Goal: Task Accomplishment & Management: Use online tool/utility

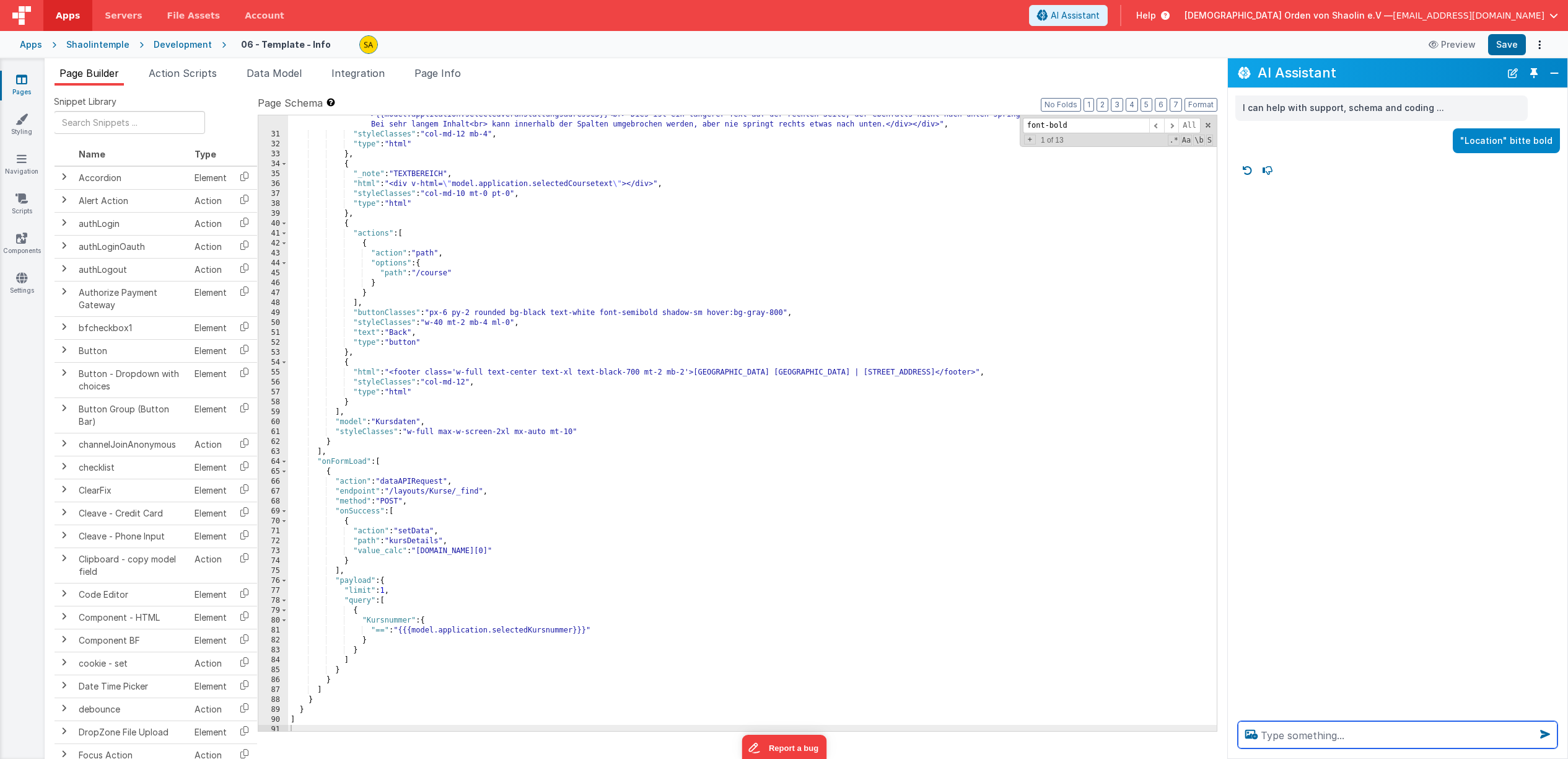
scroll to position [472, 0]
click at [1158, 323] on div ""html" : "<div class='flex flex-row gap-8 w-full'><div class='w-1/2 text-black-…" at bounding box center [752, 412] width 929 height 685
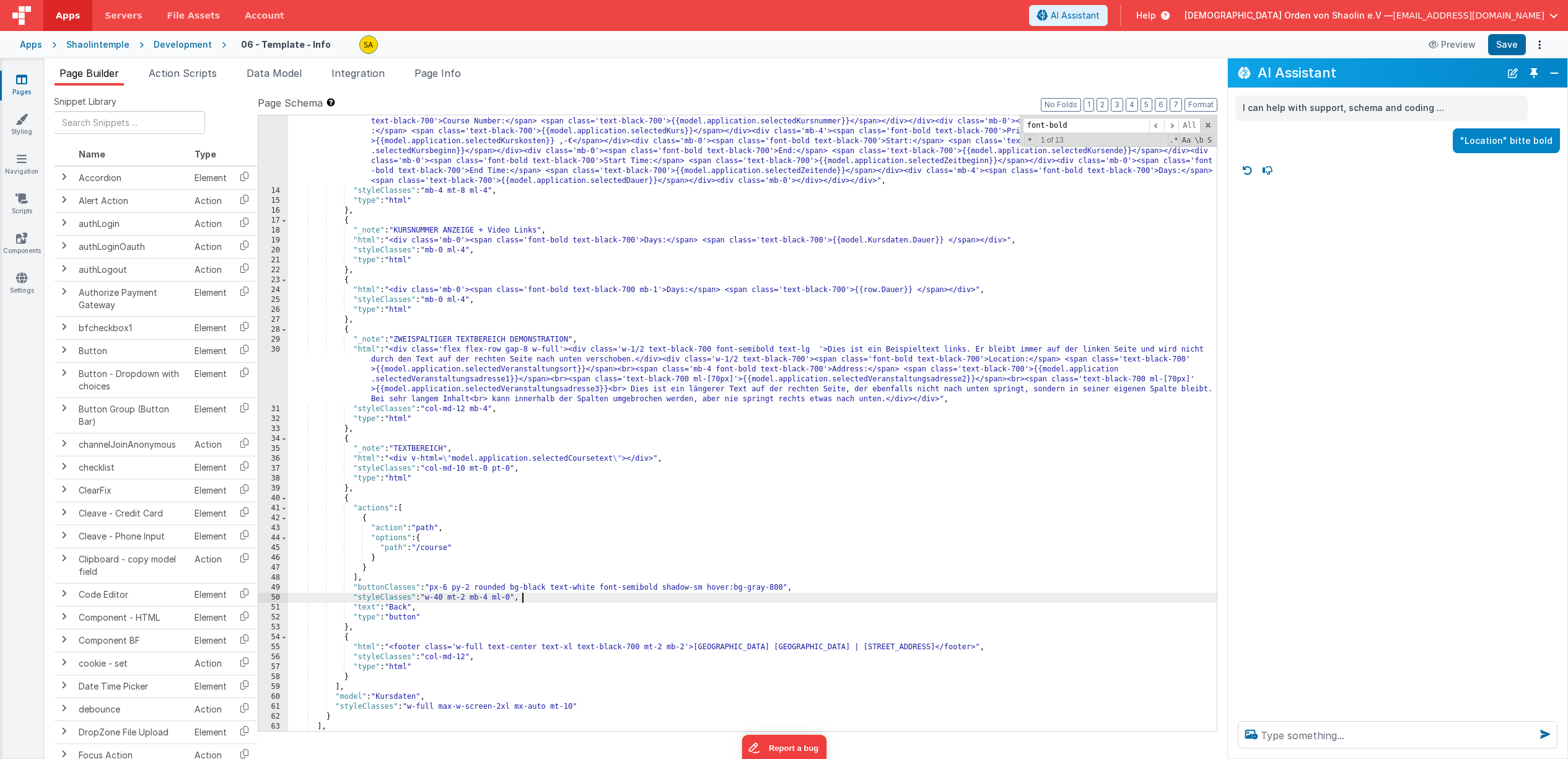
scroll to position [0, 0]
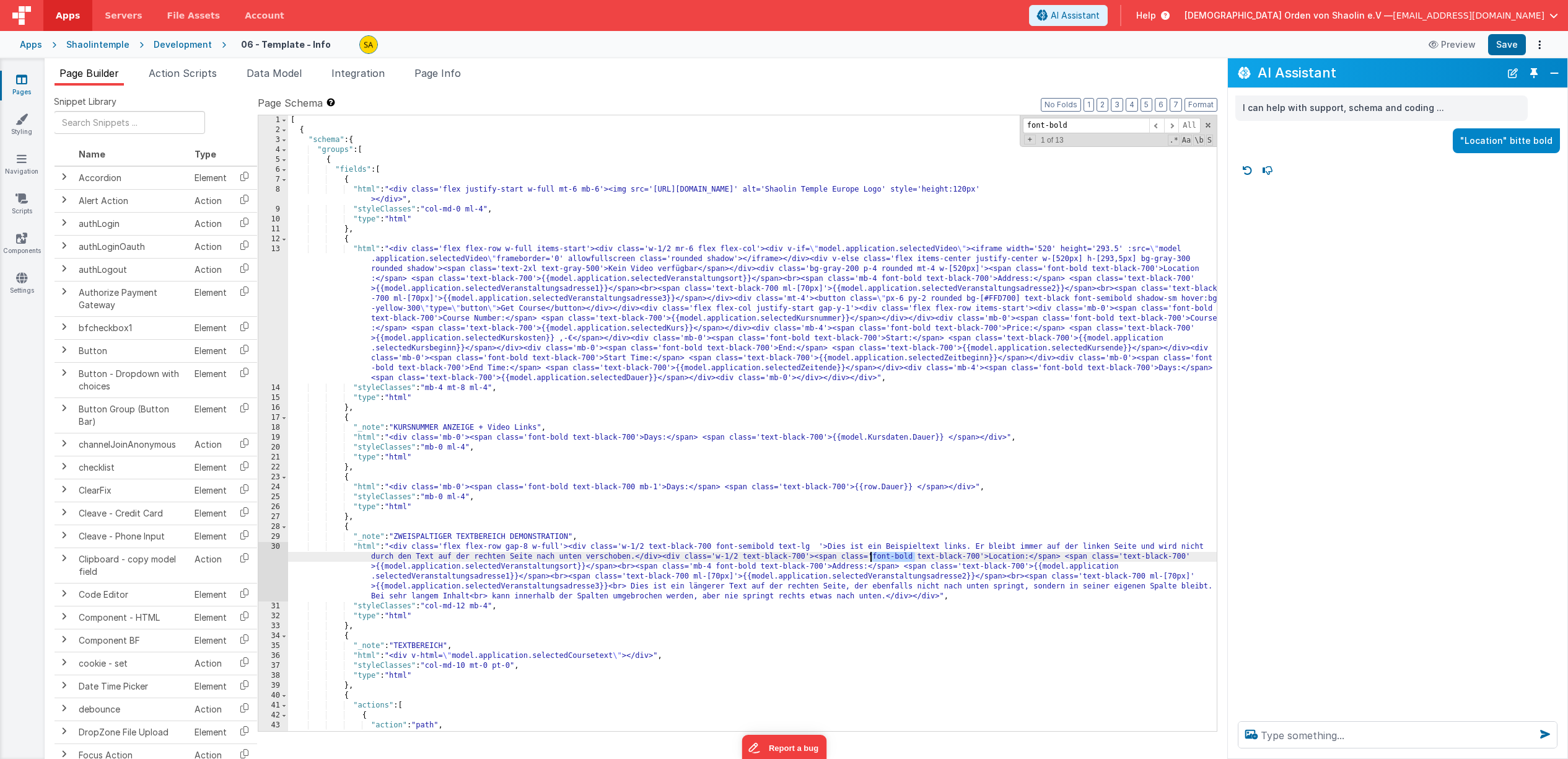
drag, startPoint x: 914, startPoint y: 556, endPoint x: 872, endPoint y: 556, distance: 42.0
click at [872, 556] on div "[ { "schema" : { "groups" : [ { "fields" : [ { "html" : "<div class='flex justi…" at bounding box center [752, 433] width 929 height 636
click at [1497, 45] on button "Save" at bounding box center [1507, 44] width 38 height 21
click at [1523, 142] on p ""Location" bitte bold" at bounding box center [1506, 141] width 92 height 16
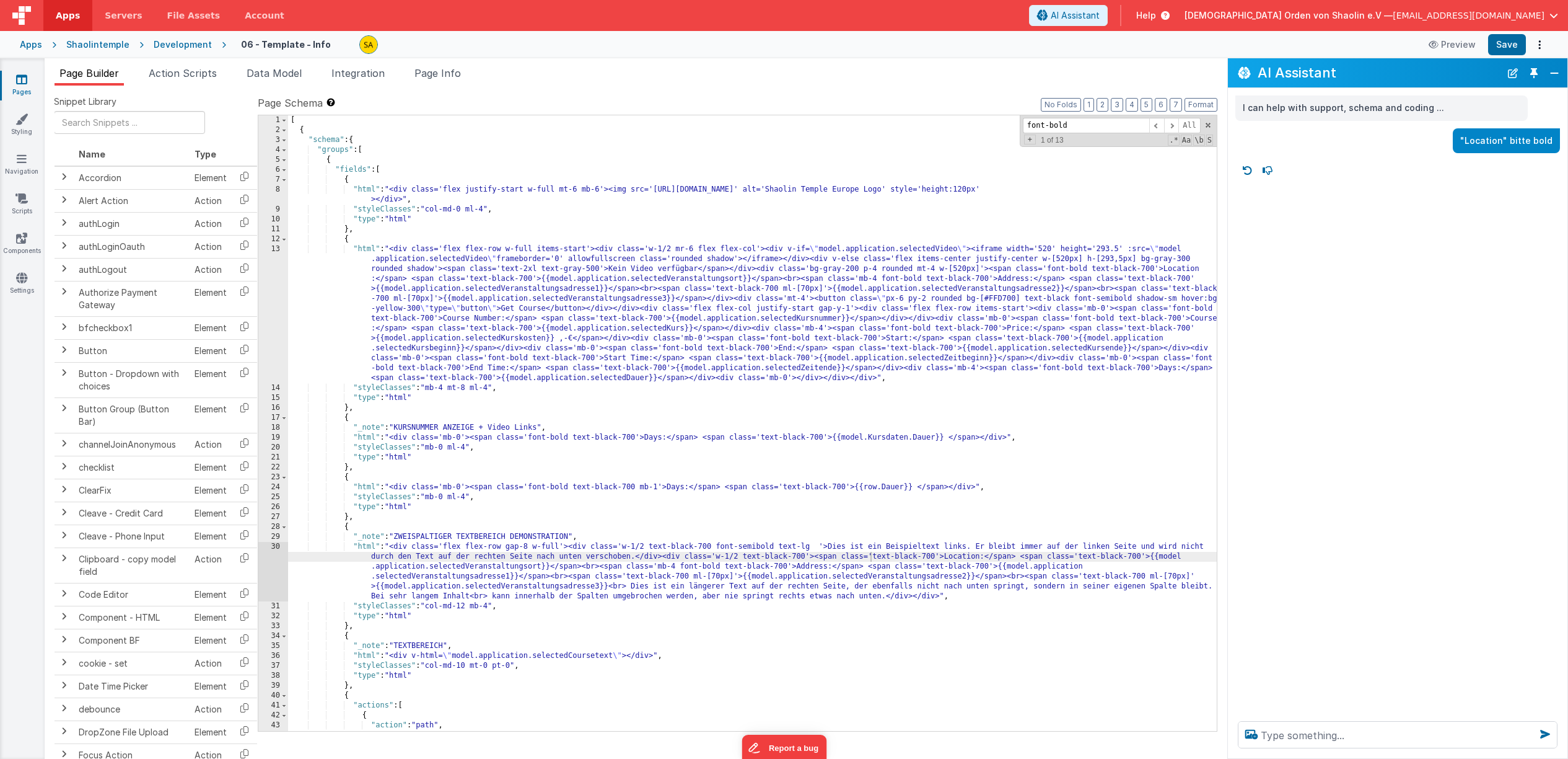
click at [1523, 142] on p ""Location" bitte bold" at bounding box center [1506, 141] width 92 height 16
click at [1376, 736] on textarea at bounding box center [1398, 735] width 320 height 27
paste textarea ""Location" bitte bold"
type textarea ""Location" bitte bold"
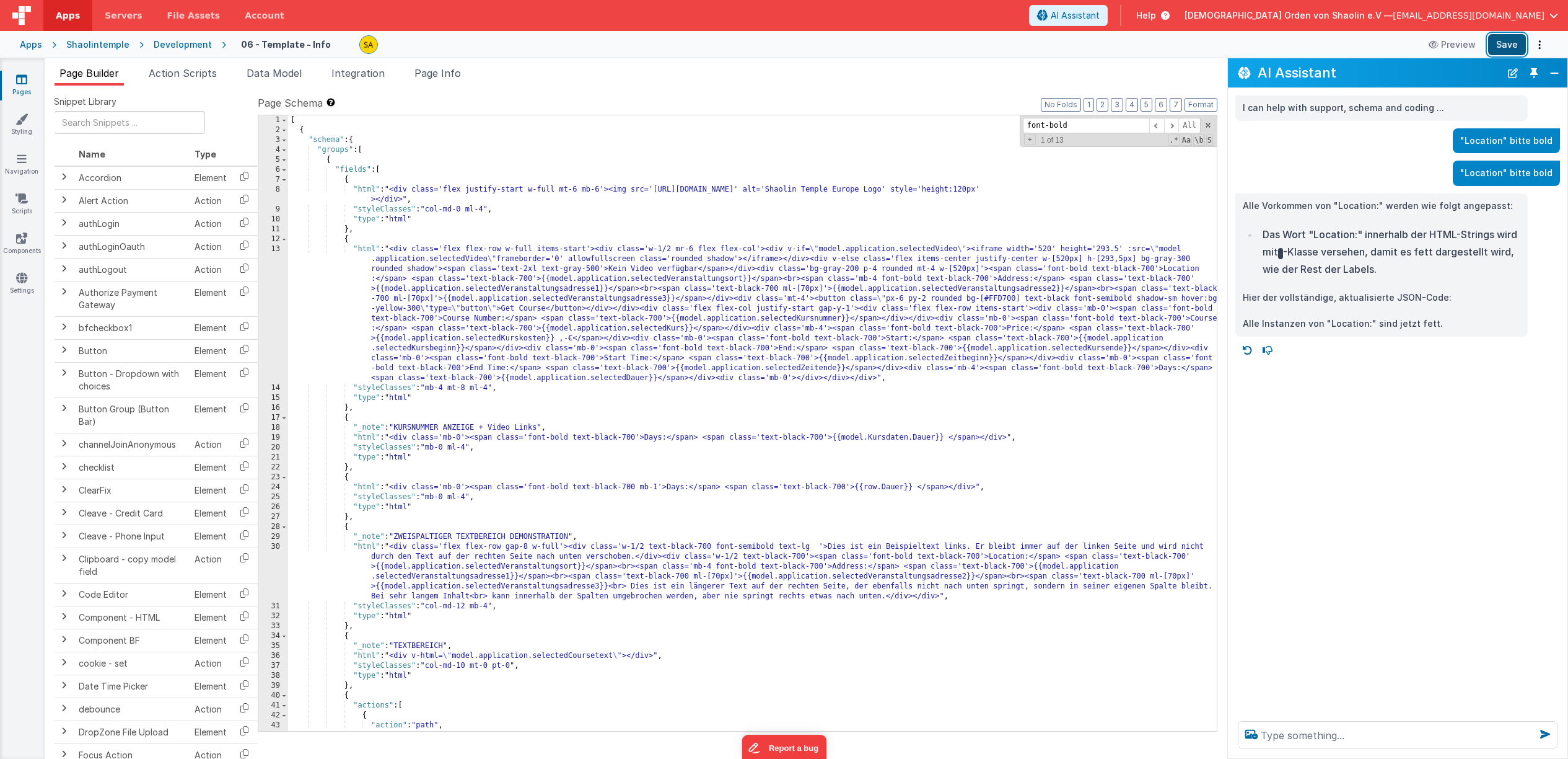
click at [1514, 43] on button "Save" at bounding box center [1507, 44] width 38 height 21
click at [727, 280] on div "[ { "schema" : { "groups" : [ { "fields" : [ { "html" : "<div class='flex justi…" at bounding box center [752, 433] width 929 height 636
click at [673, 300] on div "[ { "schema" : { "groups" : [ { "fields" : [ { "html" : "<div class='flex justi…" at bounding box center [752, 433] width 929 height 636
click at [990, 271] on div "[ { "schema" : { "groups" : [ { "fields" : [ { "html" : "<div class='flex justi…" at bounding box center [752, 433] width 929 height 636
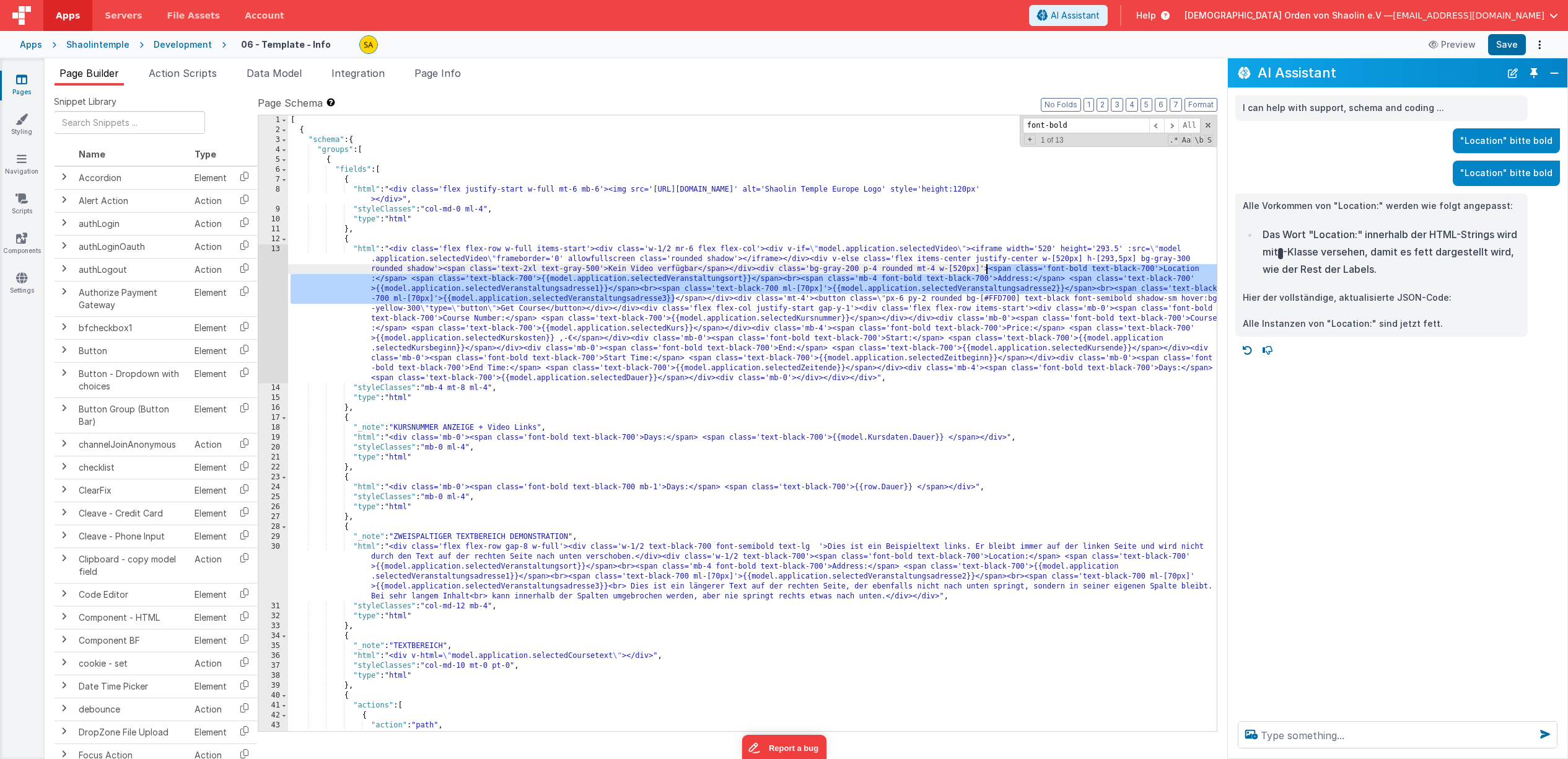
drag, startPoint x: 672, startPoint y: 301, endPoint x: 988, endPoint y: 271, distance: 317.4
click at [988, 271] on div "[ { "schema" : { "groups" : [ { "fields" : [ { "html" : "<div class='flex justi…" at bounding box center [752, 433] width 929 height 636
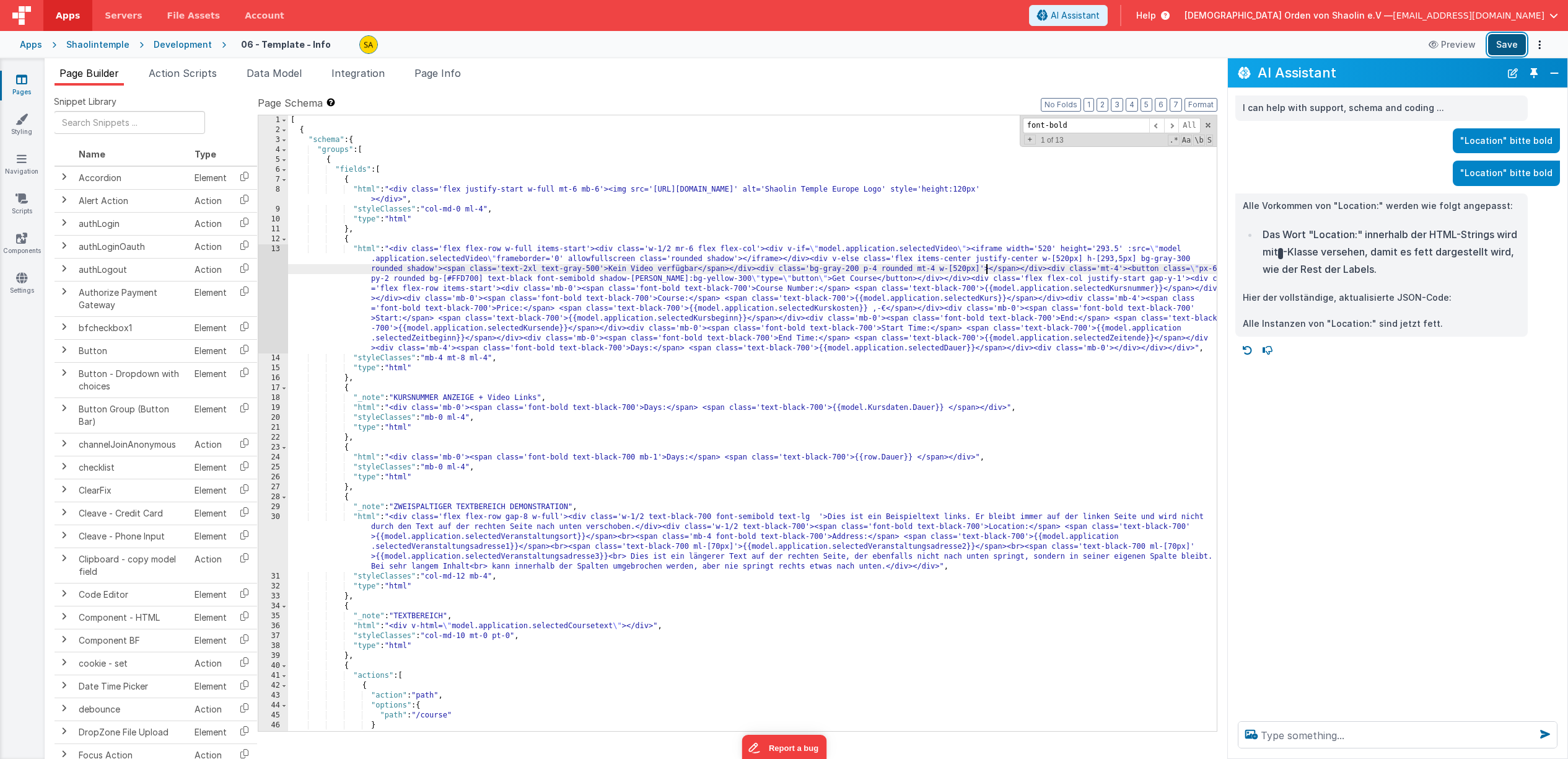
click at [1510, 44] on button "Save" at bounding box center [1507, 44] width 38 height 21
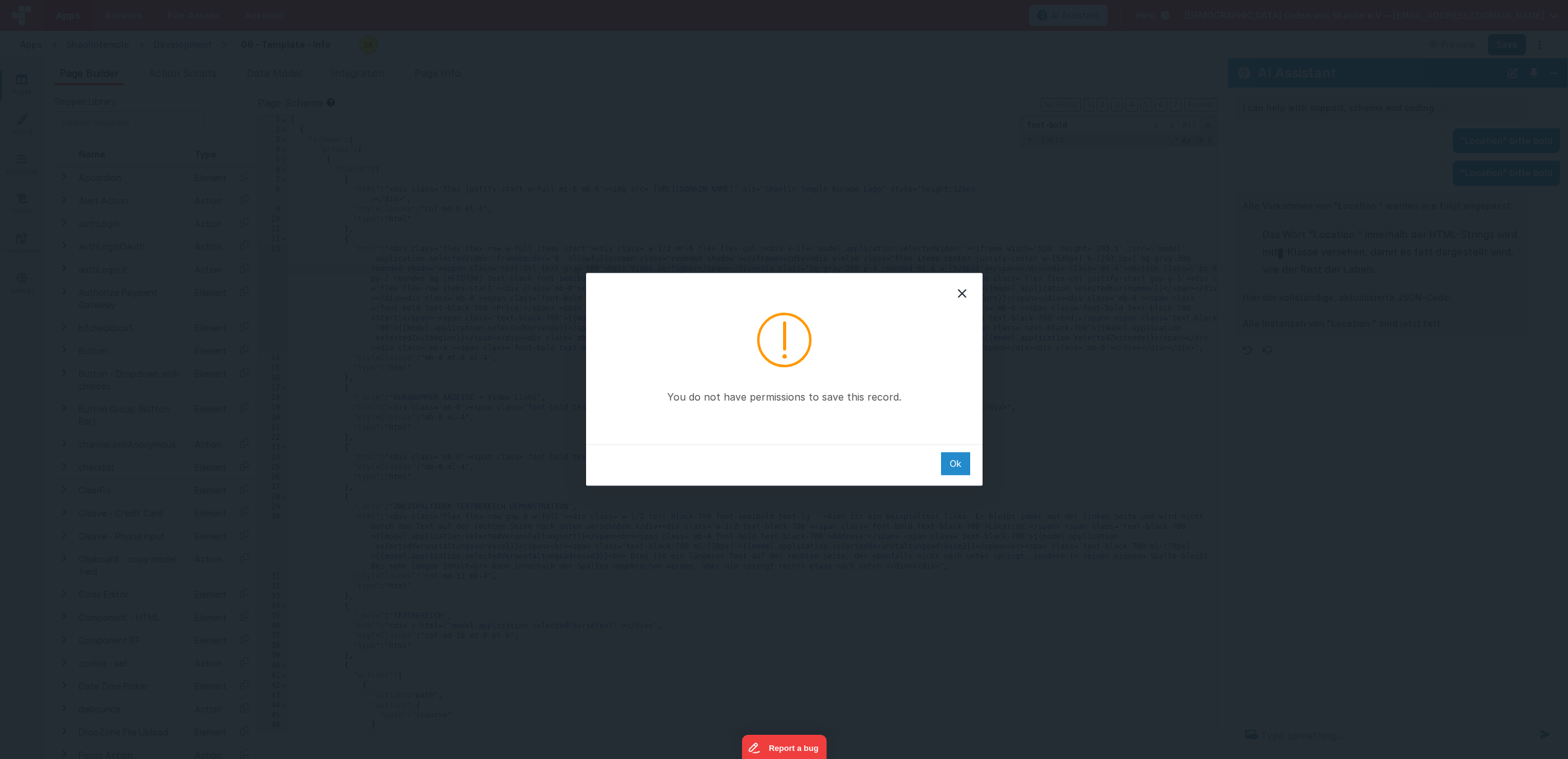
click at [962, 464] on div "Ok" at bounding box center [955, 464] width 29 height 23
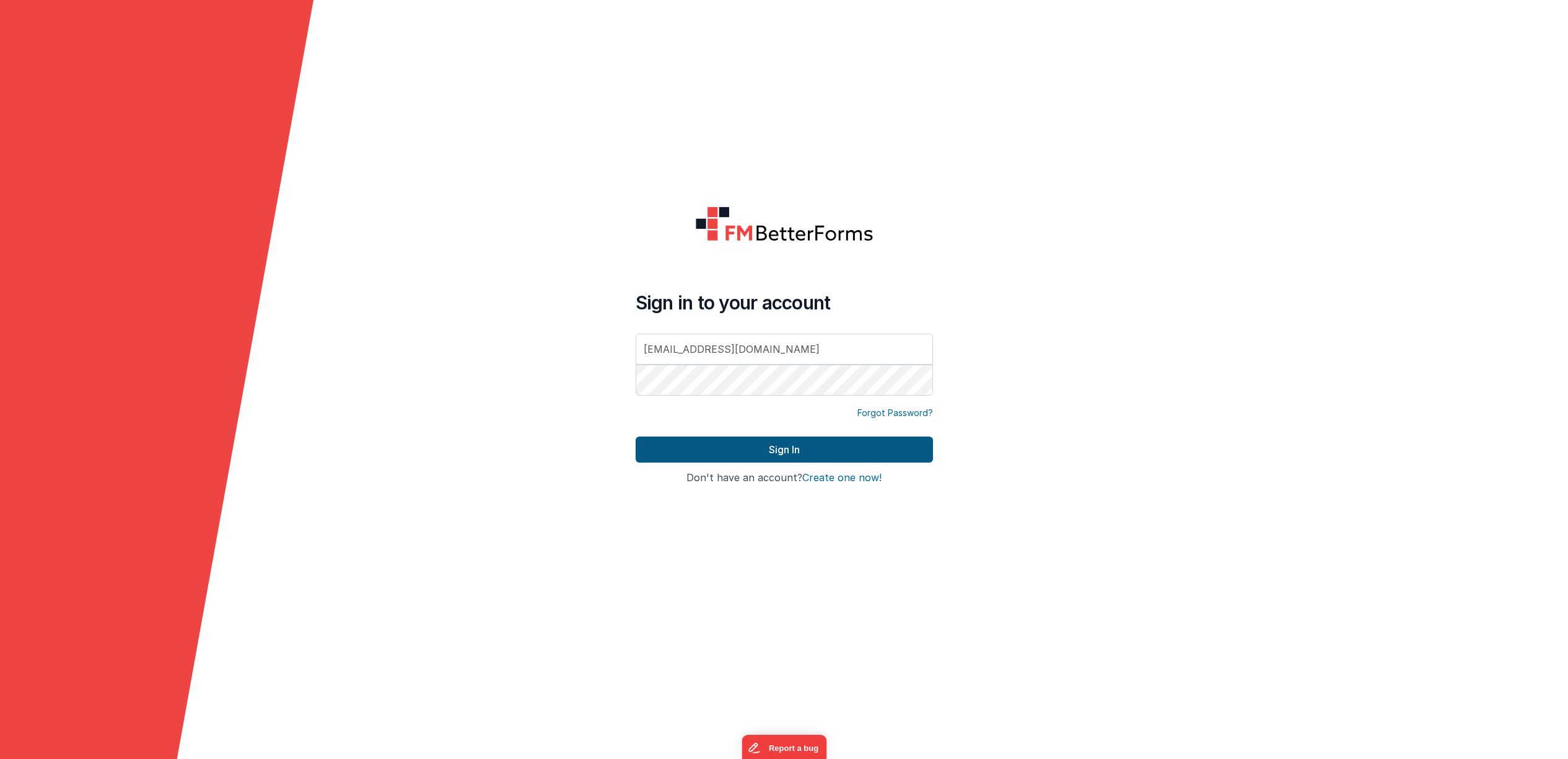
type input "[EMAIL_ADDRESS][DOMAIN_NAME]"
click at [788, 453] on button "Sign In" at bounding box center [784, 449] width 297 height 26
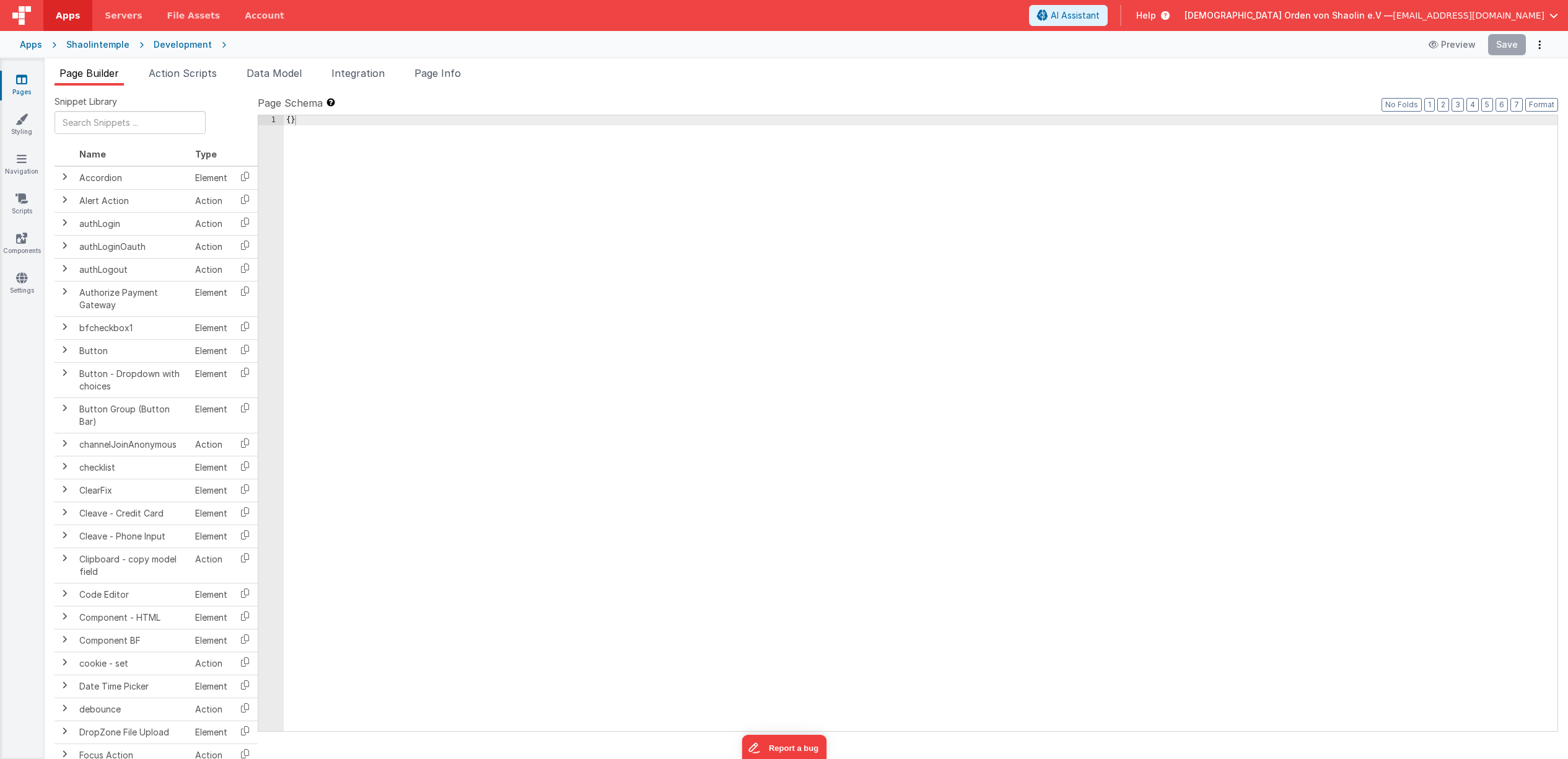
scroll to position [0, 1]
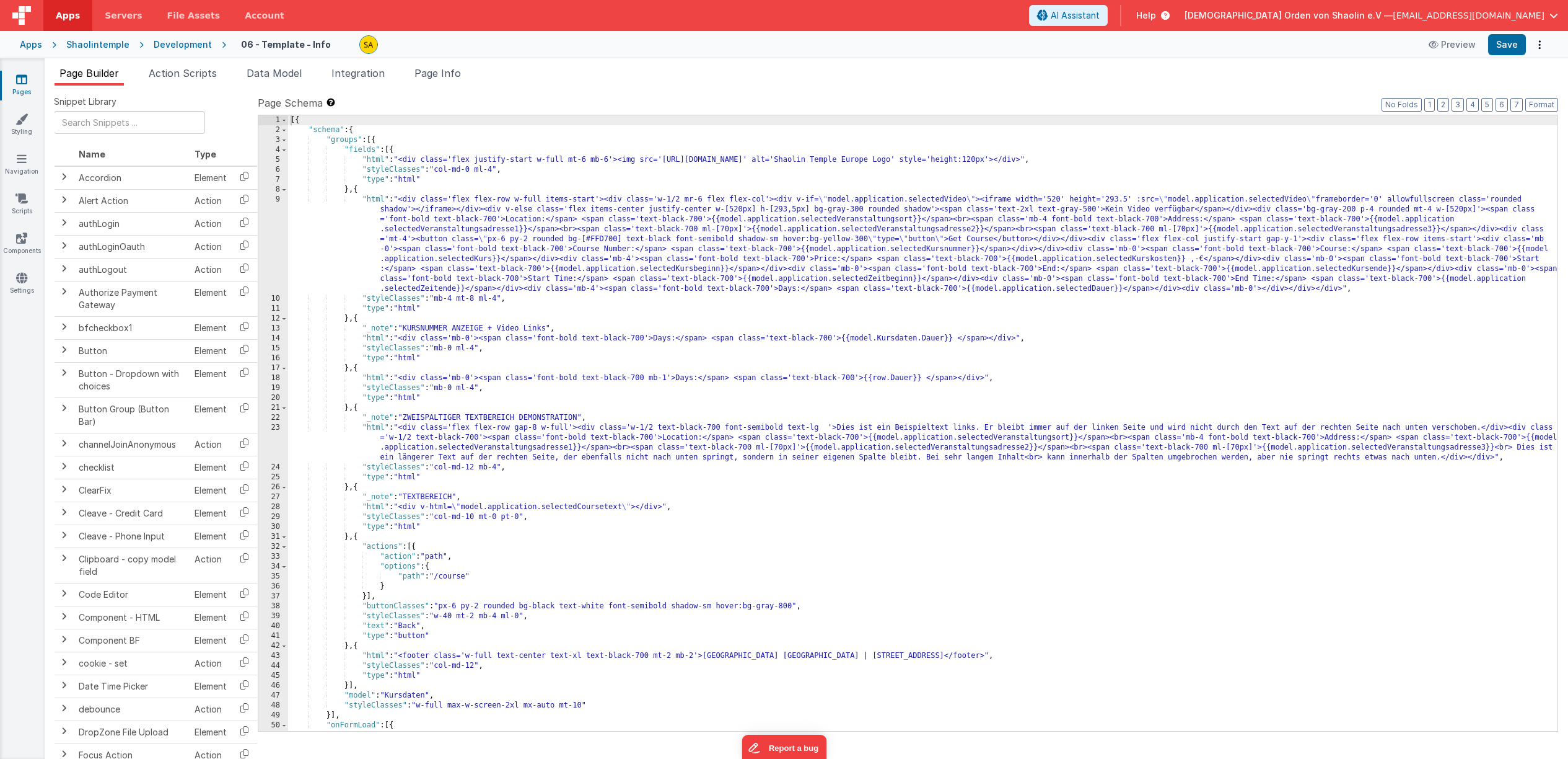
click at [1435, 229] on div "[{ "schema" : { "groups" : [{ "fields" : [{ "html" : "<div class='flex justify-…" at bounding box center [923, 433] width 1269 height 636
click at [1433, 229] on div "[{ "schema" : { "groups" : [{ "fields" : [{ "html" : "<div class='flex justify-…" at bounding box center [923, 433] width 1269 height 636
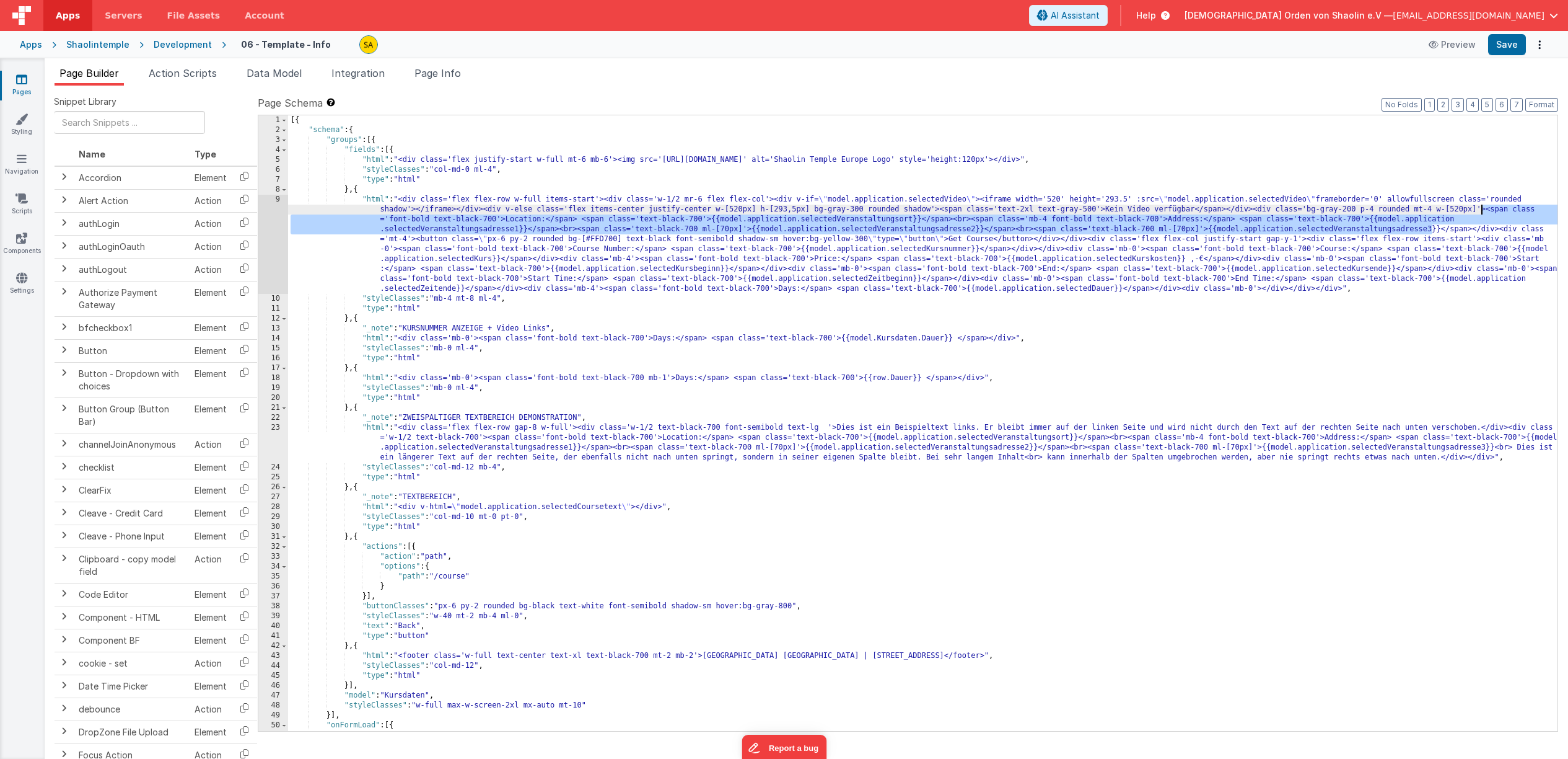
drag, startPoint x: 1435, startPoint y: 229, endPoint x: 1482, endPoint y: 211, distance: 50.3
click at [1482, 211] on div "[{ "schema" : { "groups" : [{ "fields" : [{ "html" : "<div class='flex justify-…" at bounding box center [923, 433] width 1269 height 636
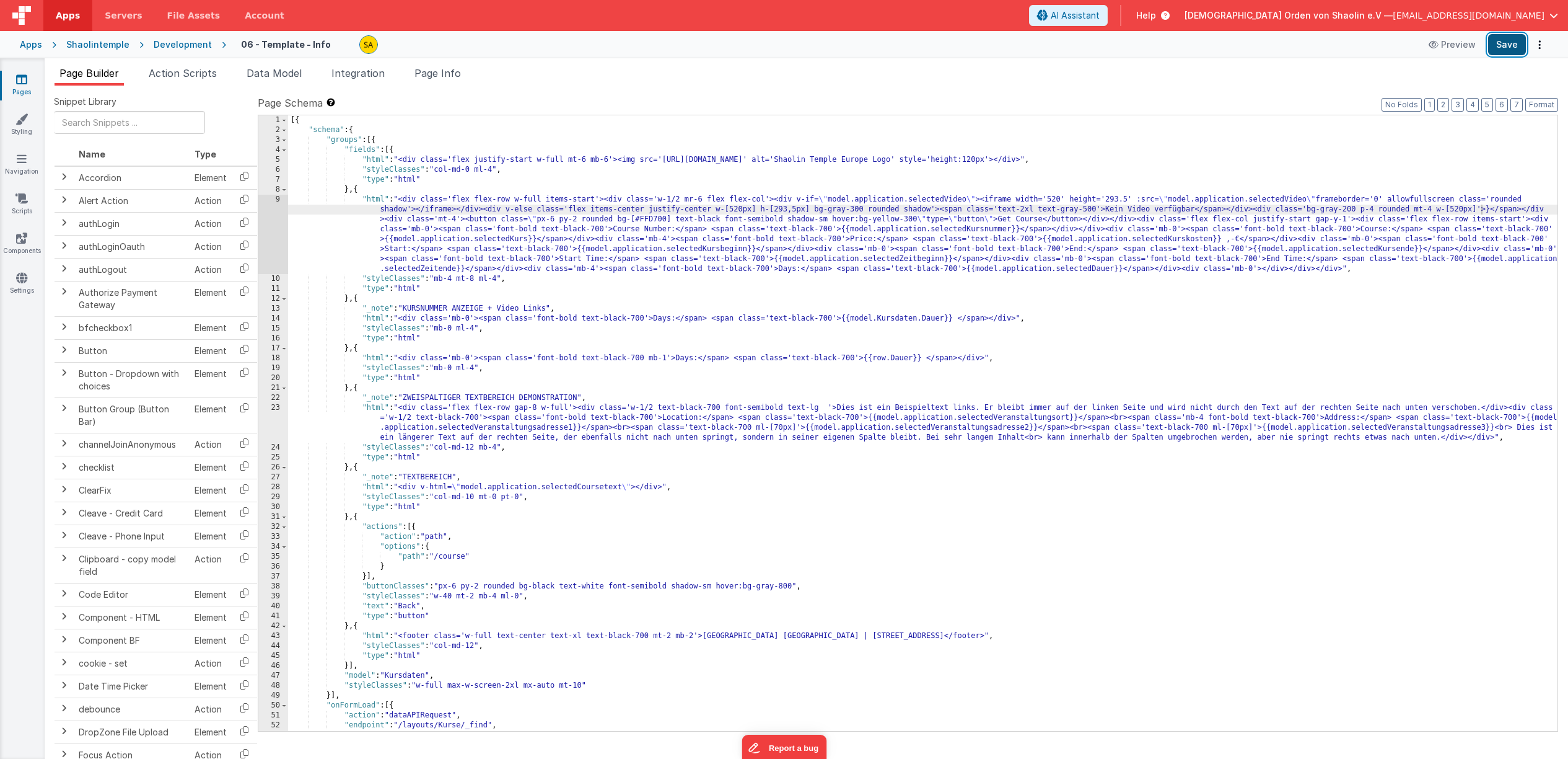
click at [1512, 48] on button "Save" at bounding box center [1507, 44] width 38 height 21
drag, startPoint x: 1484, startPoint y: 211, endPoint x: 1488, endPoint y: 221, distance: 10.8
click at [1484, 211] on div "[{ "schema" : { "groups" : [{ "fields" : [{ "html" : "<div class='flex justify-…" at bounding box center [923, 433] width 1269 height 636
click at [1512, 51] on button "Save" at bounding box center [1507, 44] width 38 height 21
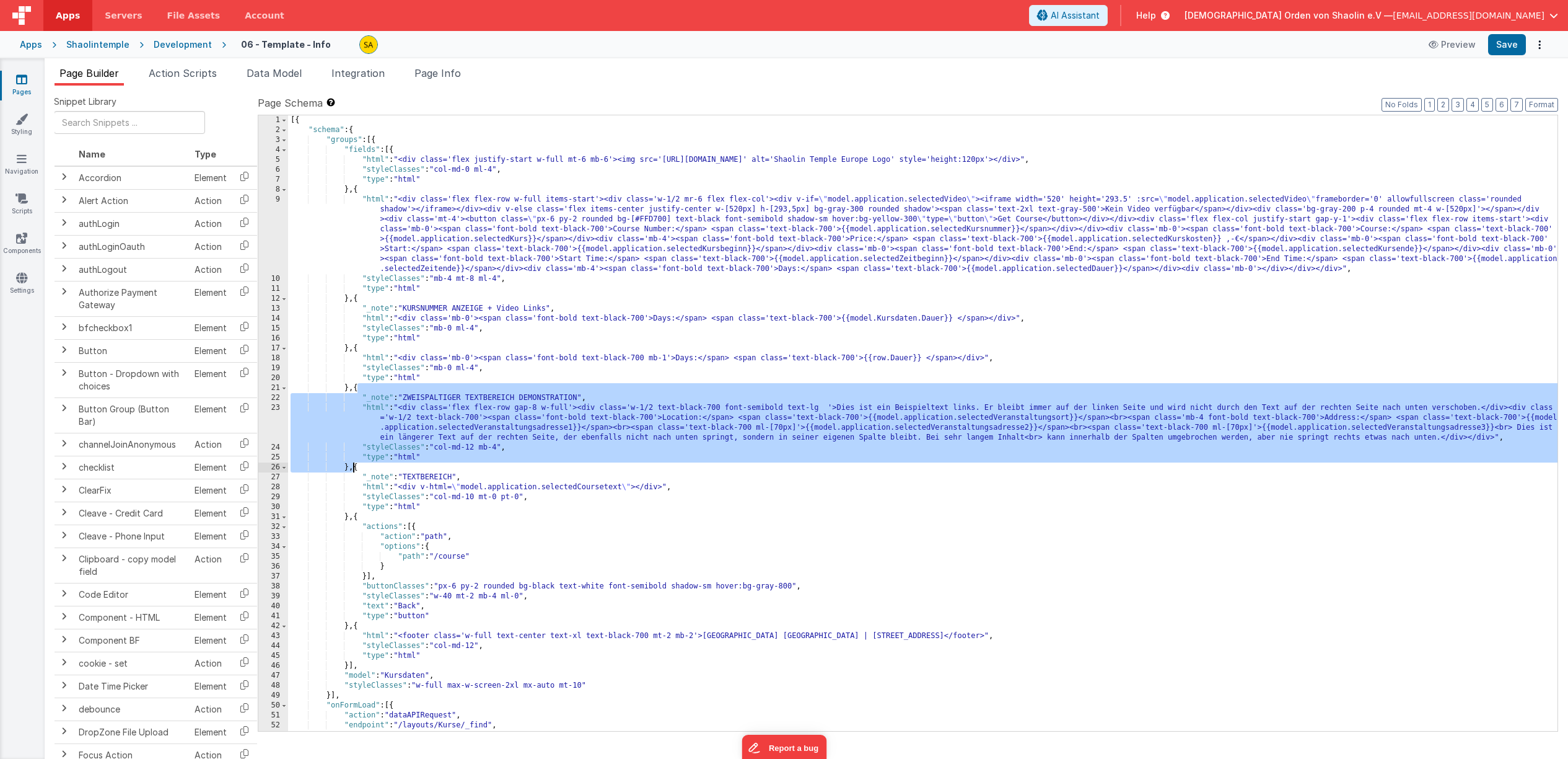
drag, startPoint x: 359, startPoint y: 391, endPoint x: 352, endPoint y: 468, distance: 77.3
click at [352, 468] on div "[{ "schema" : { "groups" : [{ "fields" : [{ "html" : "<div class='flex justify-…" at bounding box center [923, 433] width 1269 height 636
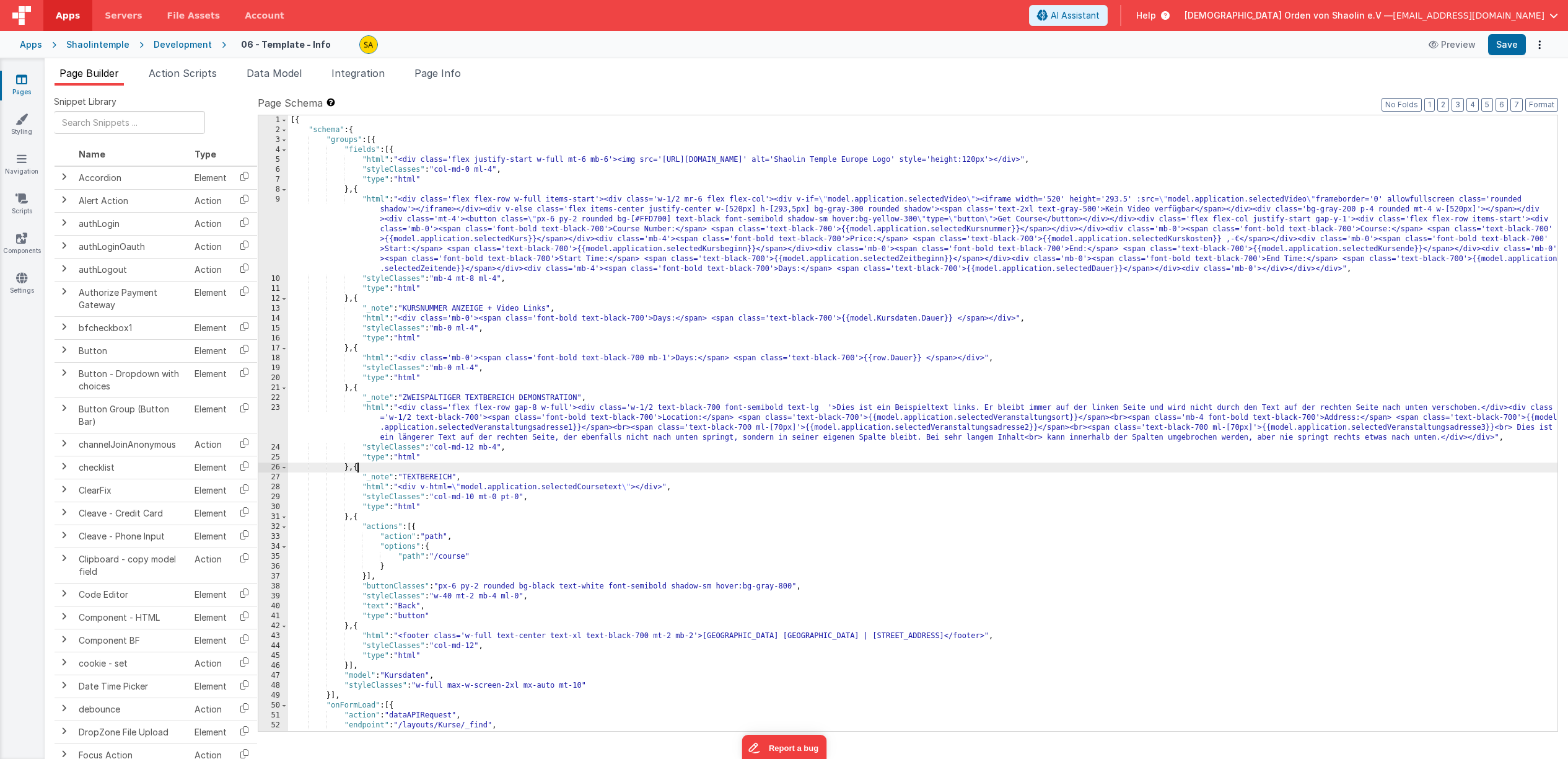
drag, startPoint x: 356, startPoint y: 469, endPoint x: 374, endPoint y: 490, distance: 27.7
click at [356, 469] on div "[{ "schema" : { "groups" : [{ "fields" : [{ "html" : "<div class='flex justify-…" at bounding box center [923, 433] width 1269 height 636
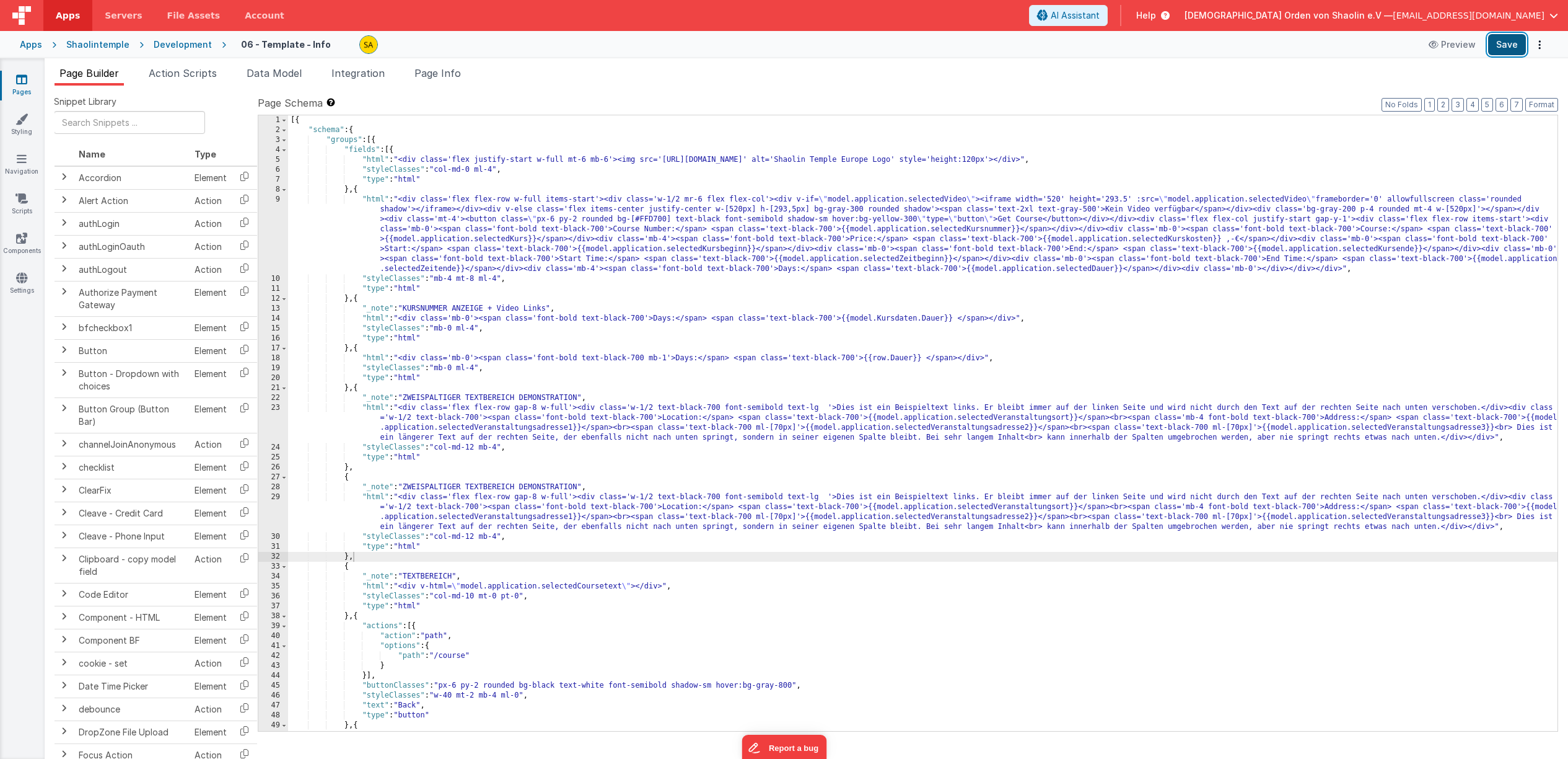
click at [1509, 45] on button "Save" at bounding box center [1507, 44] width 38 height 21
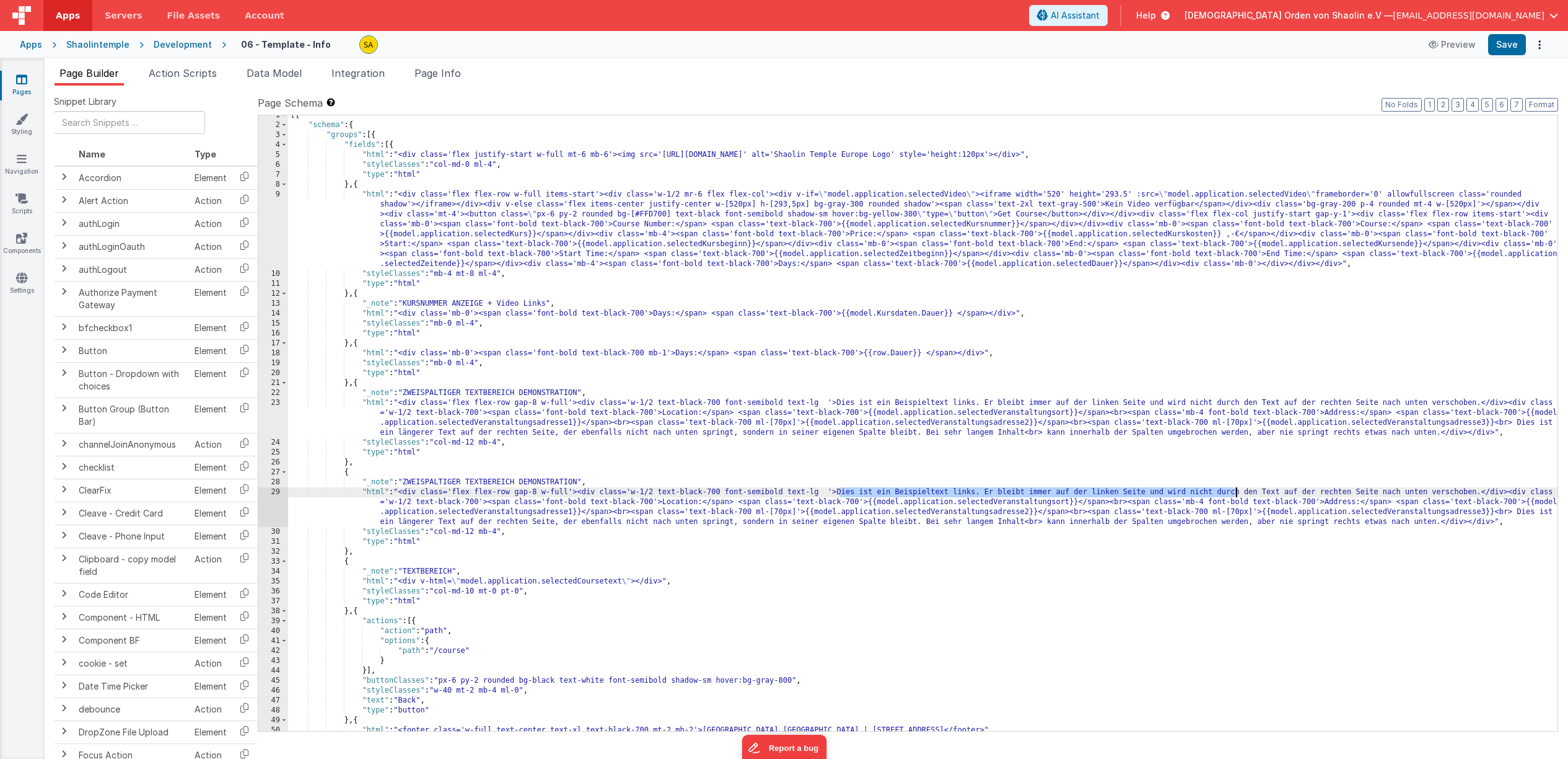
scroll to position [5, 0]
drag, startPoint x: 840, startPoint y: 497, endPoint x: 1479, endPoint y: 493, distance: 639.0
click at [1479, 493] on div "[{ "schema" : { "groups" : [{ "fields" : [{ "html" : "<div class='flex justify-…" at bounding box center [923, 428] width 1269 height 636
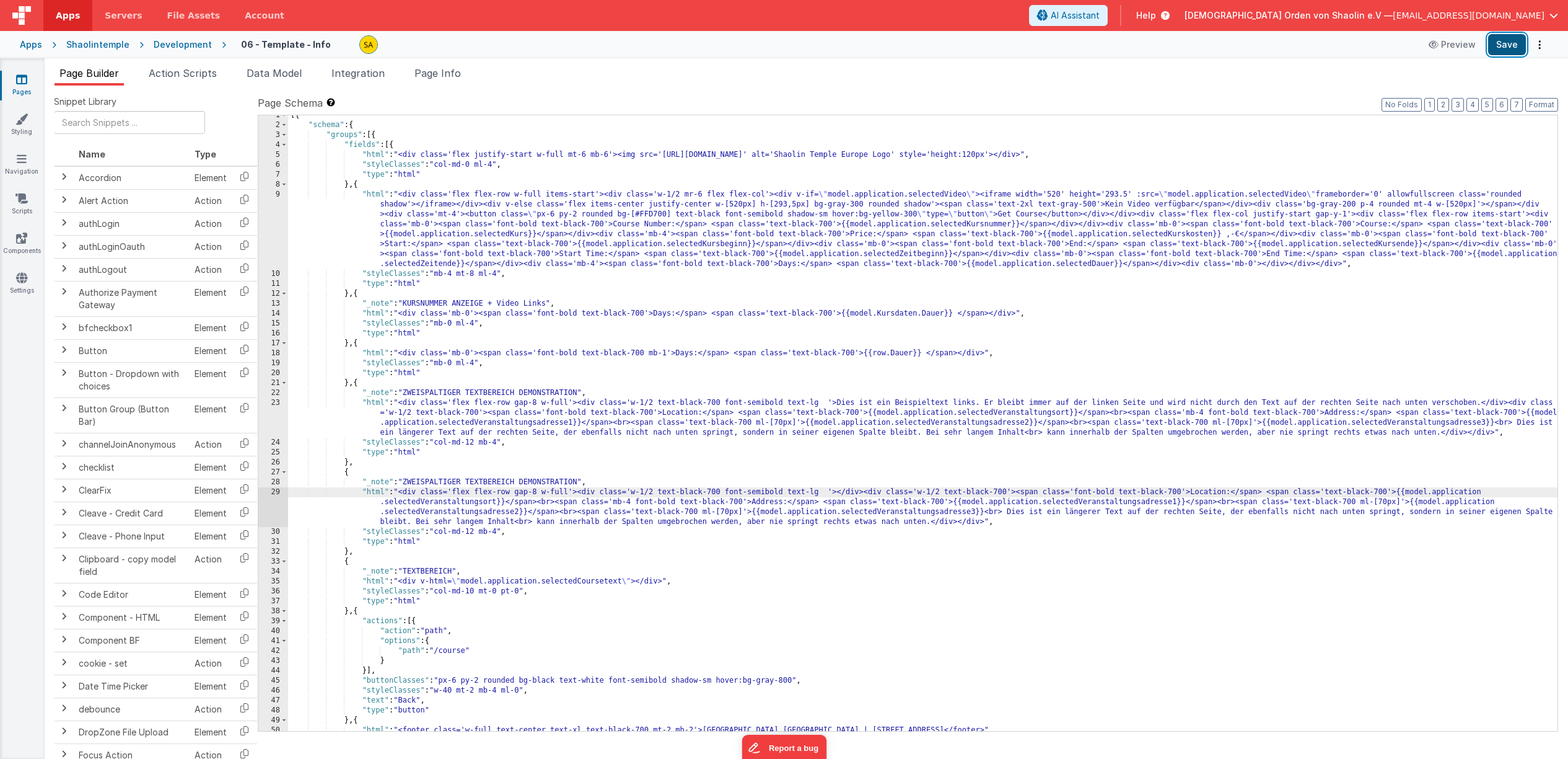
click at [1508, 47] on button "Save" at bounding box center [1507, 44] width 38 height 21
click at [1097, 541] on div "[{ "schema" : { "groups" : [{ "fields" : [{ "html" : "<div class='flex justify-…" at bounding box center [923, 428] width 1269 height 636
click at [1144, 565] on div "[{ "schema" : { "groups" : [{ "fields" : [{ "html" : "<div class='flex justify-…" at bounding box center [923, 428] width 1269 height 636
click at [1502, 45] on button "Save" at bounding box center [1507, 44] width 38 height 21
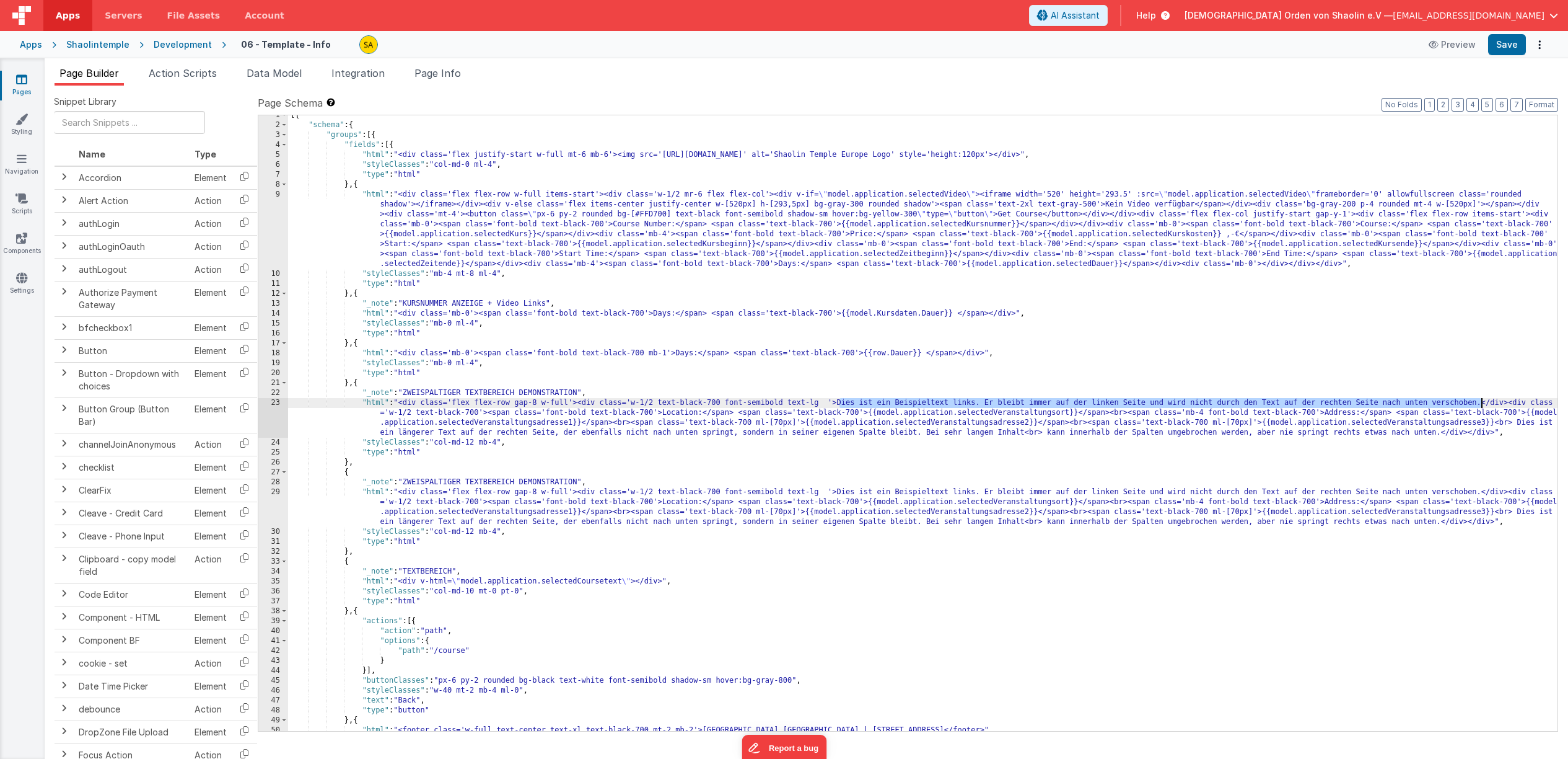
drag, startPoint x: 840, startPoint y: 403, endPoint x: 1500, endPoint y: 513, distance: 669.1
click at [1479, 401] on div "[{ "schema" : { "groups" : [{ "fields" : [{ "html" : "<div class='flex justify-…" at bounding box center [923, 428] width 1269 height 636
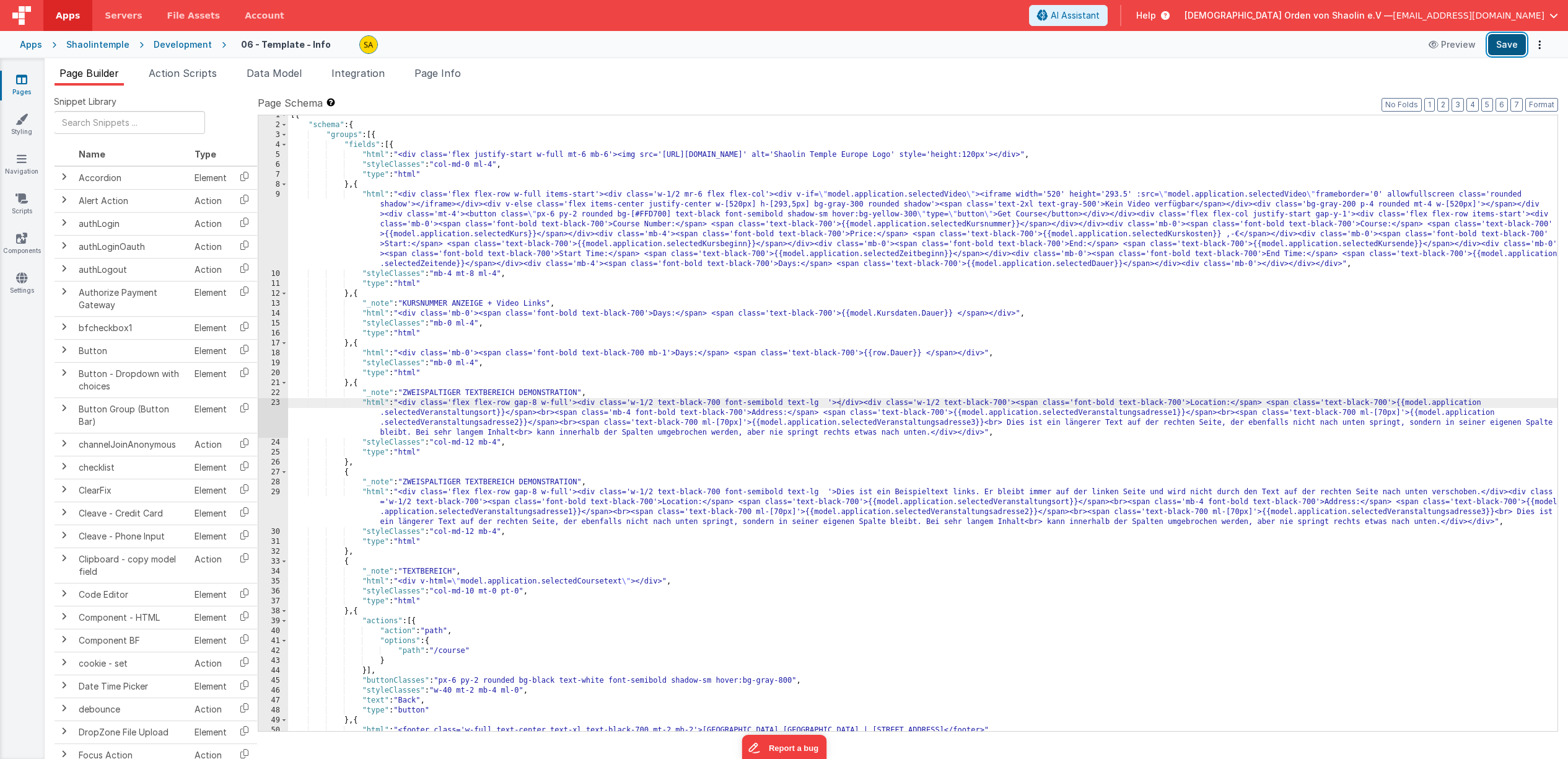
click at [1506, 41] on button "Save" at bounding box center [1507, 44] width 38 height 21
click at [500, 443] on div "[{ "schema" : { "groups" : [{ "fields" : [{ "html" : "<div class='flex justify-…" at bounding box center [923, 428] width 1269 height 636
click at [1508, 48] on button "Save" at bounding box center [1507, 44] width 38 height 21
click at [499, 443] on div "[{ "schema" : { "groups" : [{ "fields" : [{ "html" : "<div class='flex justify-…" at bounding box center [923, 428] width 1269 height 636
drag, startPoint x: 477, startPoint y: 443, endPoint x: 480, endPoint y: 461, distance: 18.2
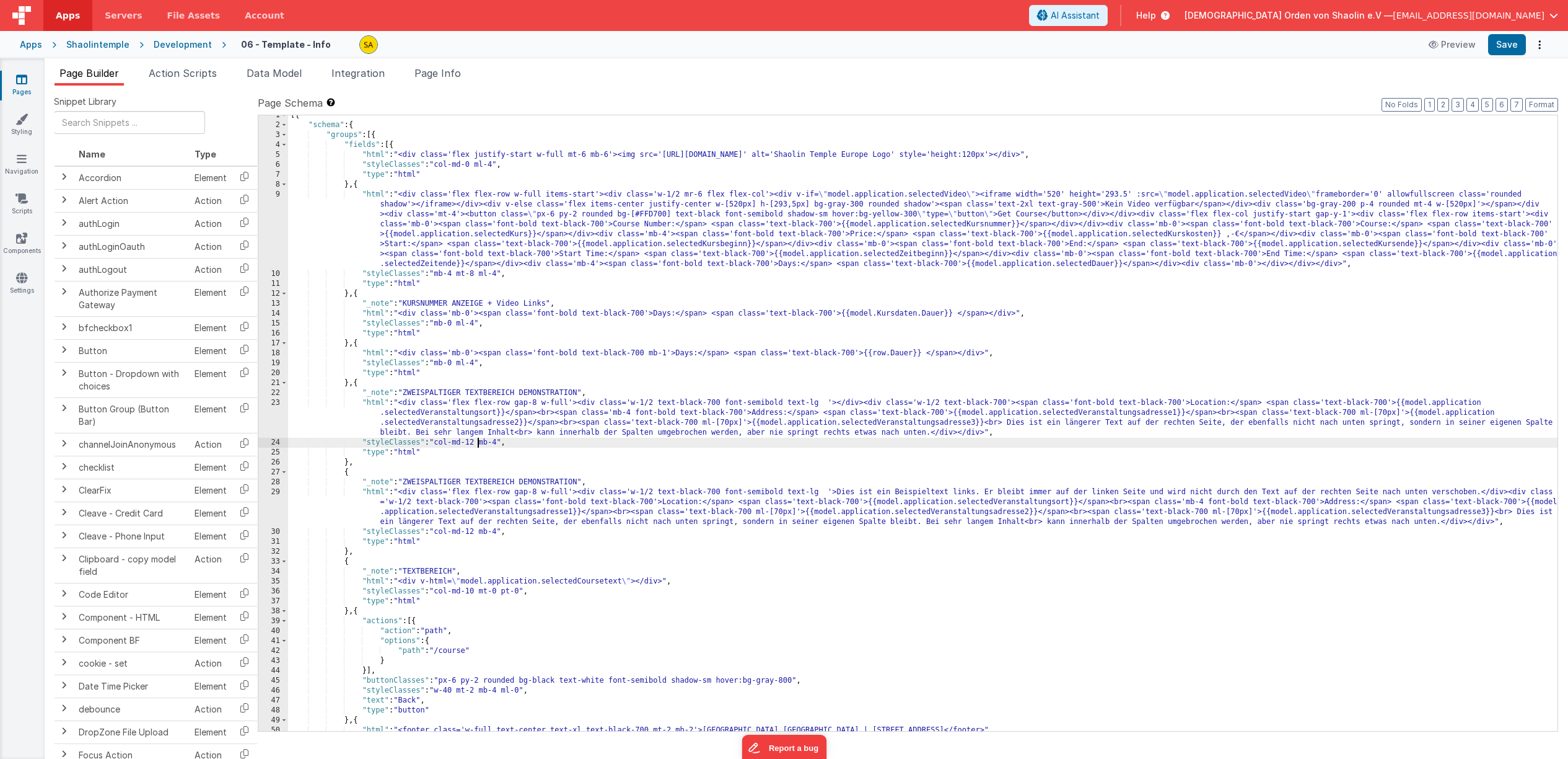
click at [477, 443] on div "[{ "schema" : { "groups" : [{ "fields" : [{ "html" : "<div class='flex justify-…" at bounding box center [923, 428] width 1269 height 636
click at [1508, 45] on button "Save" at bounding box center [1507, 44] width 38 height 21
click at [475, 443] on div "[{ "schema" : { "groups" : [{ "fields" : [{ "html" : "<div class='flex justify-…" at bounding box center [923, 428] width 1269 height 636
click at [1511, 50] on button "Save" at bounding box center [1507, 44] width 38 height 21
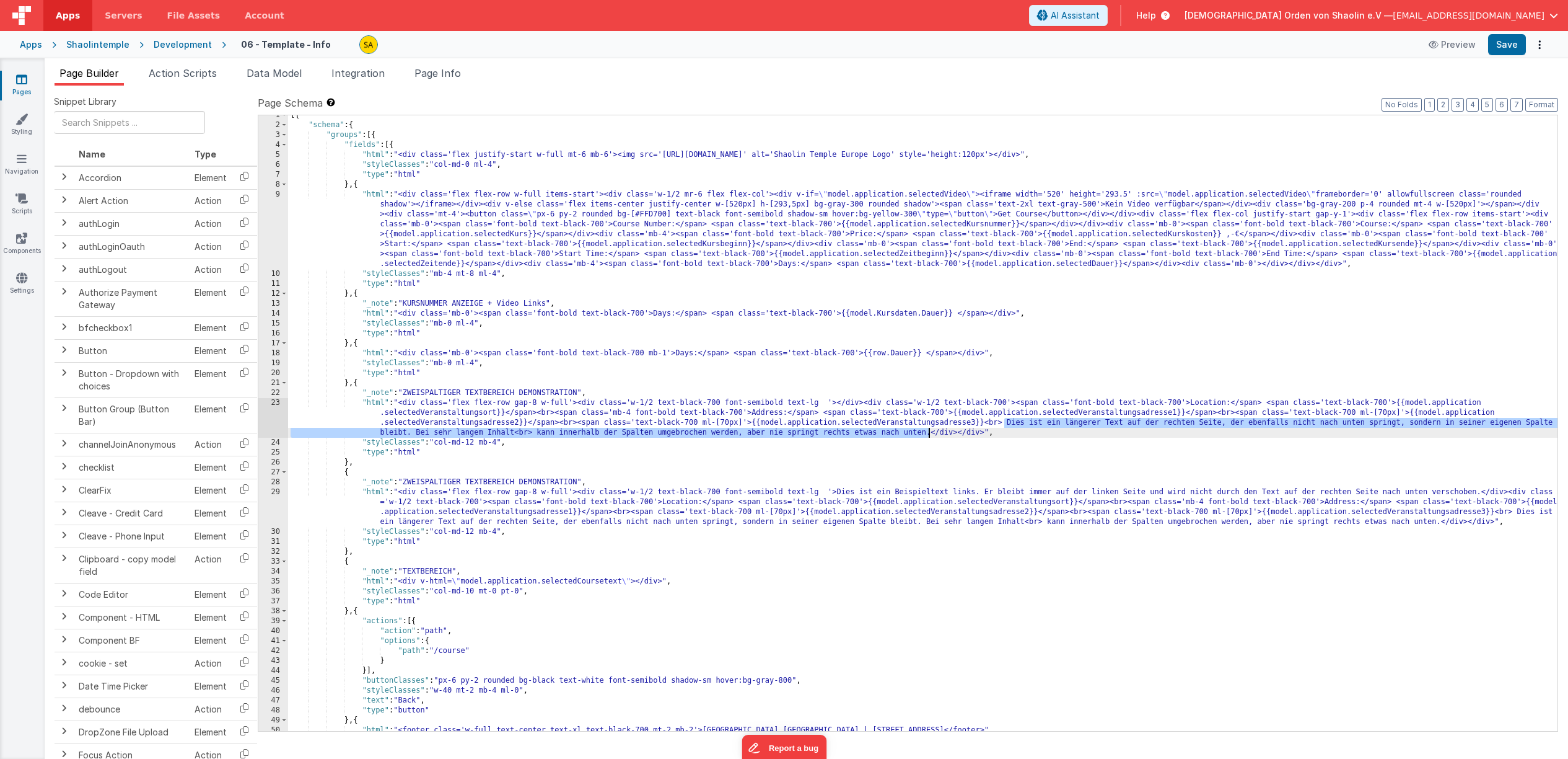
drag, startPoint x: 1006, startPoint y: 422, endPoint x: 927, endPoint y: 434, distance: 79.9
click at [927, 434] on div "[{ "schema" : { "groups" : [{ "fields" : [{ "html" : "<div class='flex justify-…" at bounding box center [923, 428] width 1269 height 636
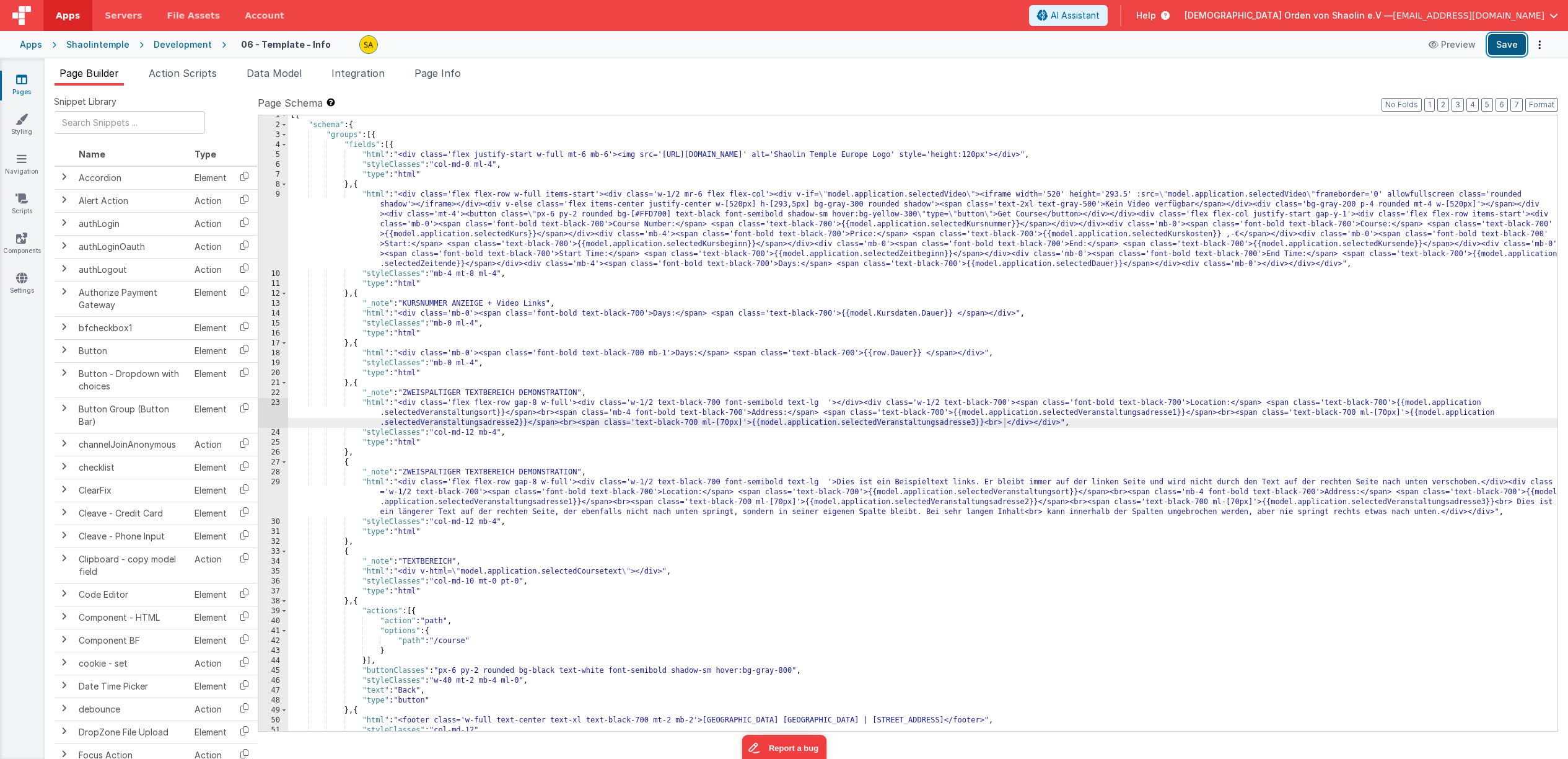
click at [1510, 47] on button "Save" at bounding box center [1507, 44] width 38 height 21
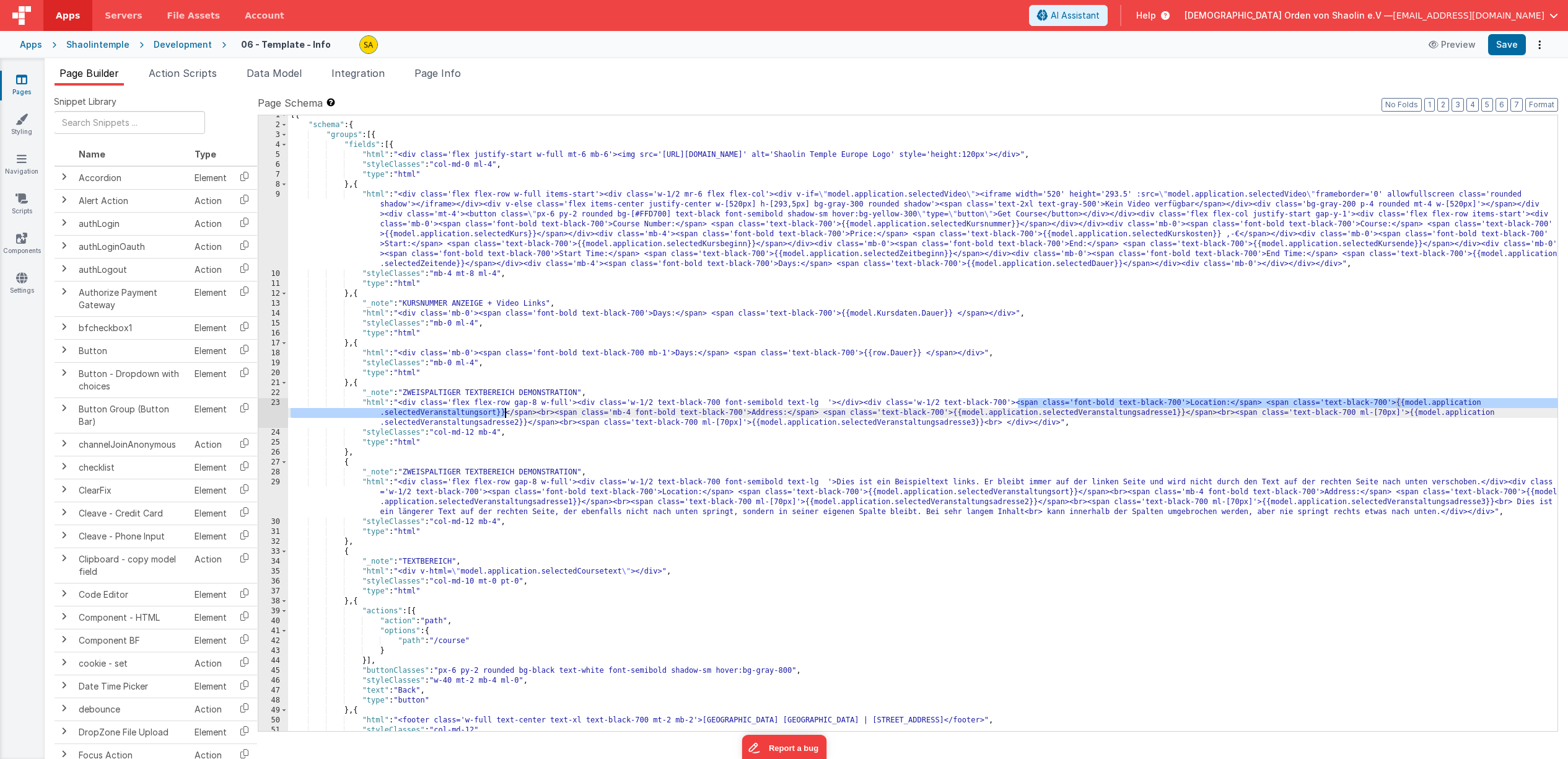
drag, startPoint x: 1019, startPoint y: 404, endPoint x: 505, endPoint y: 414, distance: 514.1
click at [505, 414] on div "[{ "schema" : { "groups" : [{ "fields" : [{ "html" : "<div class='flex justify-…" at bounding box center [923, 428] width 1269 height 636
click at [840, 404] on div "[{ "schema" : { "groups" : [{ "fields" : [{ "html" : "<div class='flex justify-…" at bounding box center [923, 428] width 1269 height 636
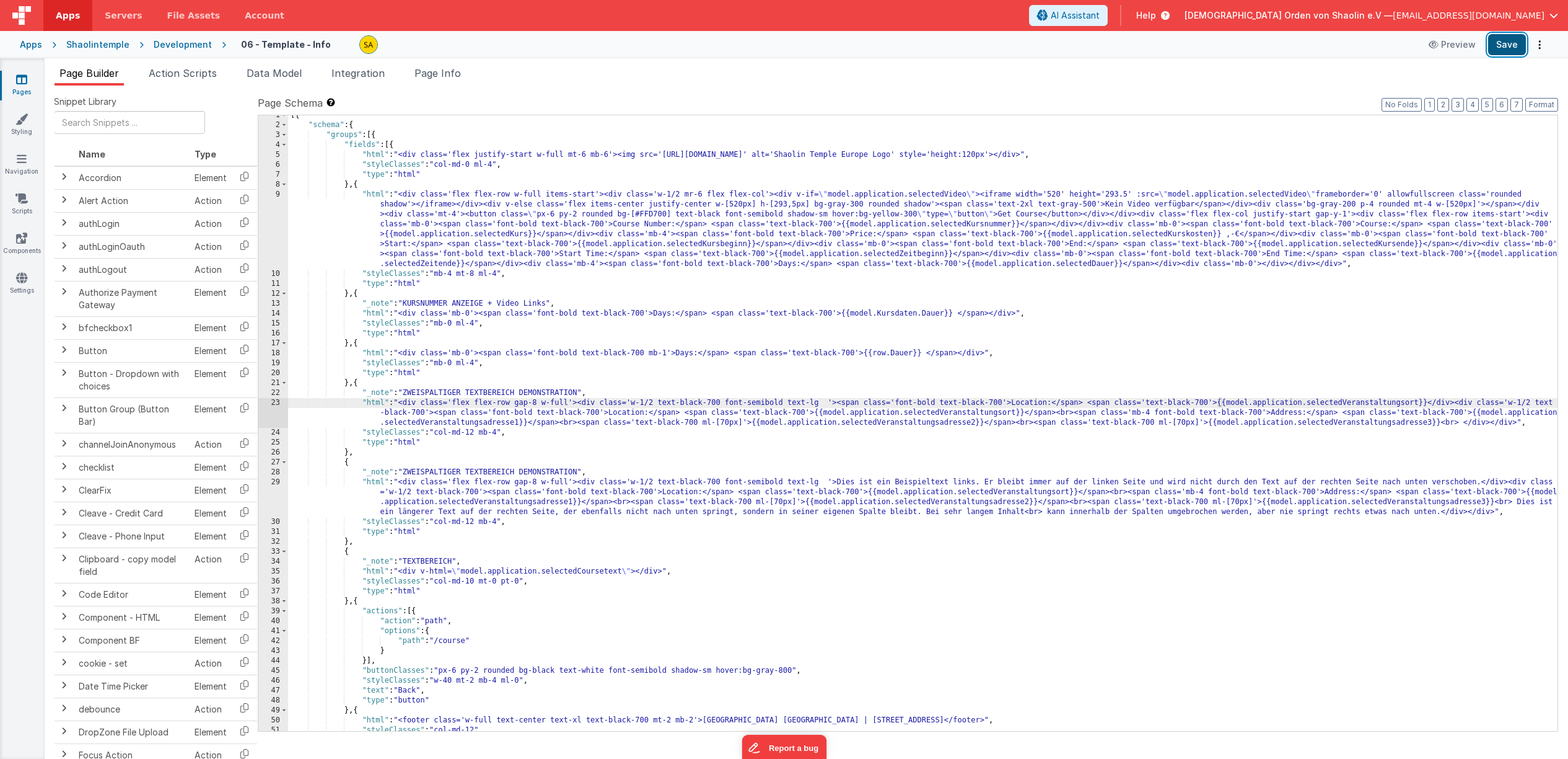
click at [1500, 43] on button "Save" at bounding box center [1507, 44] width 38 height 21
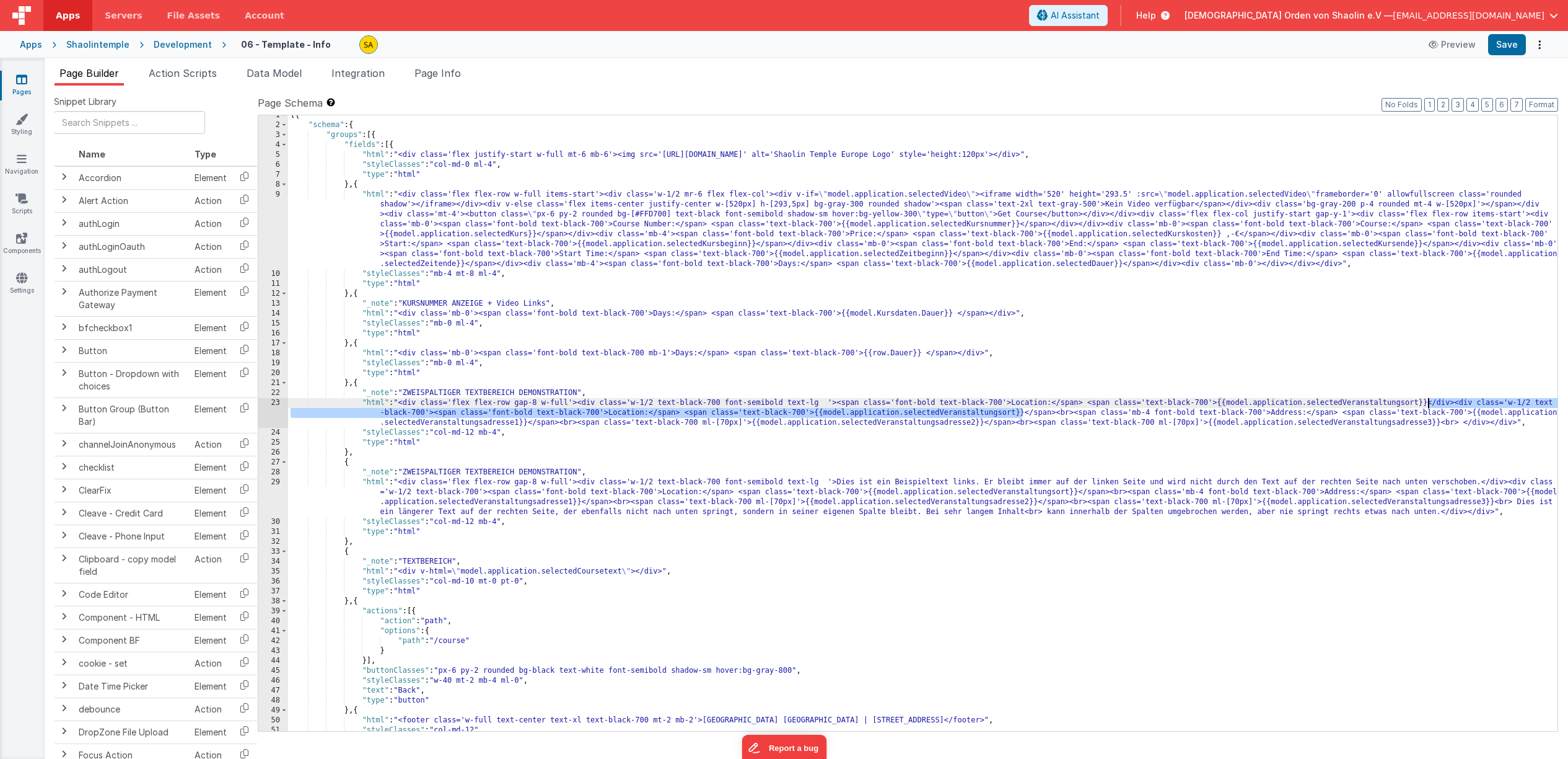
drag, startPoint x: 1021, startPoint y: 413, endPoint x: 1435, endPoint y: 413, distance: 414.0
click at [1428, 403] on div "[{ "schema" : { "groups" : [{ "fields" : [{ "html" : "<div class='flex justify-…" at bounding box center [923, 428] width 1269 height 636
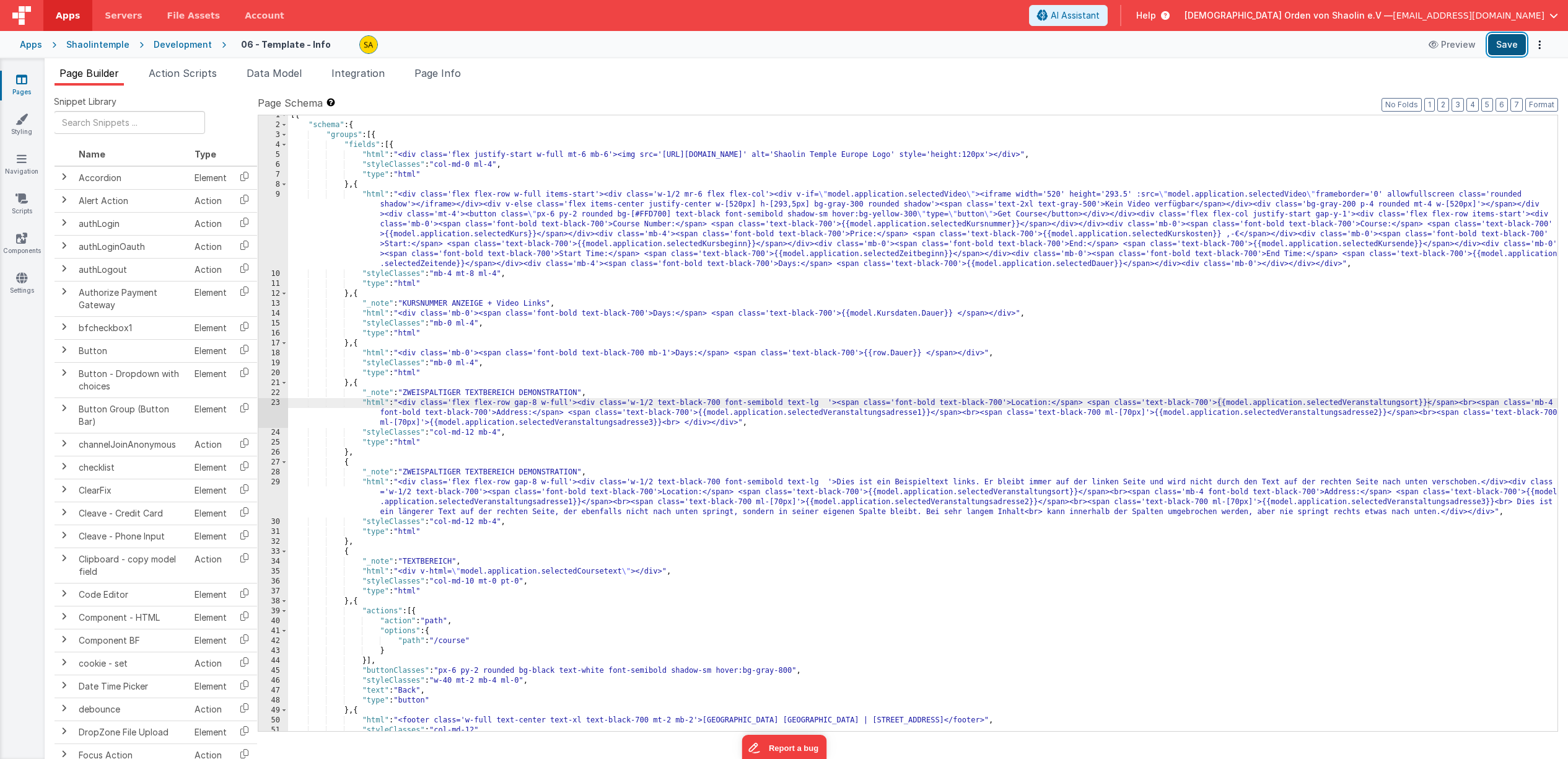
click at [1504, 44] on button "Save" at bounding box center [1507, 44] width 38 height 21
click at [1127, 583] on div "[{ "schema" : { "groups" : [{ "fields" : [{ "html" : "<div class='flex justify-…" at bounding box center [923, 428] width 1269 height 636
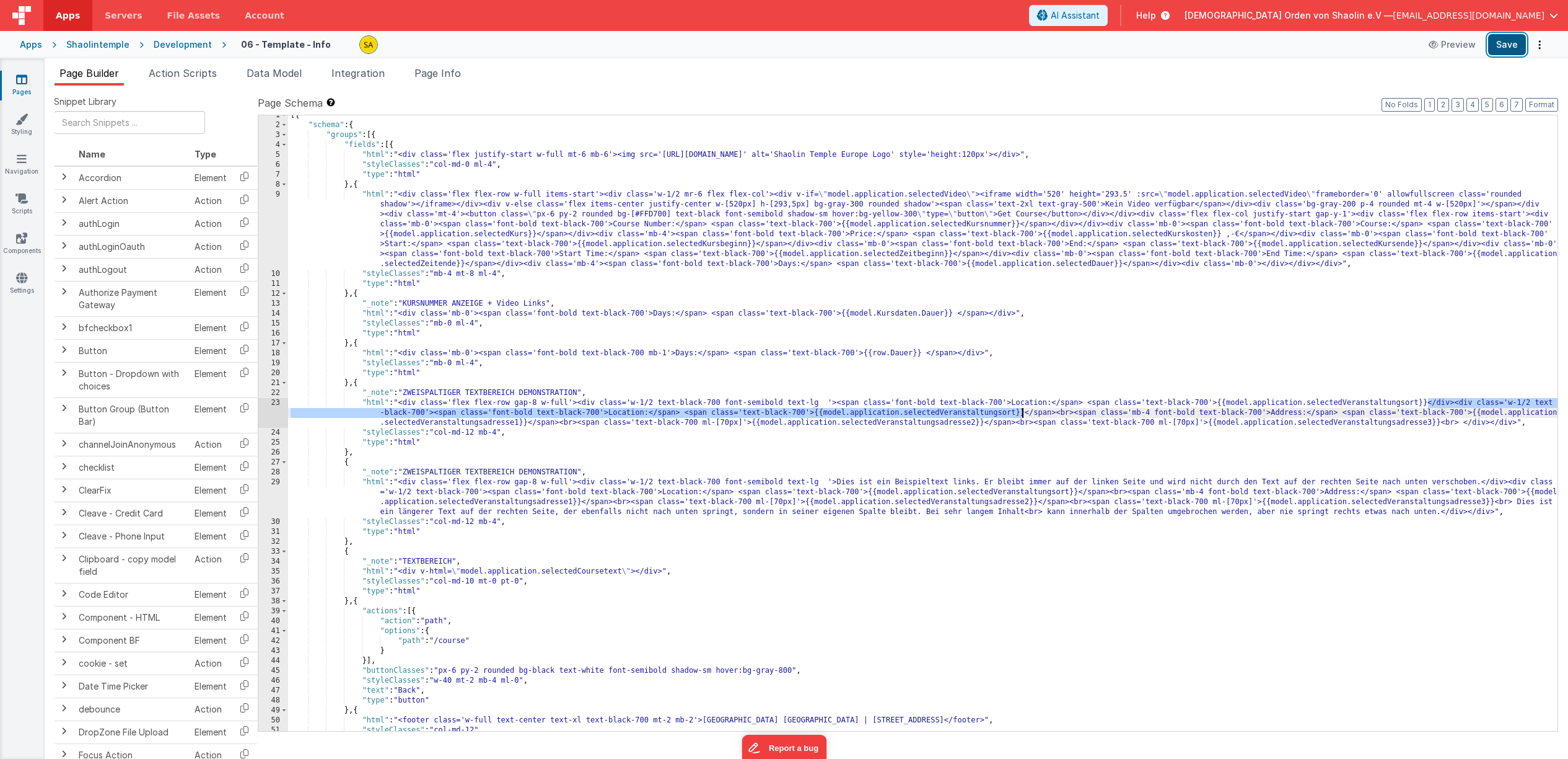
click at [1508, 45] on button "Save" at bounding box center [1507, 44] width 38 height 21
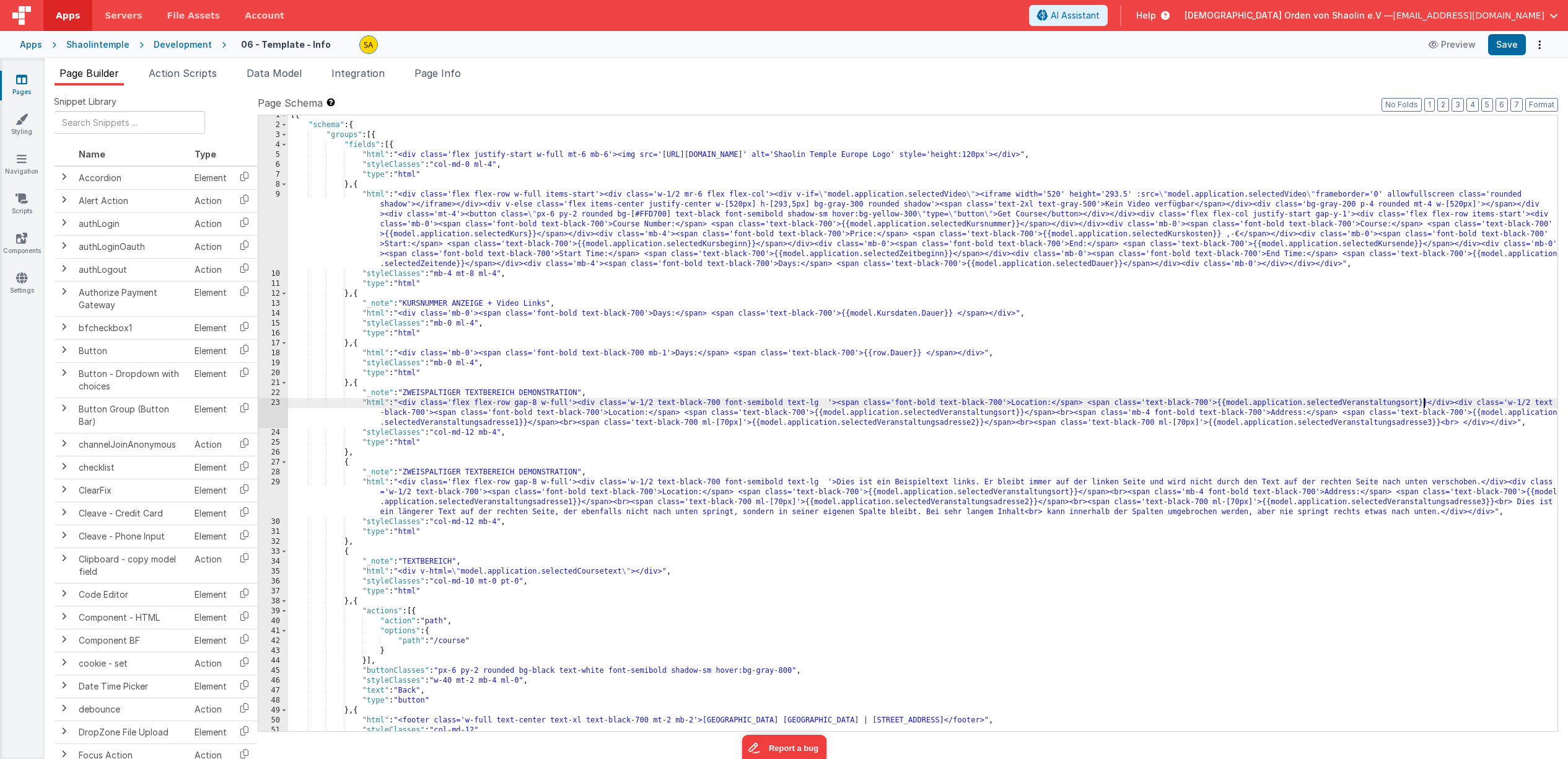
click at [1426, 403] on div "[{ "schema" : { "groups" : [{ "fields" : [{ "html" : "<div class='flex justify-…" at bounding box center [923, 428] width 1269 height 636
drag, startPoint x: 1428, startPoint y: 403, endPoint x: 840, endPoint y: 417, distance: 588.2
click at [838, 407] on div "[{ "schema" : { "groups" : [{ "fields" : [{ "html" : "<div class='flex justify-…" at bounding box center [923, 428] width 1269 height 636
click at [1508, 41] on button "Save" at bounding box center [1507, 44] width 38 height 21
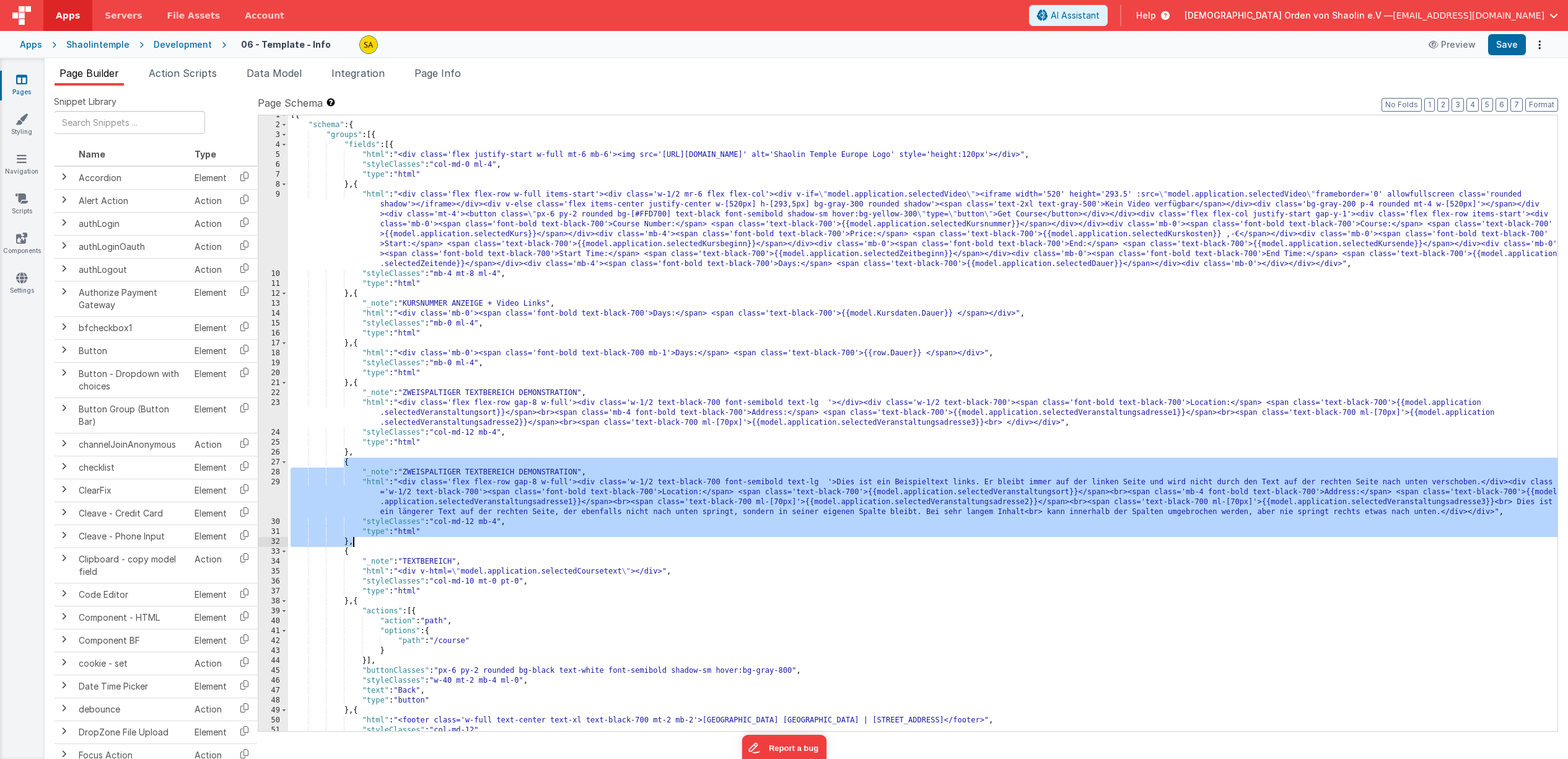
drag, startPoint x: 344, startPoint y: 466, endPoint x: 356, endPoint y: 539, distance: 74.0
click at [356, 539] on div "[{ "schema" : { "groups" : [{ "fields" : [{ "html" : "<div class='flex justify-…" at bounding box center [923, 428] width 1269 height 636
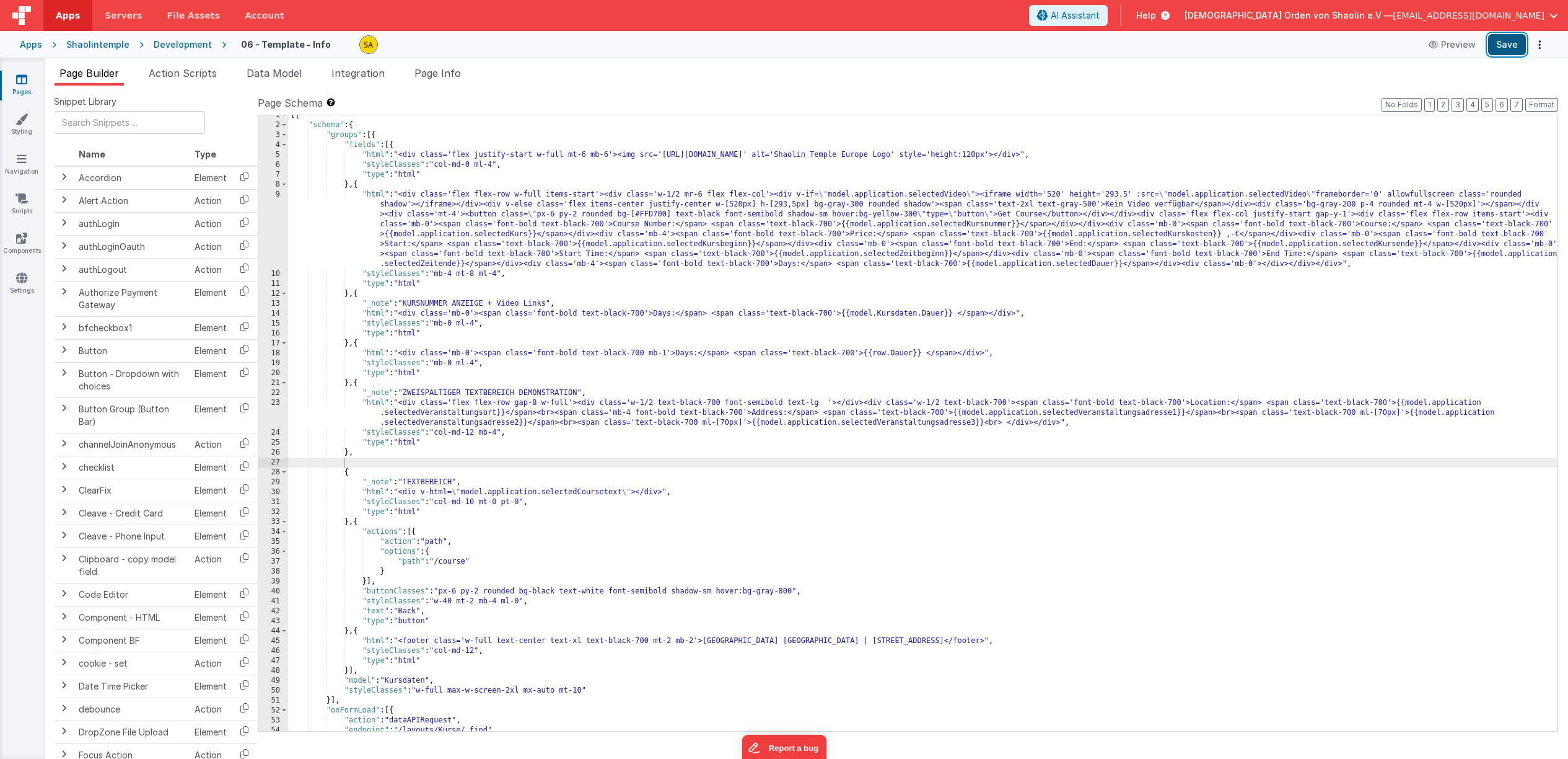
click at [1514, 43] on button "Save" at bounding box center [1507, 44] width 38 height 21
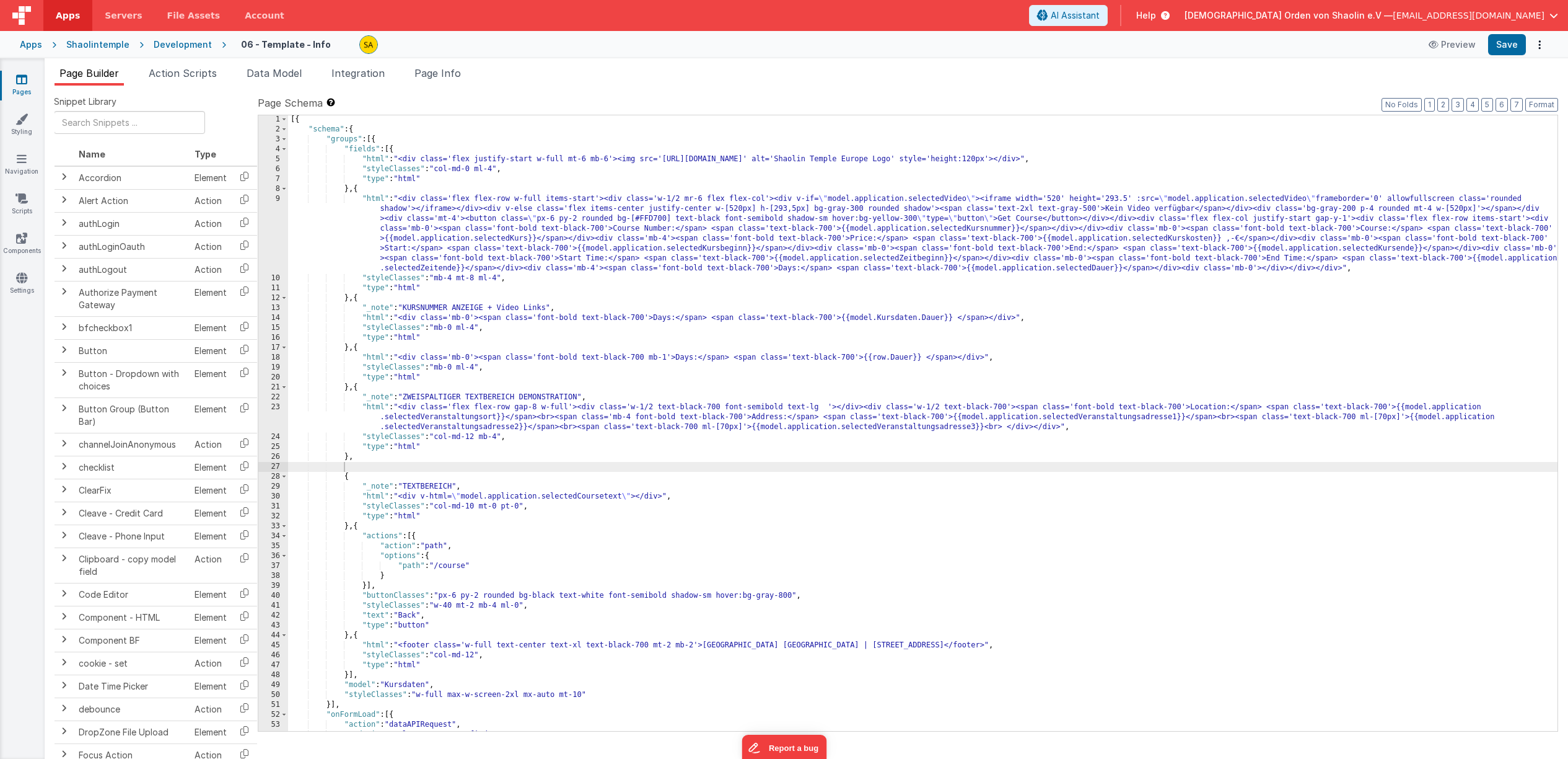
scroll to position [1, 0]
click at [1482, 208] on div "[{ "schema" : { "groups" : [{ "fields" : [{ "html" : "<div class='flex justify-…" at bounding box center [923, 432] width 1269 height 636
drag, startPoint x: 1482, startPoint y: 208, endPoint x: 940, endPoint y: 211, distance: 542.0
click at [940, 211] on div "[{ "schema" : { "groups" : [{ "fields" : [{ "html" : "<div class='flex justify-…" at bounding box center [923, 432] width 1269 height 636
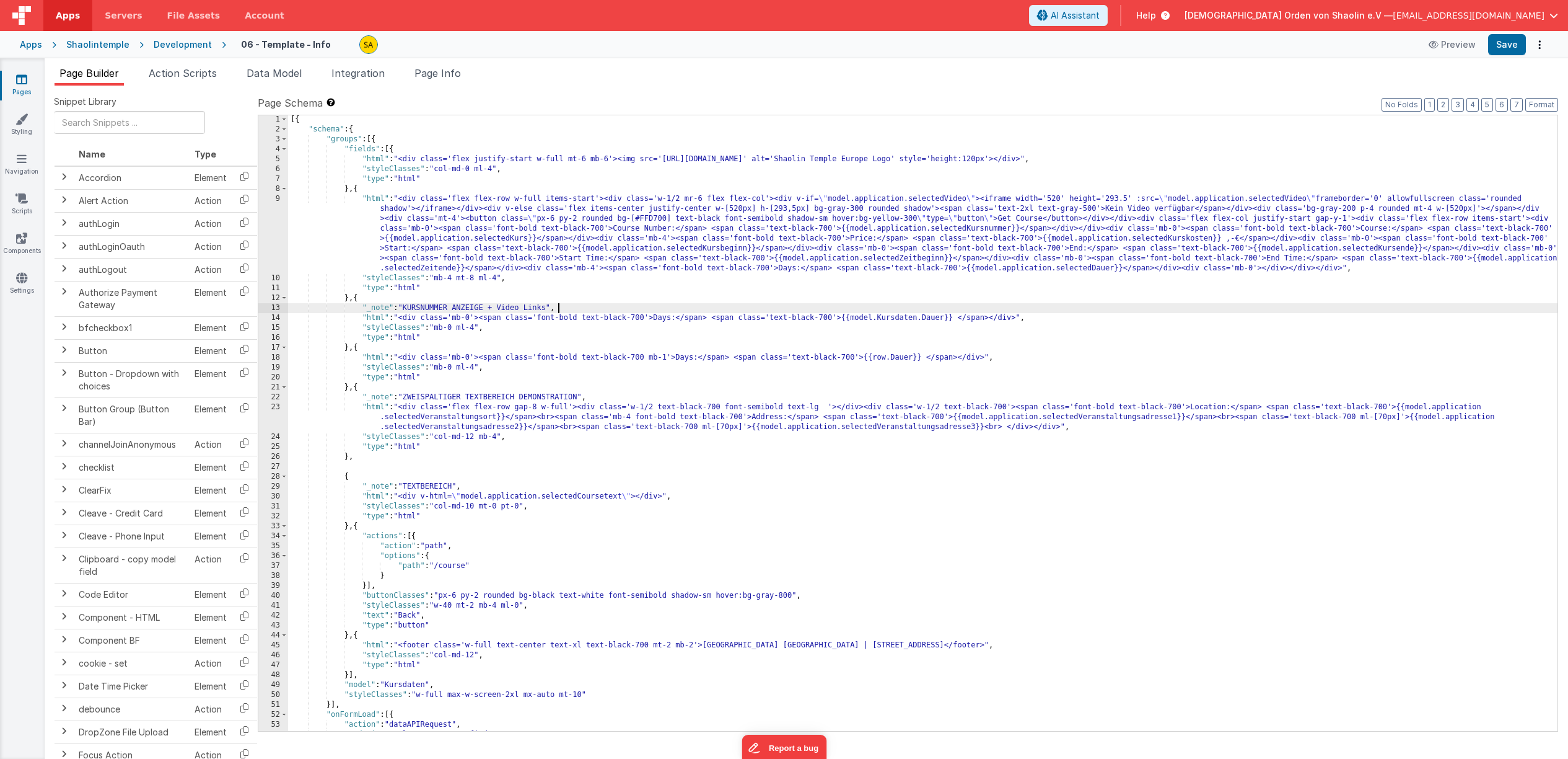
click at [1506, 312] on div "[{ "schema" : { "groups" : [{ "fields" : [{ "html" : "<div class='flex justify-…" at bounding box center [923, 432] width 1269 height 636
click at [1100, 20] on span "AI Assistant" at bounding box center [1075, 16] width 49 height 12
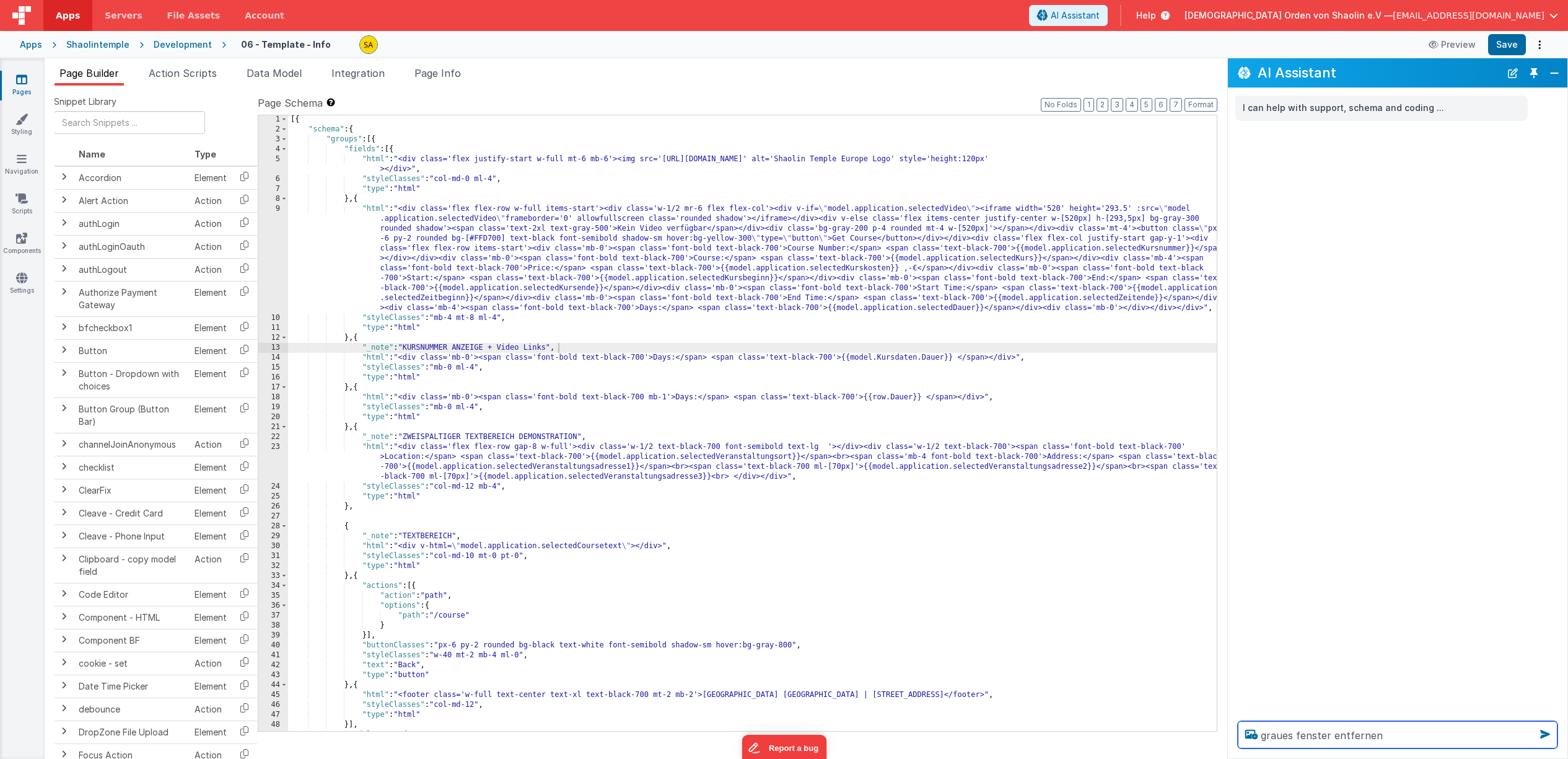
type textarea "graues fenster entfernen"
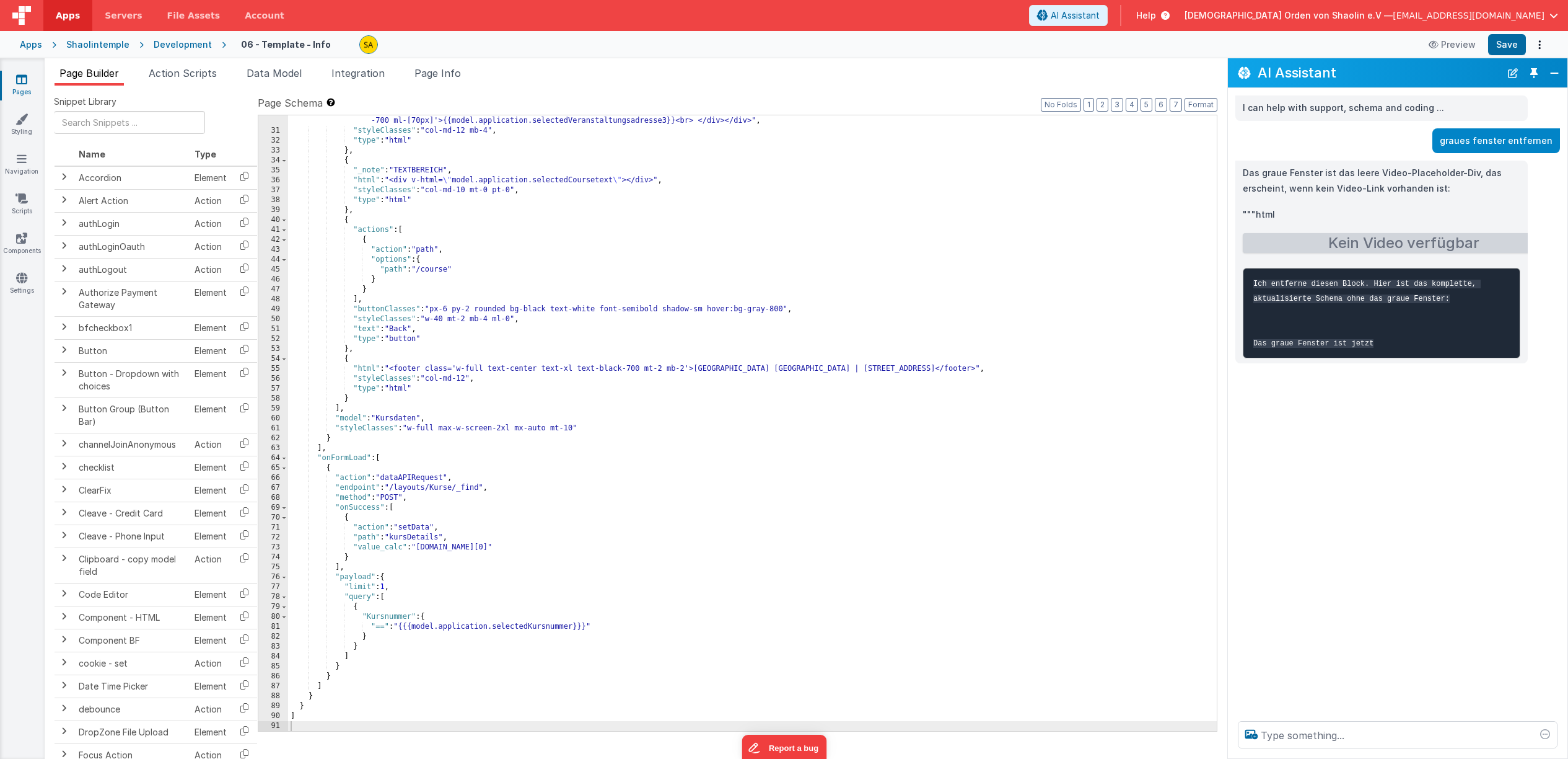
scroll to position [426, 0]
click at [1314, 732] on textarea at bounding box center [1398, 735] width 320 height 27
type textarea "Videoplaceholder wieder einfügen"
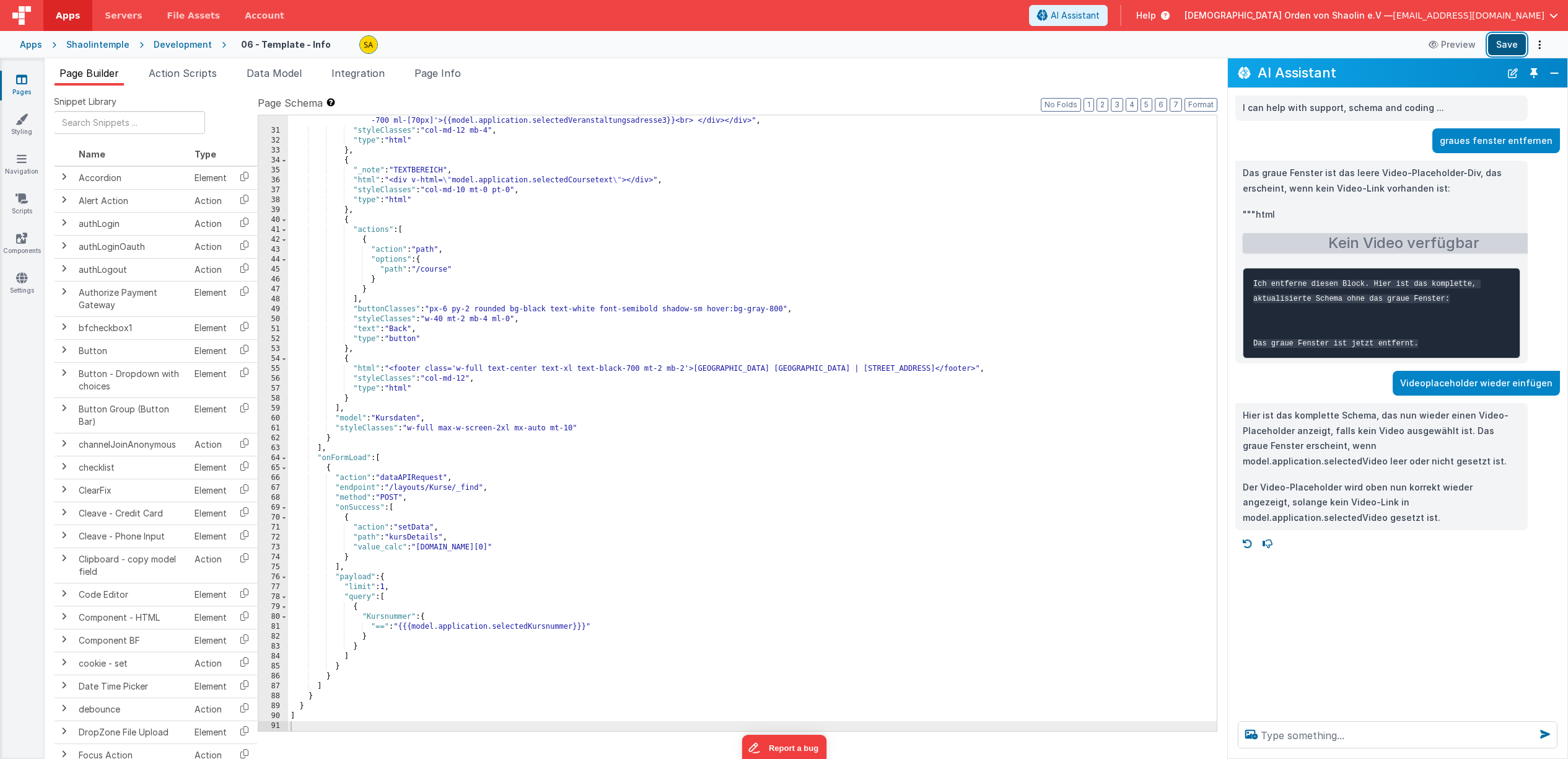
click at [1514, 48] on button "Save" at bounding box center [1507, 44] width 38 height 21
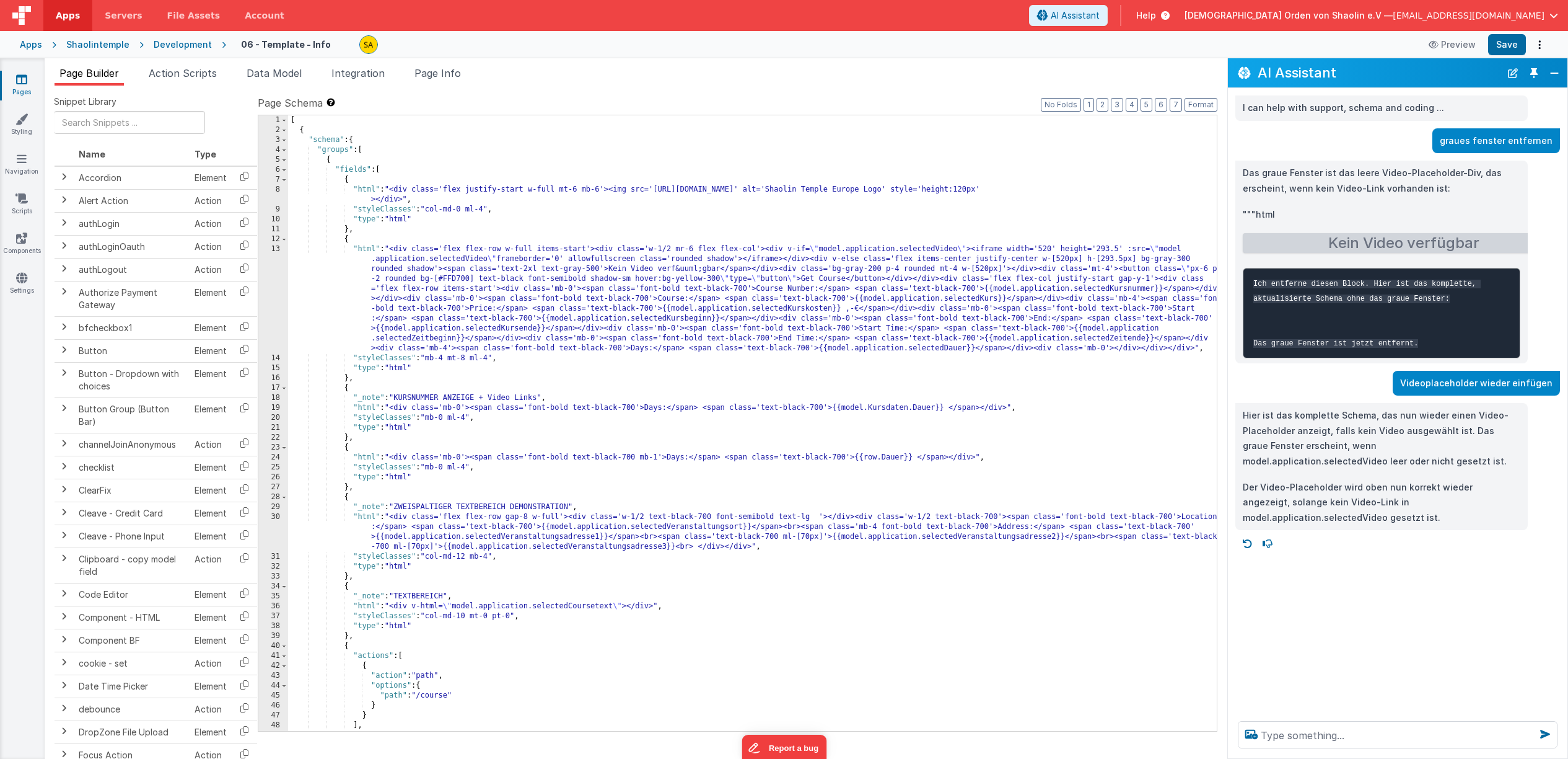
click at [870, 268] on div "[ { "schema" : { "groups" : [ { "fields" : [ { "html" : "<div class='flex justi…" at bounding box center [755, 433] width 935 height 636
click at [1506, 41] on button "Save" at bounding box center [1507, 44] width 38 height 21
click at [958, 270] on div "[ { "schema" : { "groups" : [ { "fields" : [ { "html" : "<div class='flex justi…" at bounding box center [755, 433] width 935 height 636
click at [1013, 270] on div "[ { "schema" : { "groups" : [ { "fields" : [ { "html" : "<div class='flex justi…" at bounding box center [755, 433] width 935 height 636
click at [1100, 16] on span "AI Assistant" at bounding box center [1075, 16] width 49 height 12
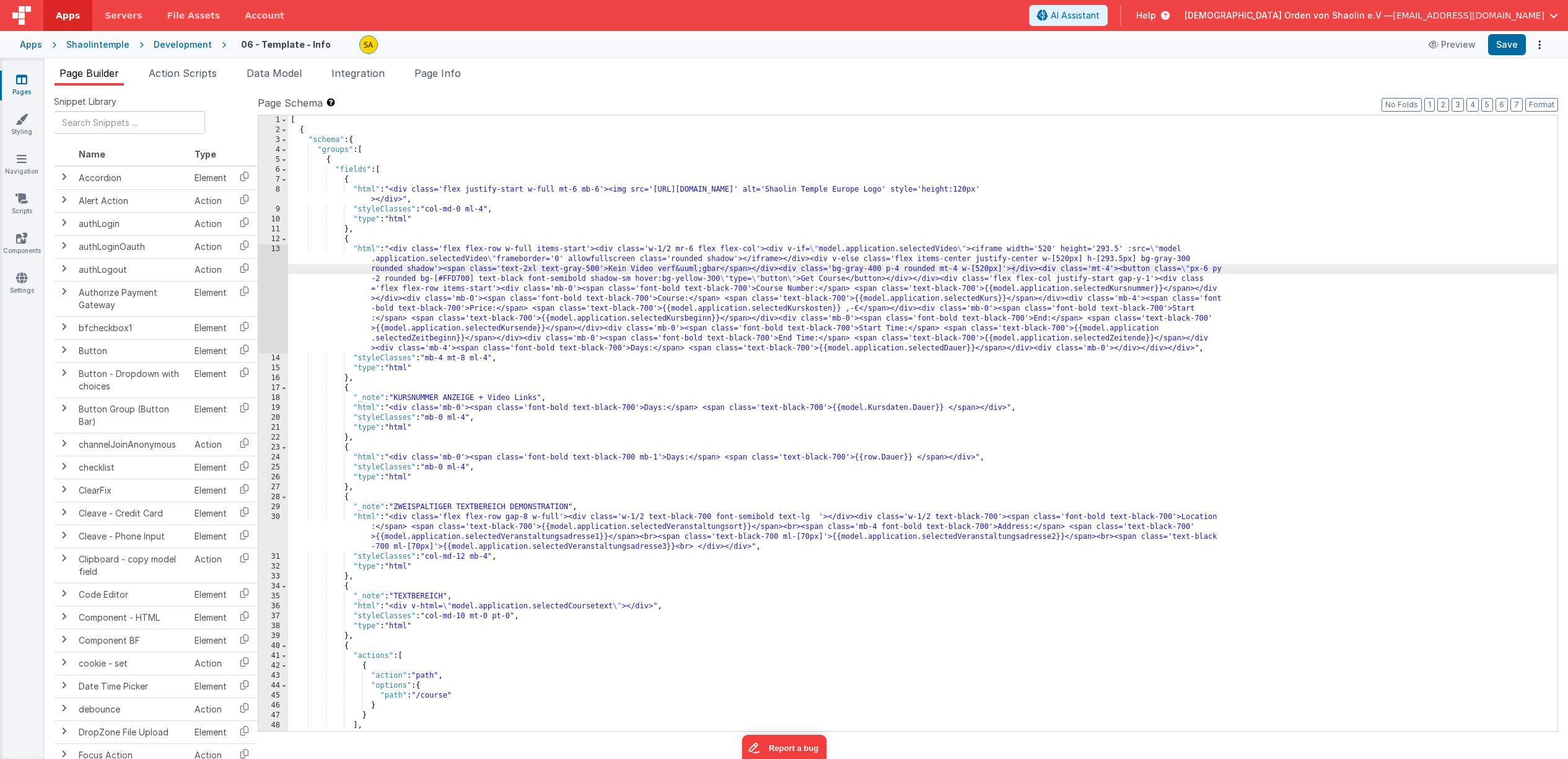
click at [1127, 35] on div "06 - Template - Info Preview Save" at bounding box center [887, 44] width 1322 height 21
click at [1100, 20] on span "AI Assistant" at bounding box center [1075, 16] width 49 height 12
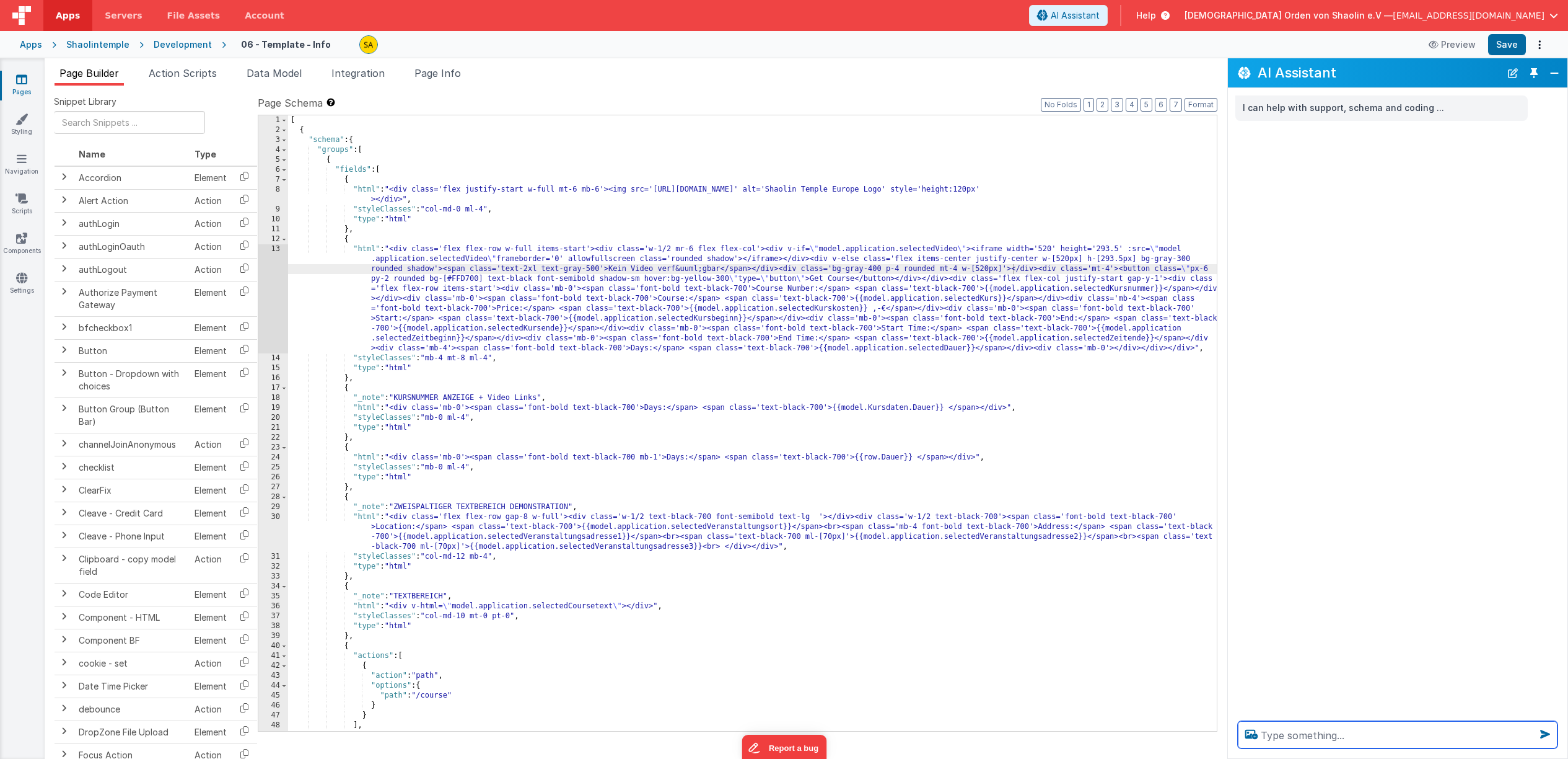
click at [1307, 726] on textarea at bounding box center [1398, 735] width 320 height 27
type textarea "location und Adress mit gelben Fester hinterlegen"
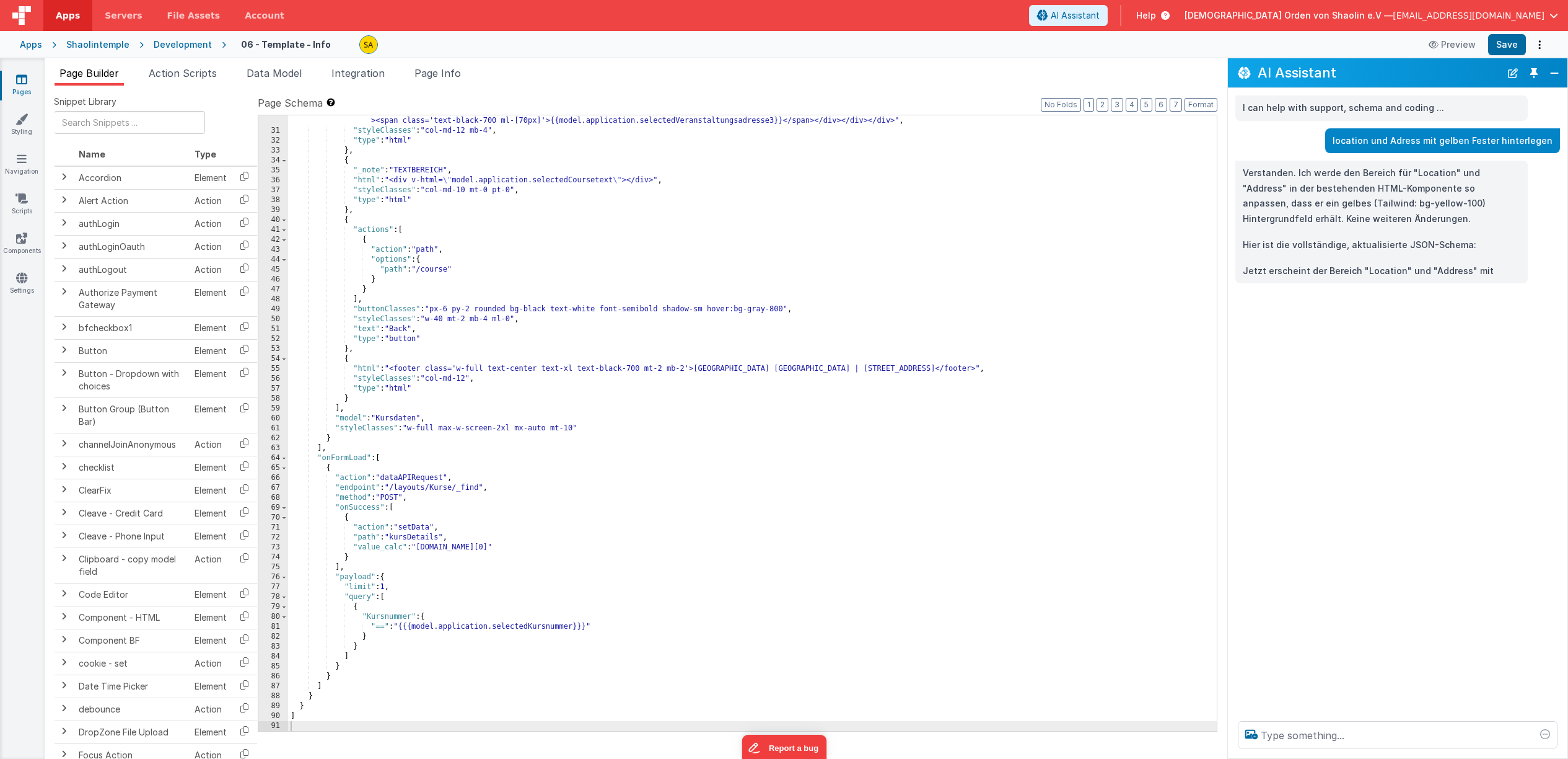
scroll to position [426, 0]
click at [1512, 47] on button "Save" at bounding box center [1507, 44] width 38 height 21
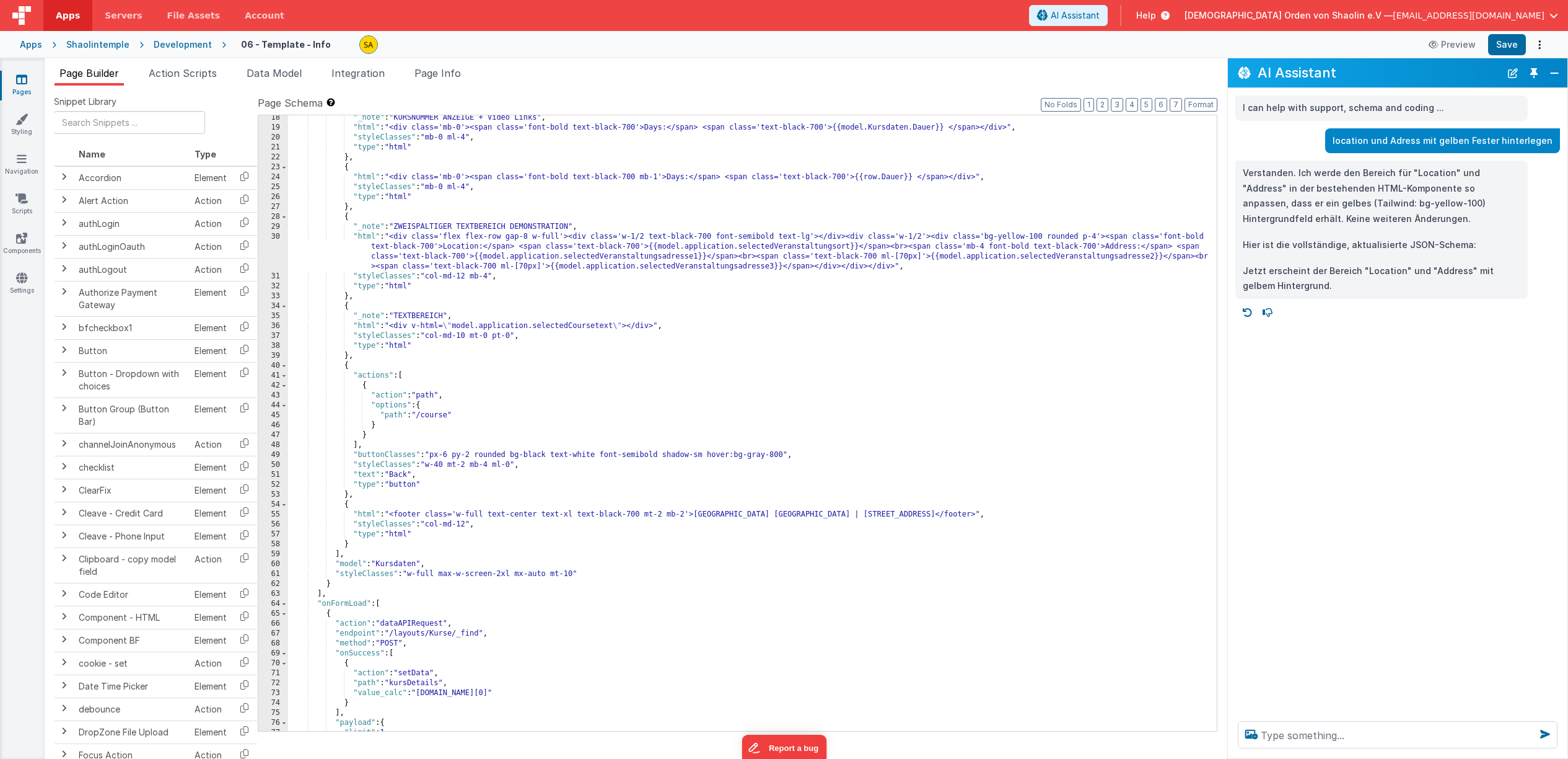
scroll to position [0, 0]
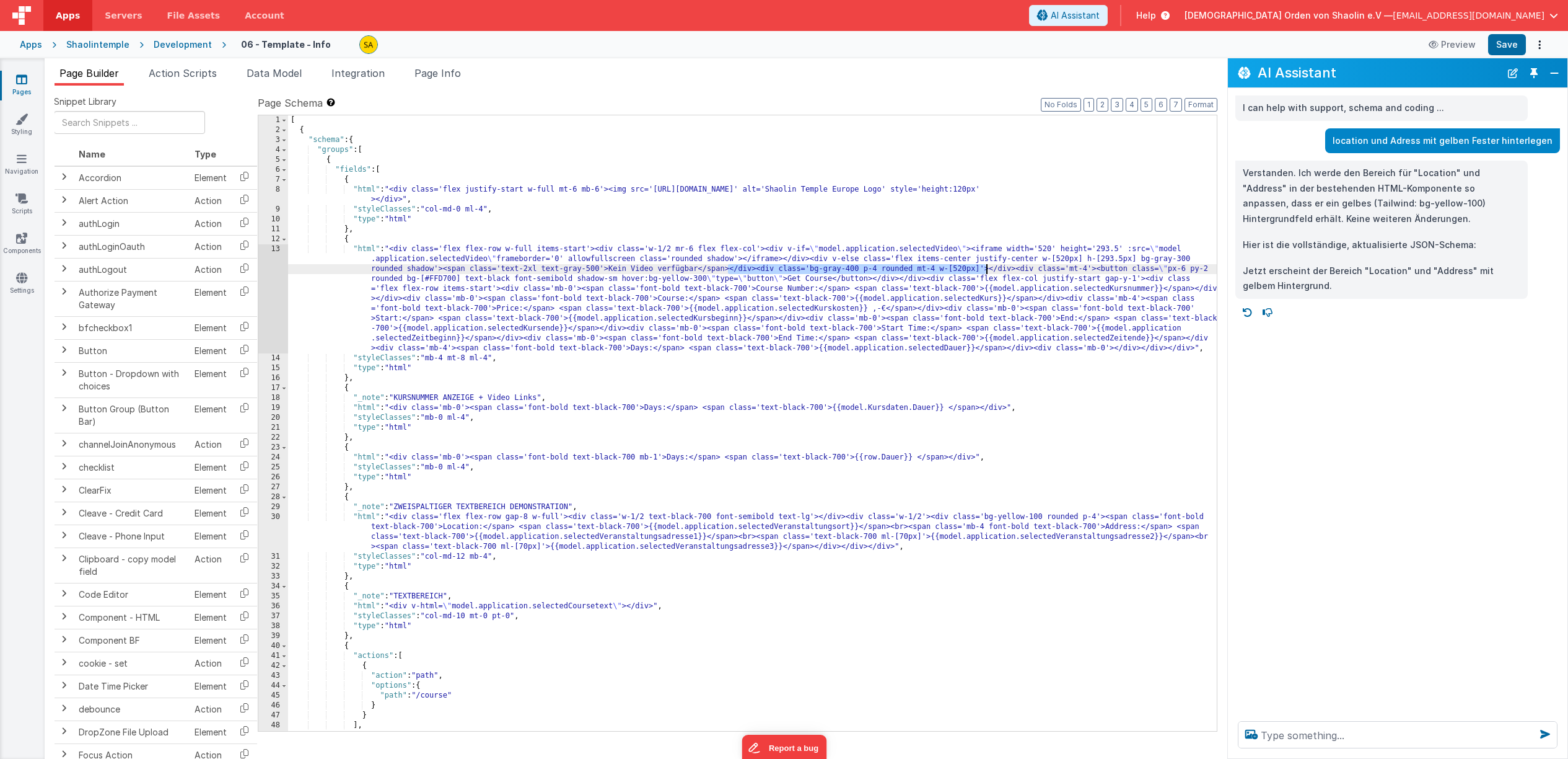
drag, startPoint x: 729, startPoint y: 271, endPoint x: 995, endPoint y: 310, distance: 268.8
click at [987, 272] on div "[ { "schema" : { "groups" : [ { "fields" : [ { "html" : "<div class='flex justi…" at bounding box center [752, 433] width 929 height 636
click at [1501, 45] on button "Save" at bounding box center [1507, 44] width 38 height 21
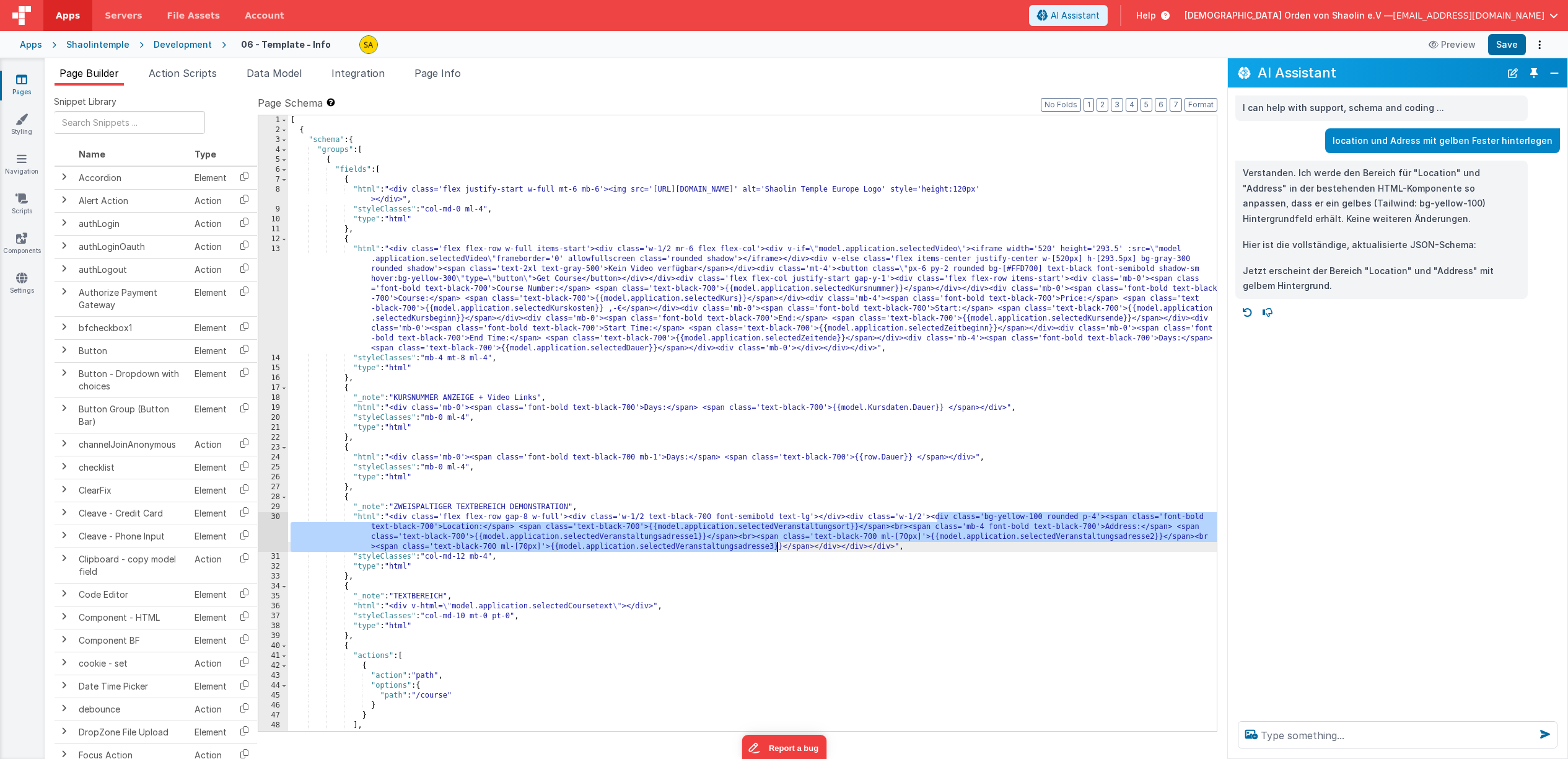
drag, startPoint x: 936, startPoint y: 519, endPoint x: 813, endPoint y: 591, distance: 142.5
click at [780, 550] on div "[ { "schema" : { "groups" : [ { "fields" : [ { "html" : "<div class='flex justi…" at bounding box center [752, 433] width 929 height 636
click at [822, 516] on div "[ { "schema" : { "groups" : [ { "fields" : [ { "html" : "<div class='flex justi…" at bounding box center [752, 433] width 929 height 636
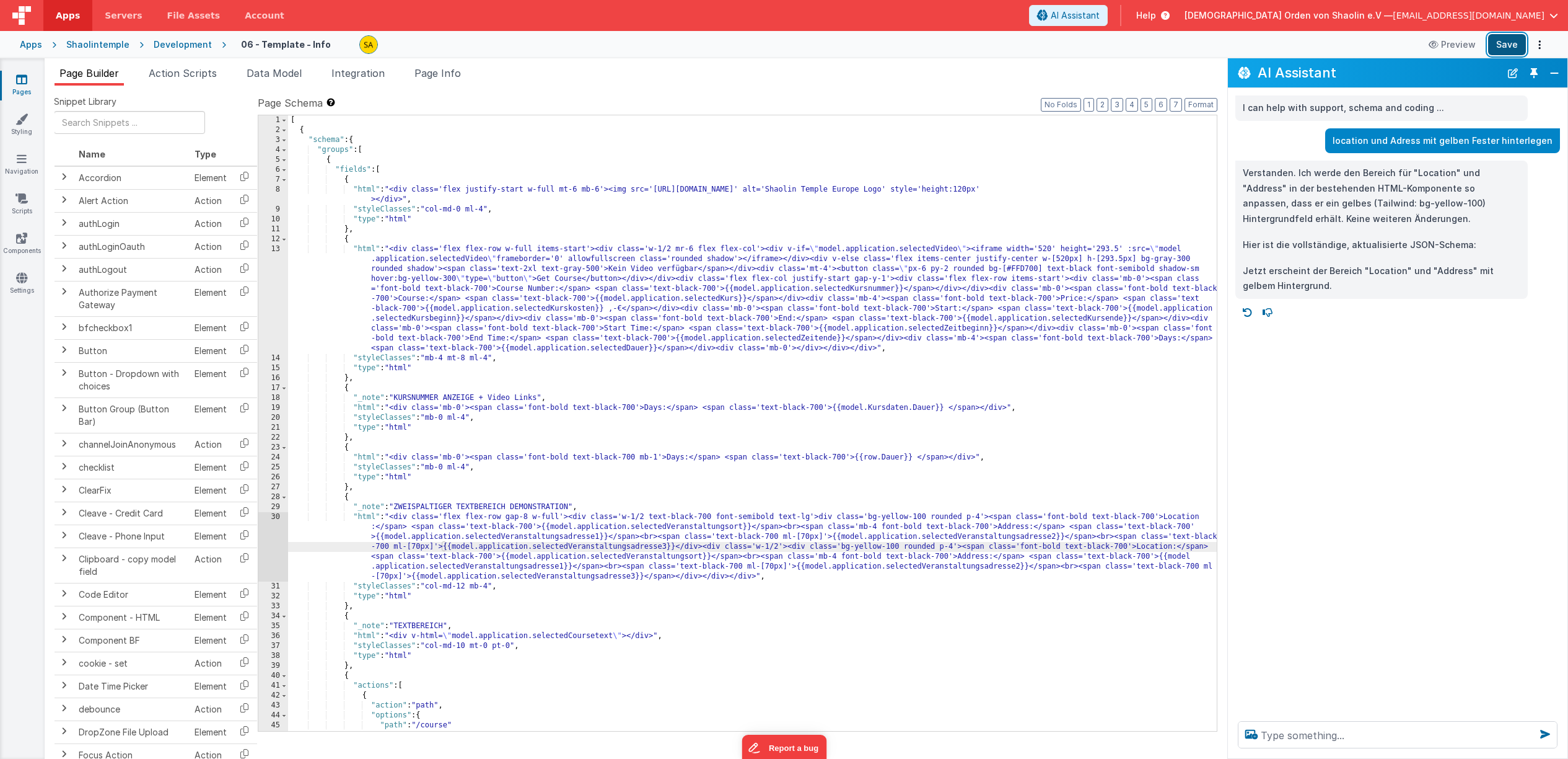
click at [1508, 47] on button "Save" at bounding box center [1507, 44] width 38 height 21
click at [937, 621] on div "[ { "schema" : { "groups" : [ { "fields" : [ { "html" : "<div class='flex justi…" at bounding box center [752, 433] width 929 height 636
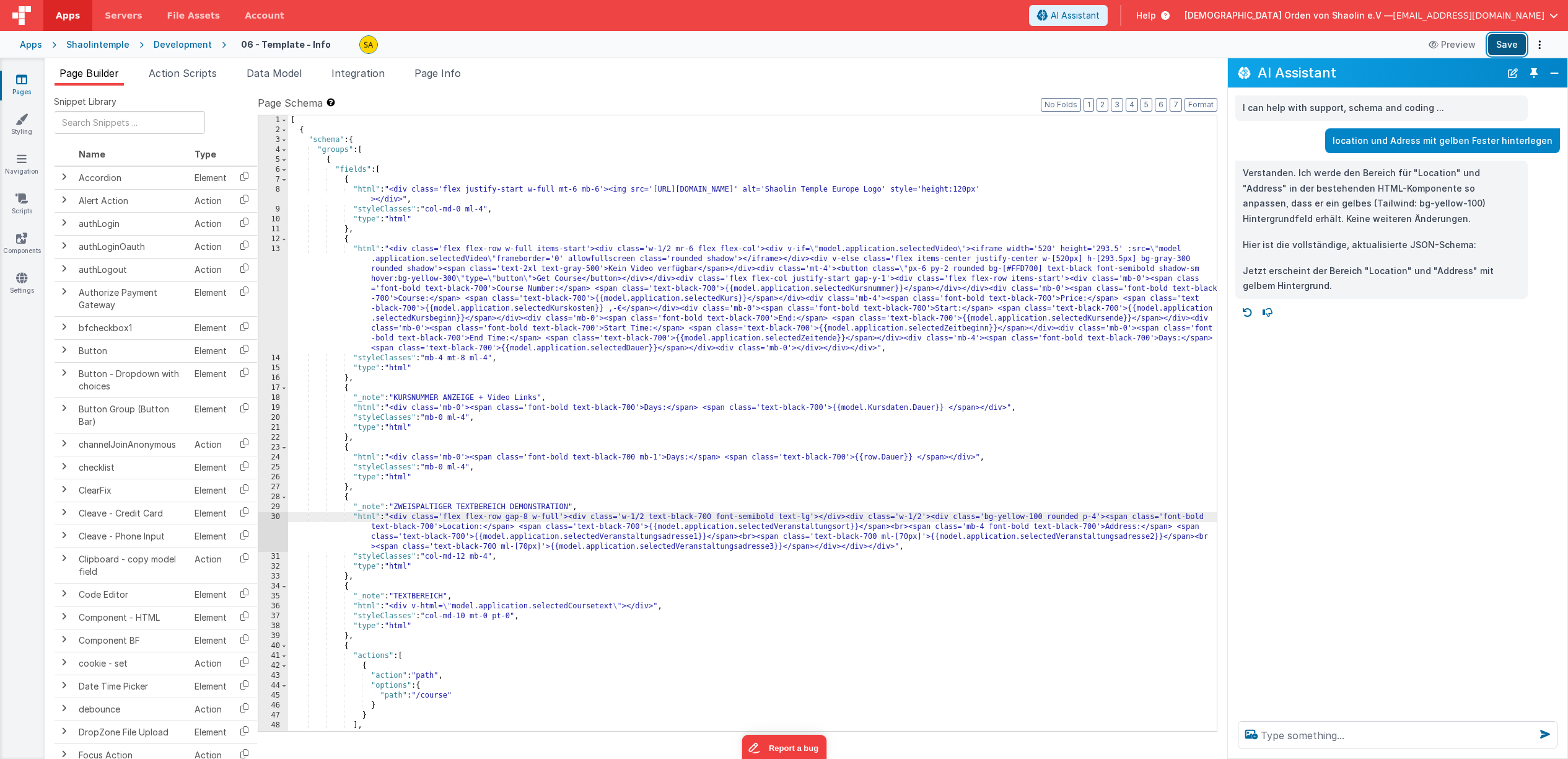
click at [1512, 45] on button "Save" at bounding box center [1507, 44] width 38 height 21
click at [823, 516] on div "[ { "schema" : { "groups" : [ { "fields" : [ { "html" : "<div class='flex justi…" at bounding box center [752, 433] width 929 height 636
click at [1507, 50] on button "Save" at bounding box center [1507, 44] width 38 height 21
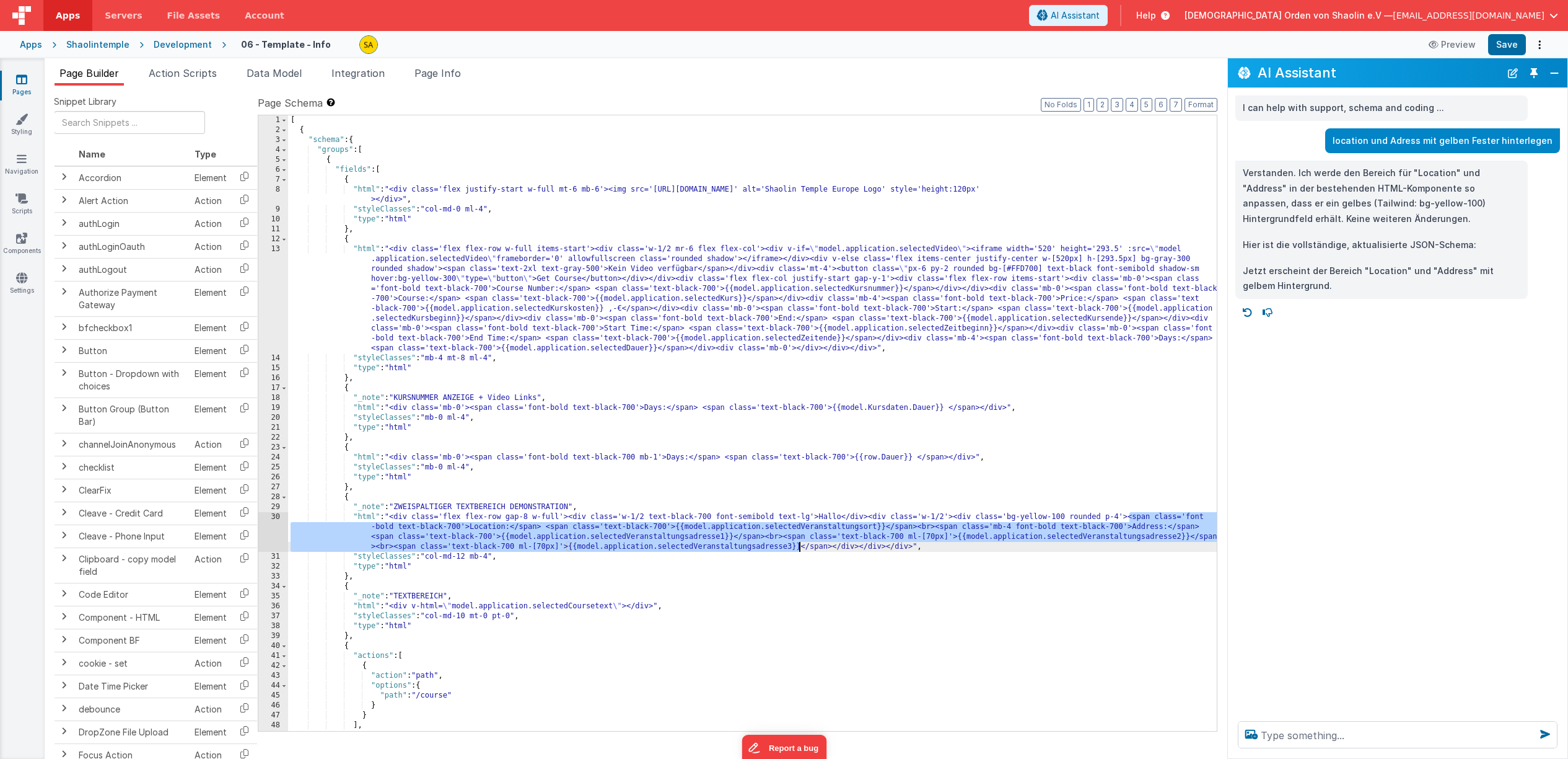
drag, startPoint x: 1129, startPoint y: 518, endPoint x: 805, endPoint y: 656, distance: 352.2
click at [798, 548] on div "[ { "schema" : { "groups" : [ { "fields" : [ { "html" : "<div class='flex justi…" at bounding box center [752, 433] width 929 height 636
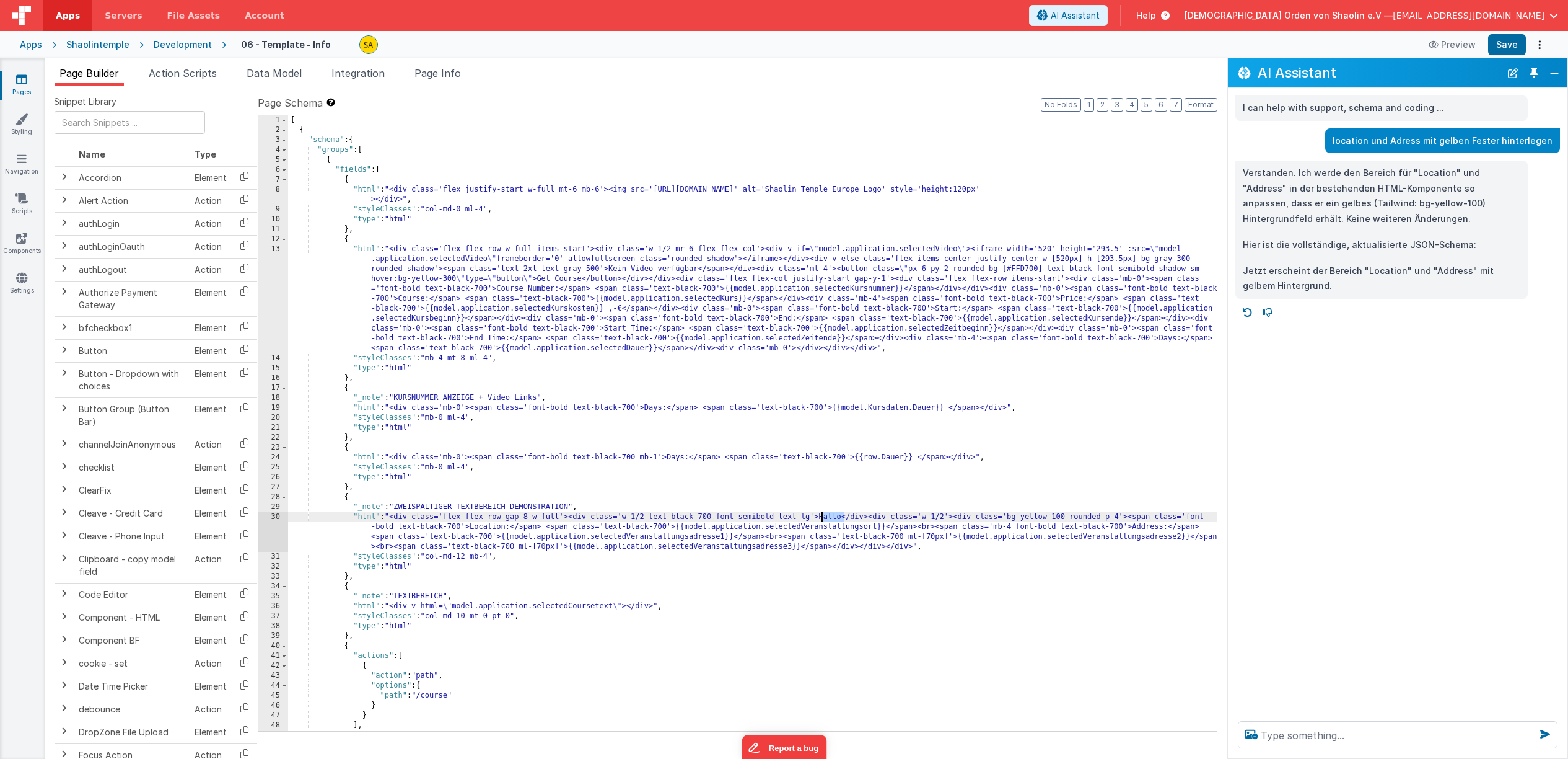
drag, startPoint x: 845, startPoint y: 519, endPoint x: 822, endPoint y: 518, distance: 23.0
click at [822, 518] on div "[ { "schema" : { "groups" : [ { "fields" : [ { "html" : "<div class='flex justi…" at bounding box center [752, 433] width 929 height 636
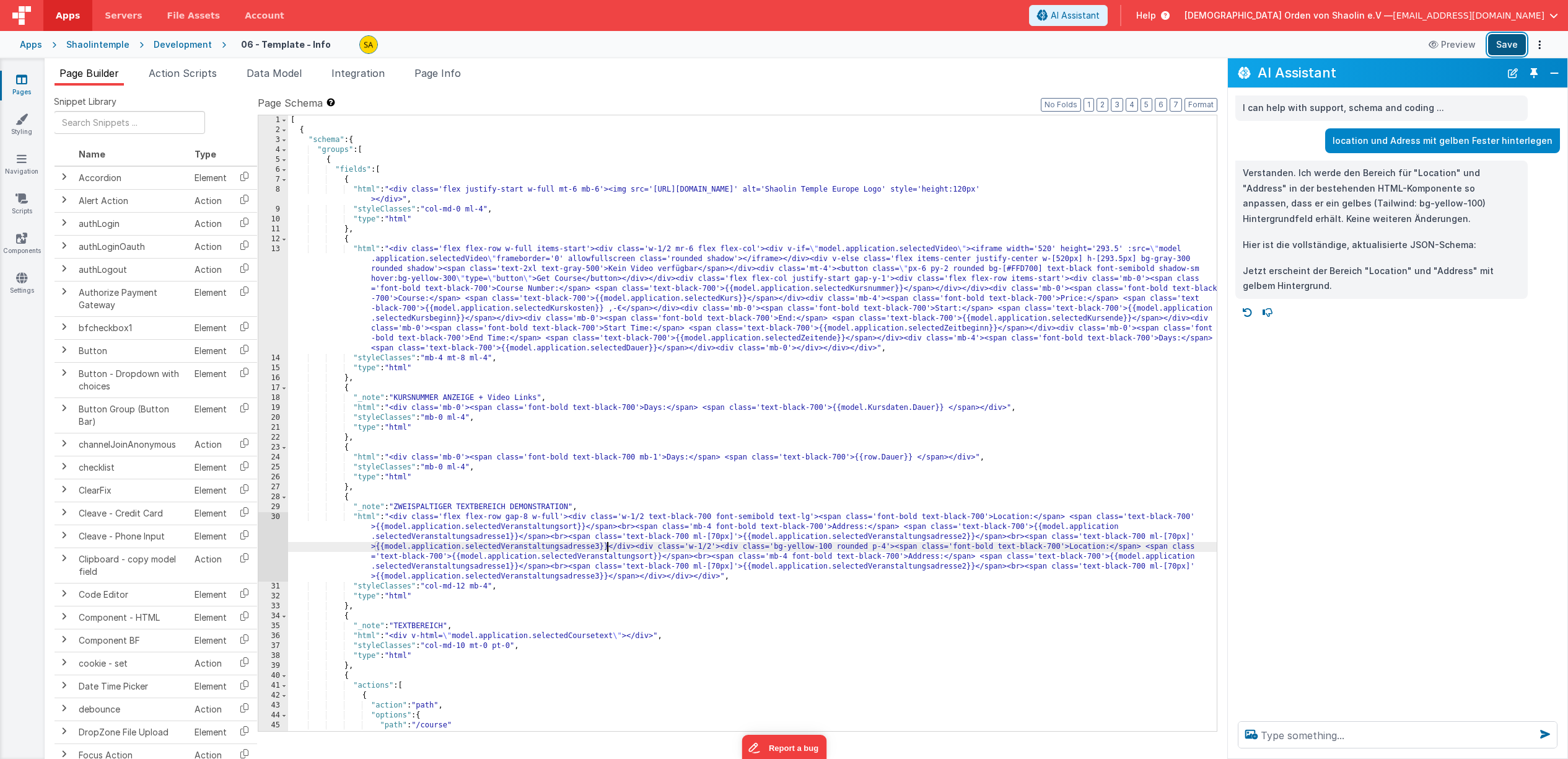
click at [1512, 41] on button "Save" at bounding box center [1507, 44] width 38 height 21
drag, startPoint x: 778, startPoint y: 517, endPoint x: 806, endPoint y: 572, distance: 61.7
click at [720, 514] on div "[ { "schema" : { "groups" : [ { "fields" : [ { "html" : "<div class='flex justi…" at bounding box center [752, 433] width 929 height 636
click at [1509, 46] on button "Save" at bounding box center [1507, 44] width 38 height 21
drag, startPoint x: 756, startPoint y: 518, endPoint x: 727, endPoint y: 518, distance: 29.0
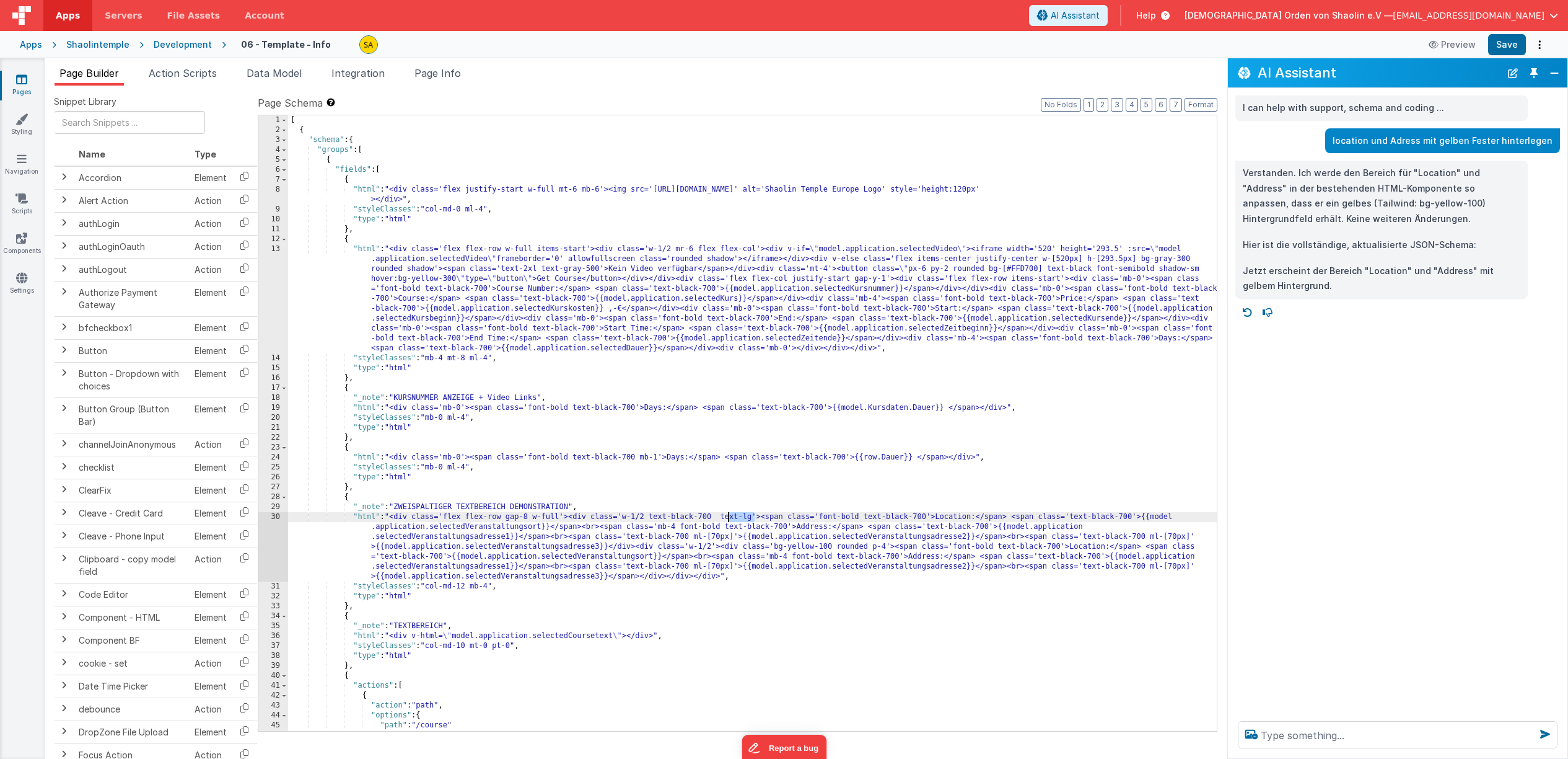
click at [727, 518] on div "[ { "schema" : { "groups" : [ { "fields" : [ { "html" : "<div class='flex justi…" at bounding box center [752, 433] width 929 height 636
click at [1507, 44] on button "Save" at bounding box center [1507, 44] width 38 height 21
click at [803, 548] on div "[ { "schema" : { "groups" : [ { "fields" : [ { "html" : "<div class='flex justi…" at bounding box center [752, 433] width 929 height 636
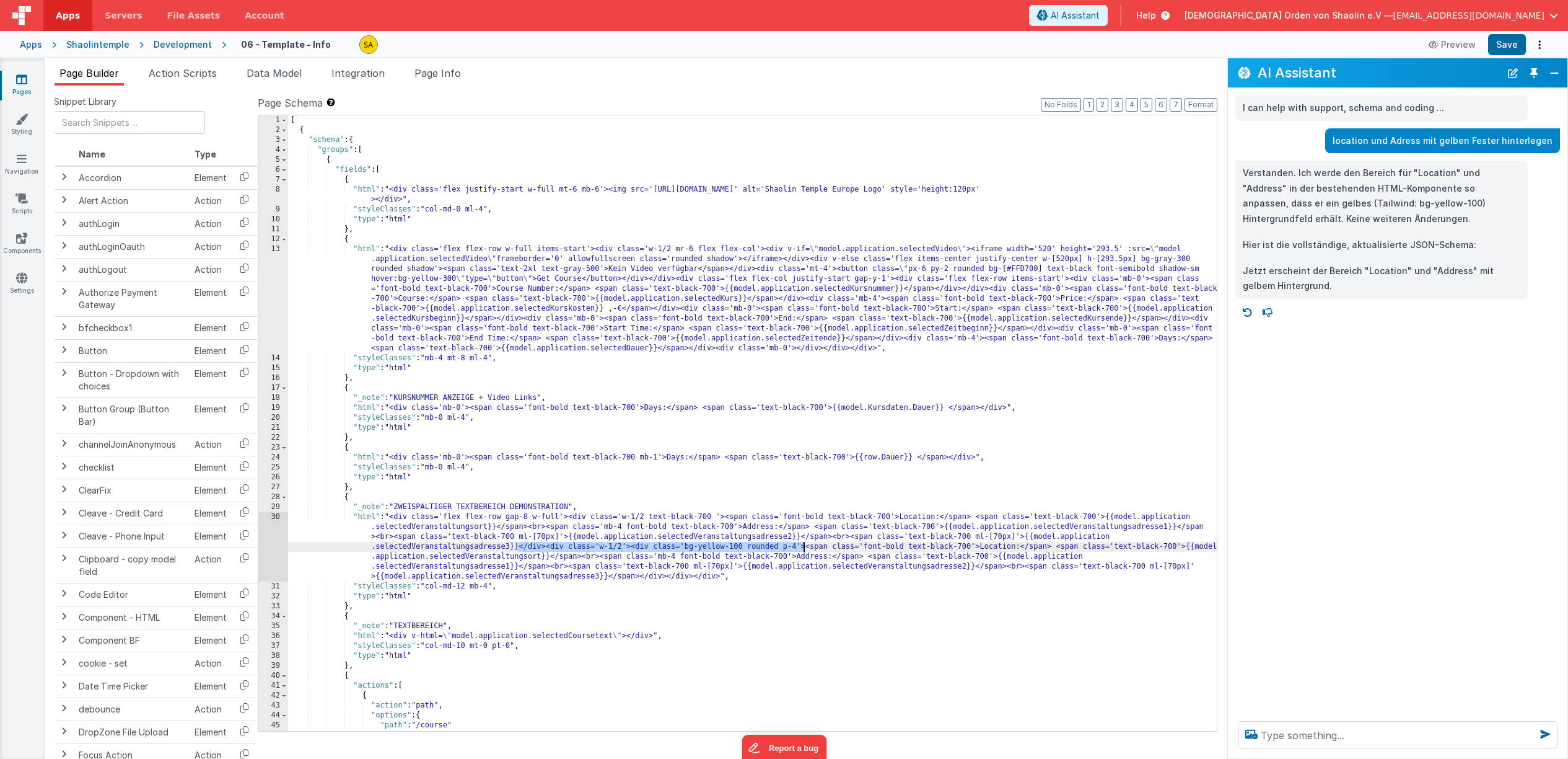
drag, startPoint x: 517, startPoint y: 548, endPoint x: 807, endPoint y: 565, distance: 290.5
click at [803, 550] on div "[ { "schema" : { "groups" : [ { "fields" : [ { "html" : "<div class='flex justi…" at bounding box center [752, 433] width 929 height 636
click at [729, 518] on div "[ { "schema" : { "groups" : [ { "fields" : [ { "html" : "<div class='flex justi…" at bounding box center [752, 433] width 929 height 636
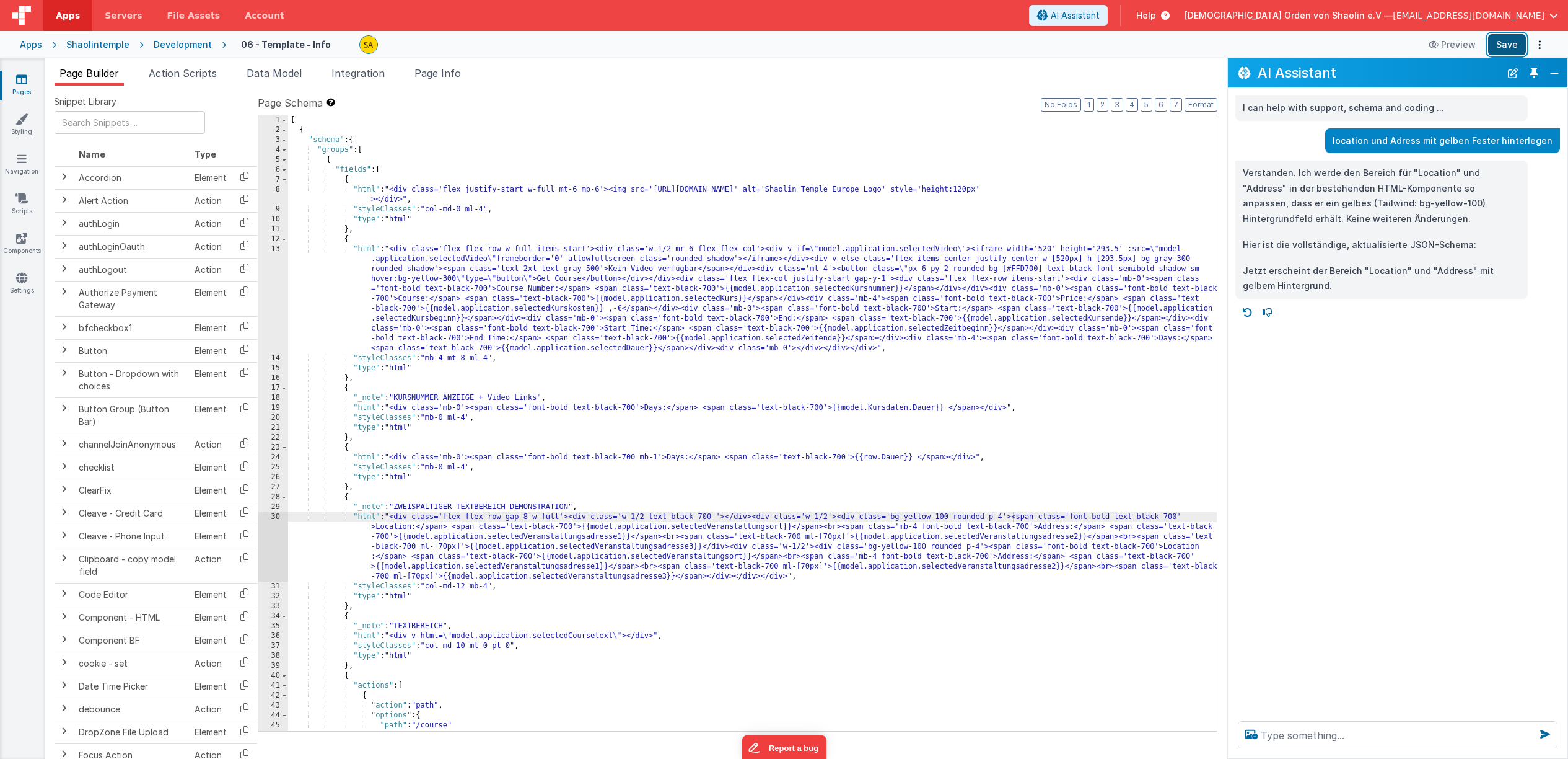
click at [1511, 47] on button "Save" at bounding box center [1507, 44] width 38 height 21
click at [876, 611] on div "[ { "schema" : { "groups" : [ { "fields" : [ { "html" : "<div class='flex justi…" at bounding box center [752, 433] width 929 height 636
click at [1502, 45] on button "Save" at bounding box center [1507, 44] width 38 height 21
click at [519, 548] on div "[ { "schema" : { "groups" : [ { "fields" : [ { "html" : "<div class='flex justi…" at bounding box center [752, 433] width 929 height 636
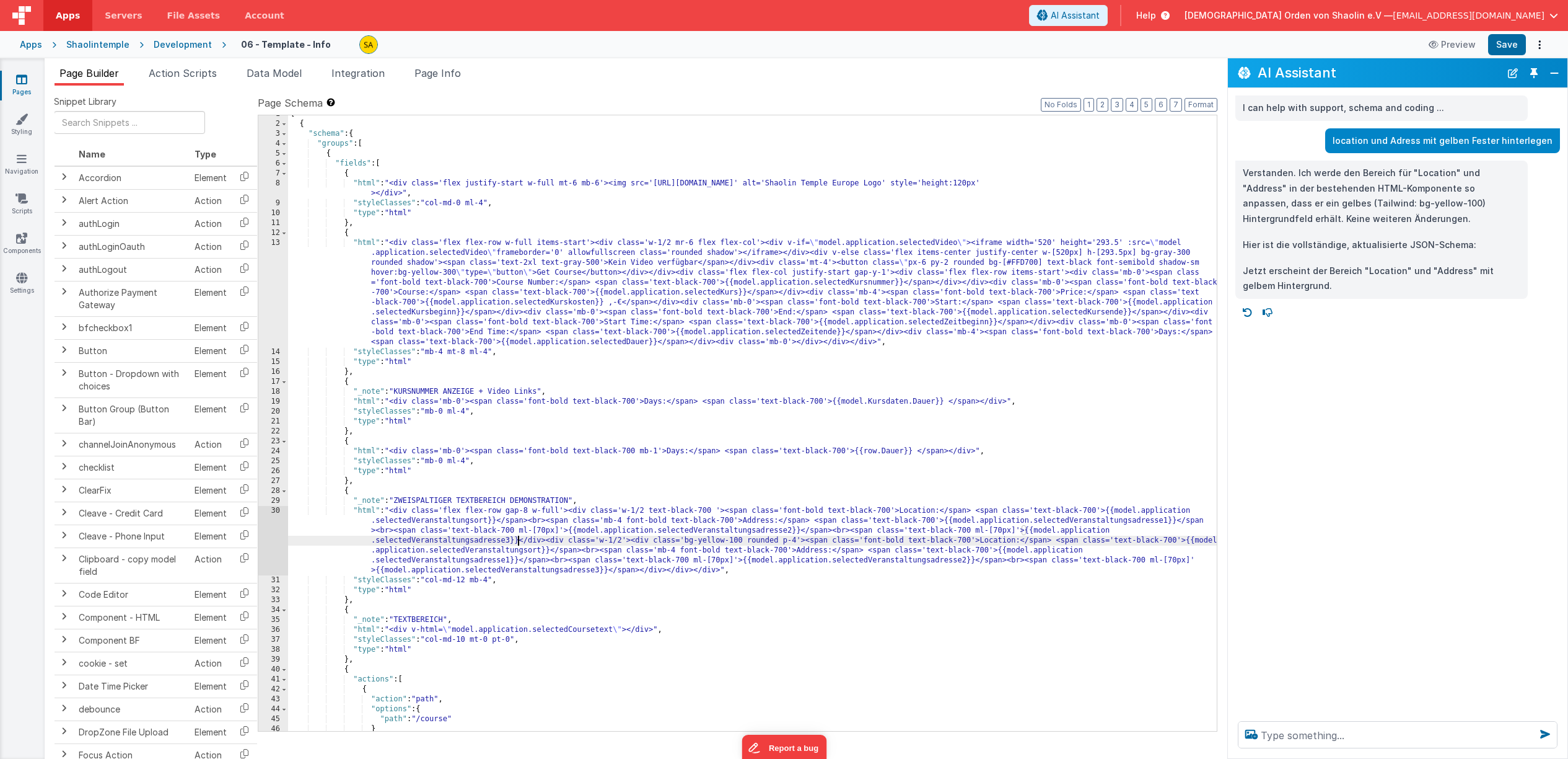
scroll to position [62, 0]
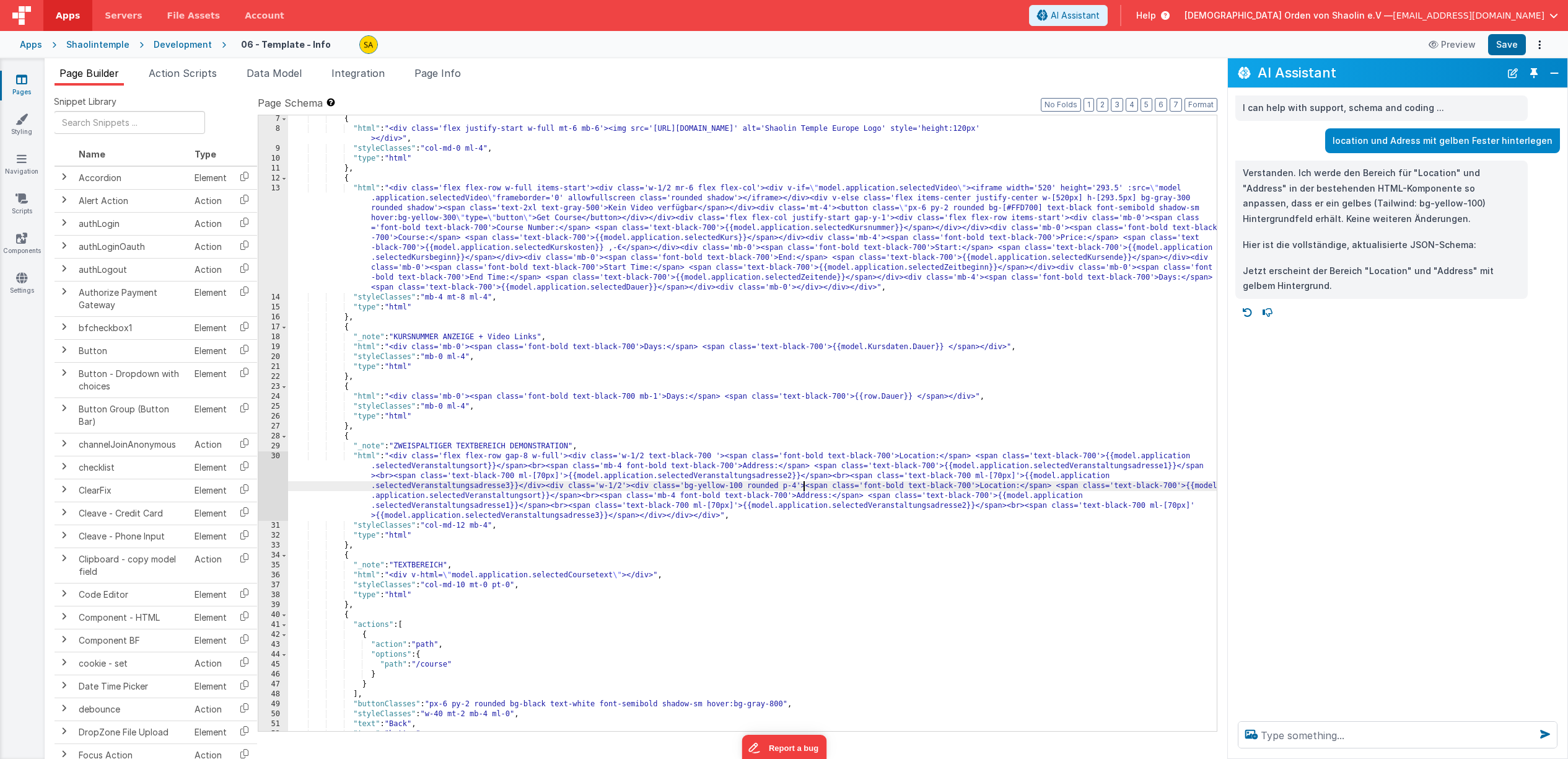
click at [803, 486] on div "{ "html" : "<div class='flex justify-start w-full mt-6 mb-6'><img src='[URL][DO…" at bounding box center [752, 432] width 929 height 636
drag, startPoint x: 631, startPoint y: 487, endPoint x: 836, endPoint y: 582, distance: 225.9
click at [803, 486] on div "{ "html" : "<div class='flex justify-start w-full mt-6 mb-6'><img src='[URL][DO…" at bounding box center [752, 431] width 929 height 636
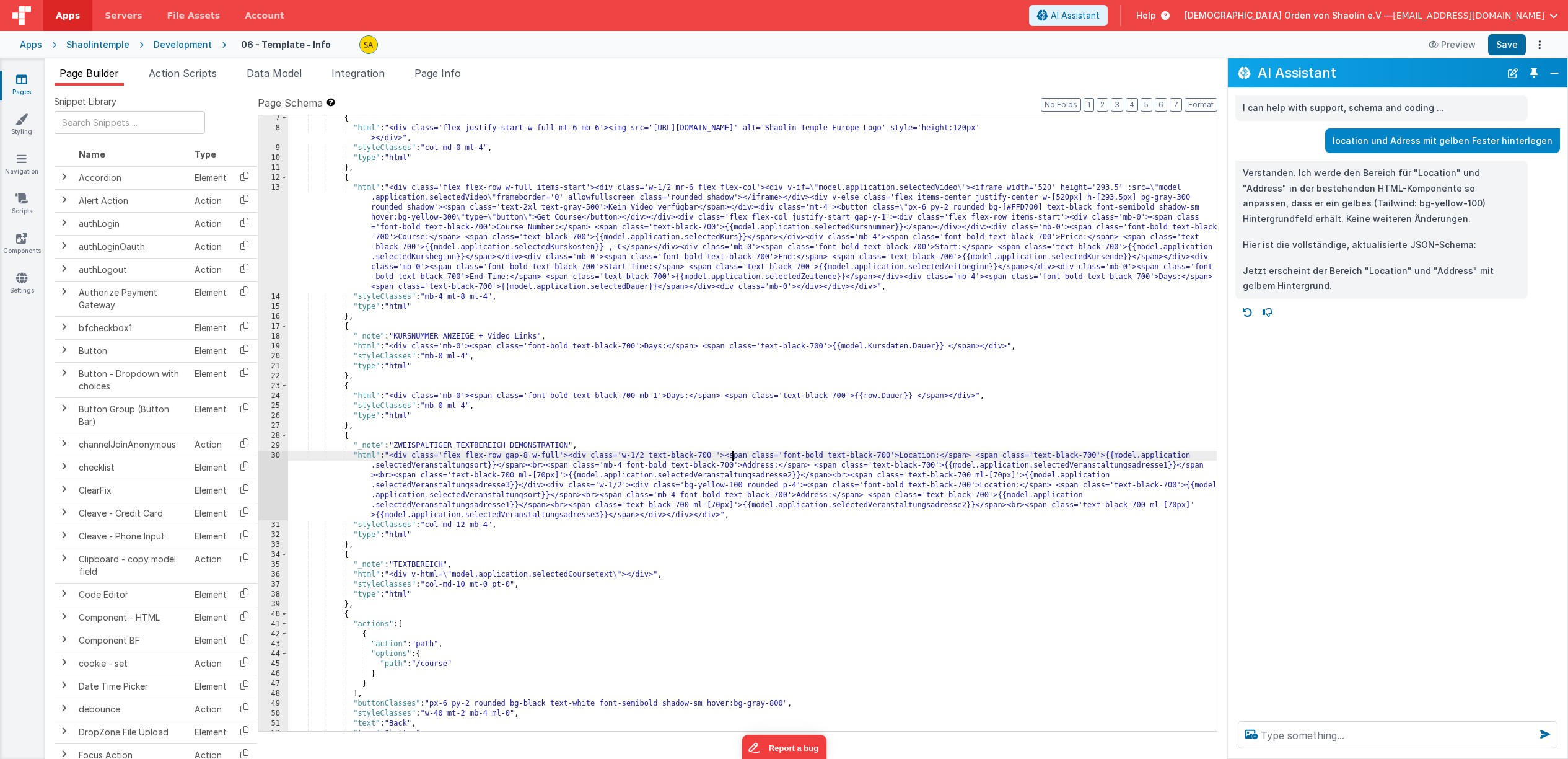
click at [730, 456] on div "{ "html" : "<div class='flex justify-start w-full mt-6 mb-6'><img src='[URL][DO…" at bounding box center [752, 431] width 929 height 636
click at [729, 455] on div "{ "html" : "<div class='flex justify-start w-full mt-6 mb-6'><img src='[URL][DO…" at bounding box center [752, 431] width 929 height 636
click at [1514, 47] on button "Save" at bounding box center [1507, 44] width 38 height 21
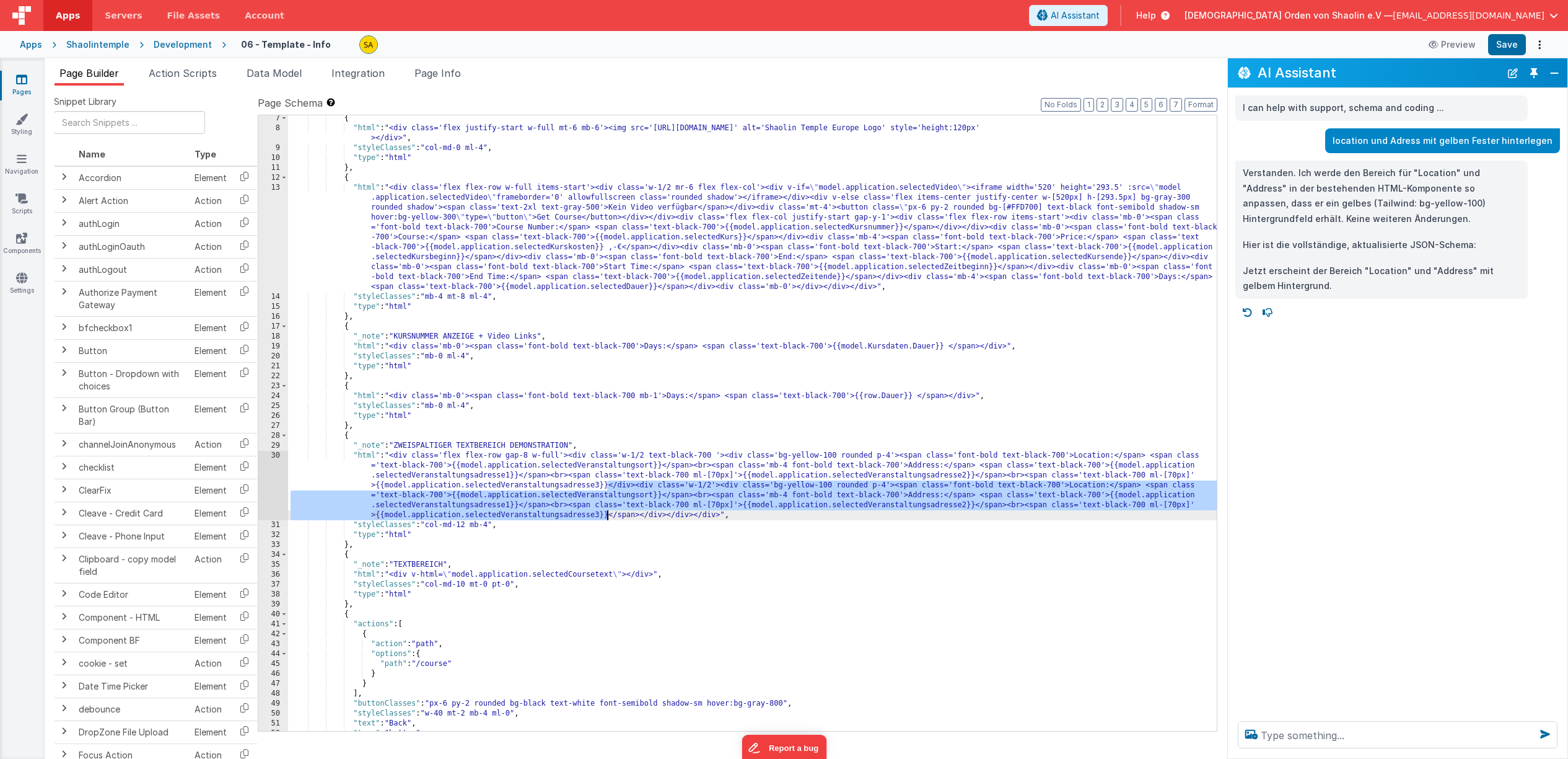
drag, startPoint x: 607, startPoint y: 485, endPoint x: 616, endPoint y: 527, distance: 43.0
click at [608, 514] on div "{ "html" : "<div class='flex justify-start w-full mt-6 mb-6'><img src='[URL][DO…" at bounding box center [752, 431] width 929 height 636
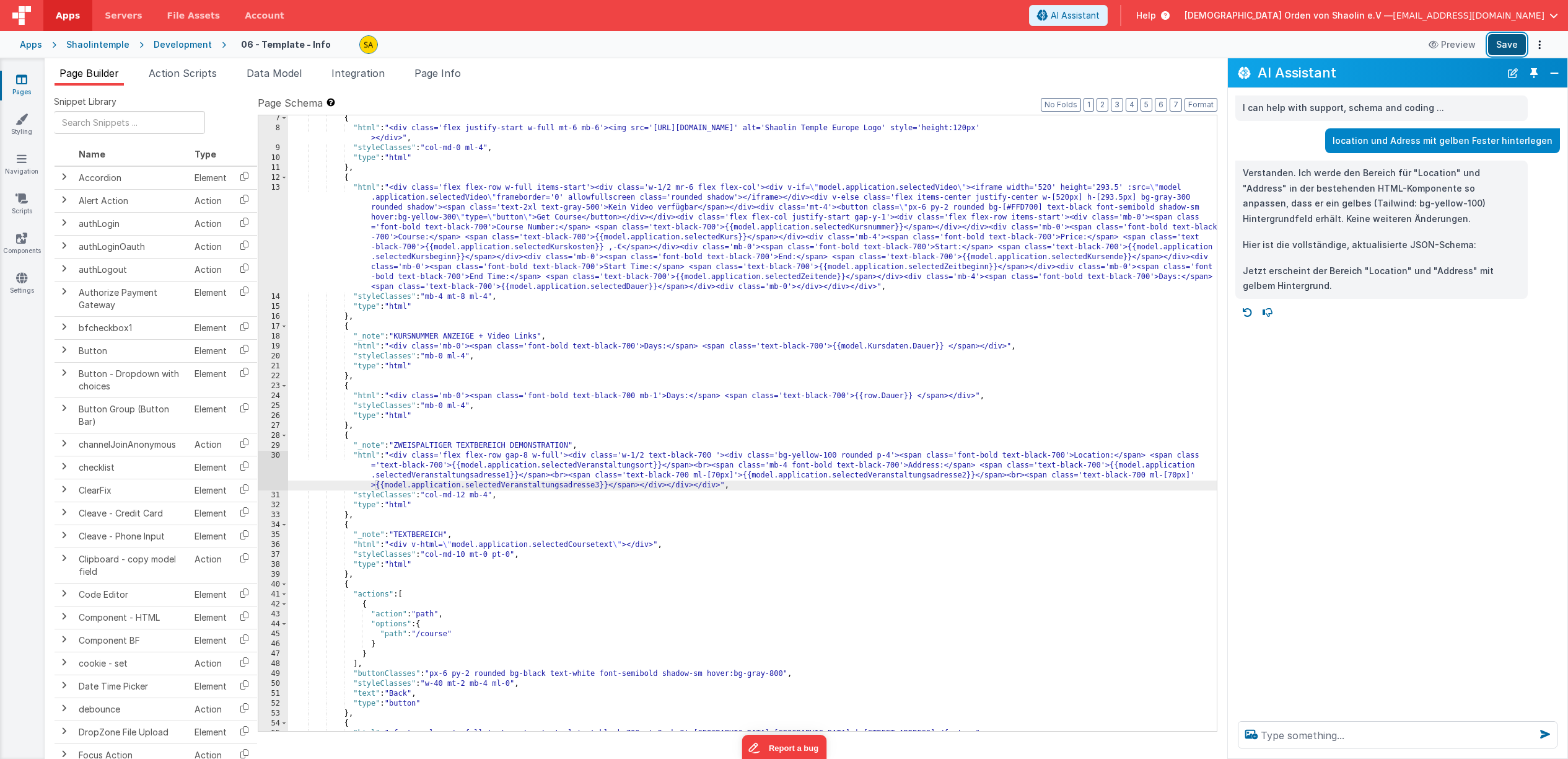
click at [1514, 47] on button "Save" at bounding box center [1507, 44] width 38 height 21
click at [830, 455] on div "{ "html" : "<div class='flex justify-start w-full mt-6 mb-6'><img src='[URL][DO…" at bounding box center [752, 431] width 929 height 636
click at [1502, 42] on button "Save" at bounding box center [1507, 44] width 38 height 21
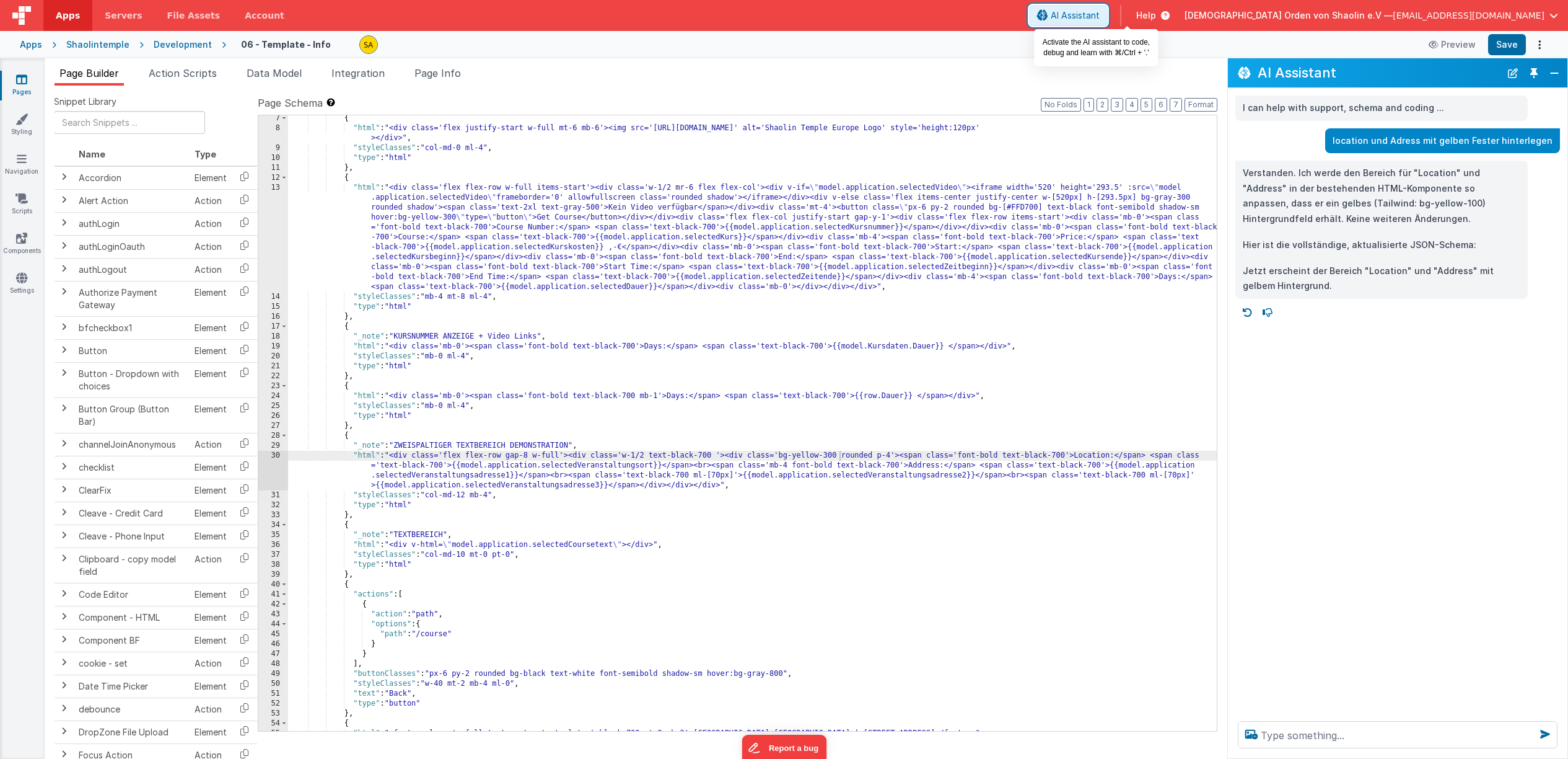
click at [1107, 25] on button "AI Assistant" at bounding box center [1068, 15] width 79 height 21
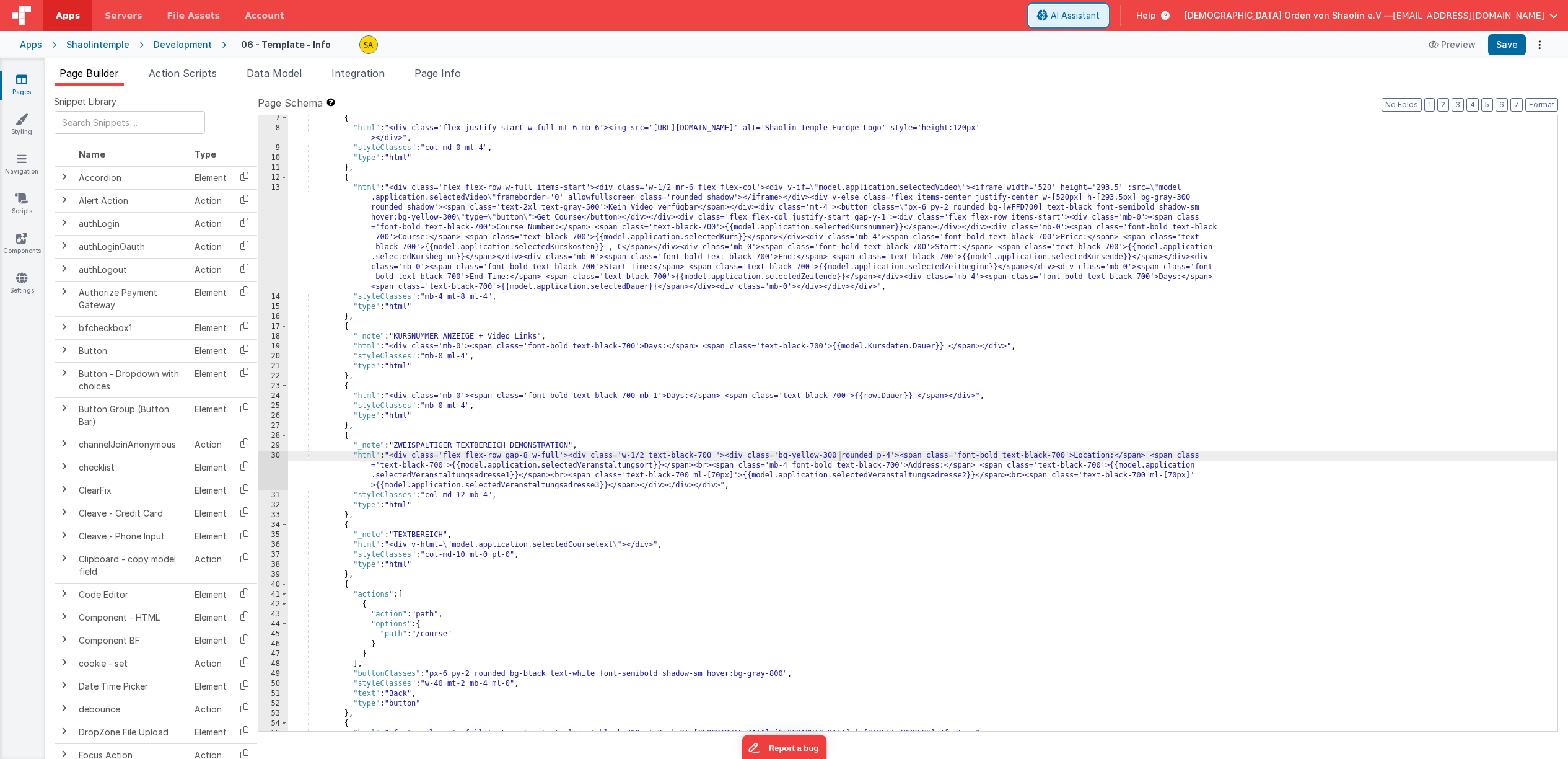
click at [1107, 25] on button "AI Assistant" at bounding box center [1068, 15] width 79 height 21
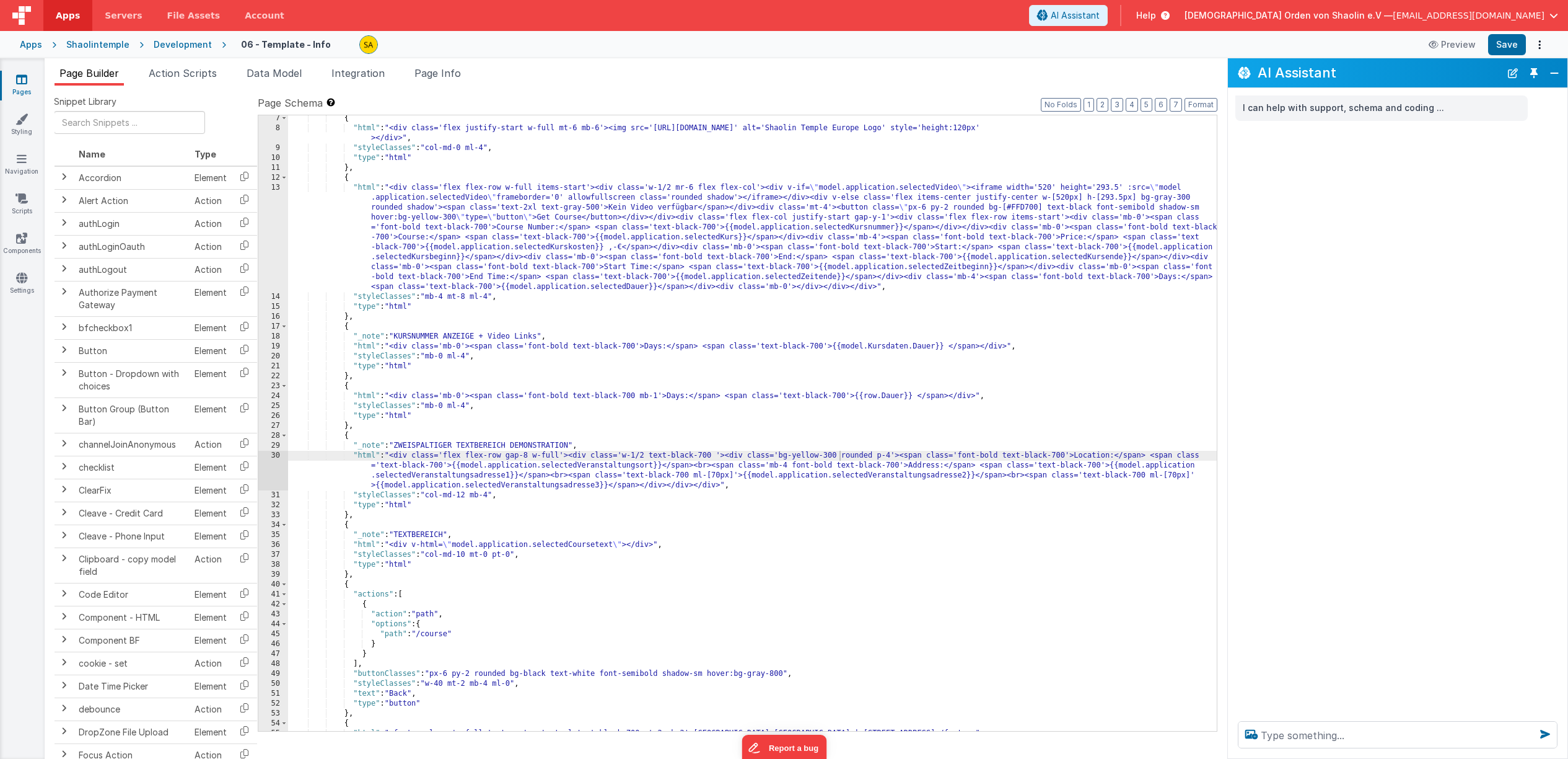
drag, startPoint x: 822, startPoint y: 455, endPoint x: 824, endPoint y: 468, distance: 13.2
click at [822, 455] on div "{ "html" : "<div class='flex justify-start w-full mt-6 mb-6'><img src='[URL][DO…" at bounding box center [752, 431] width 929 height 636
click at [1511, 47] on button "Save" at bounding box center [1507, 44] width 38 height 21
click at [1100, 19] on span "AI Assistant" at bounding box center [1075, 16] width 49 height 12
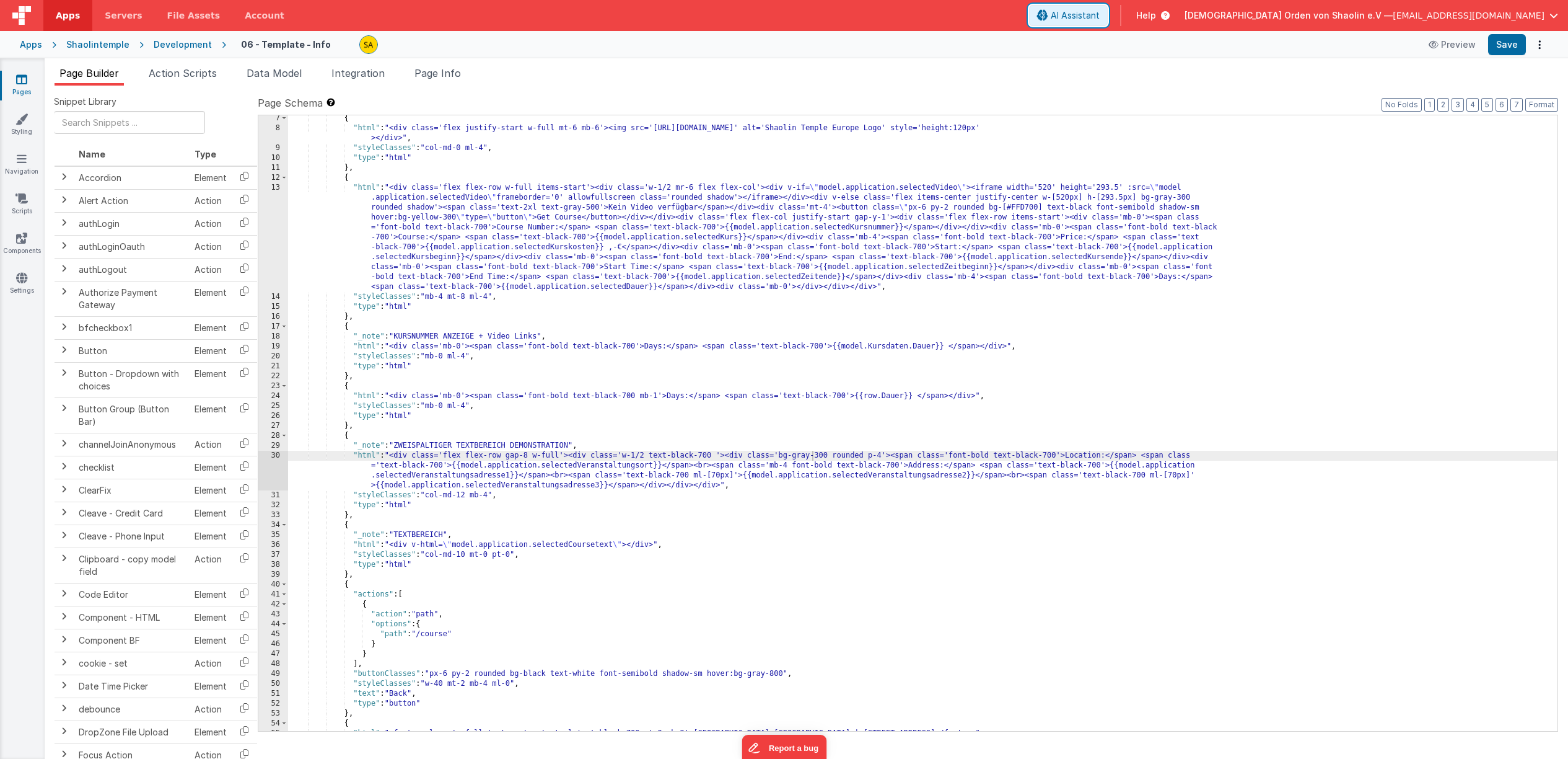
click at [1100, 19] on span "AI Assistant" at bounding box center [1075, 16] width 49 height 12
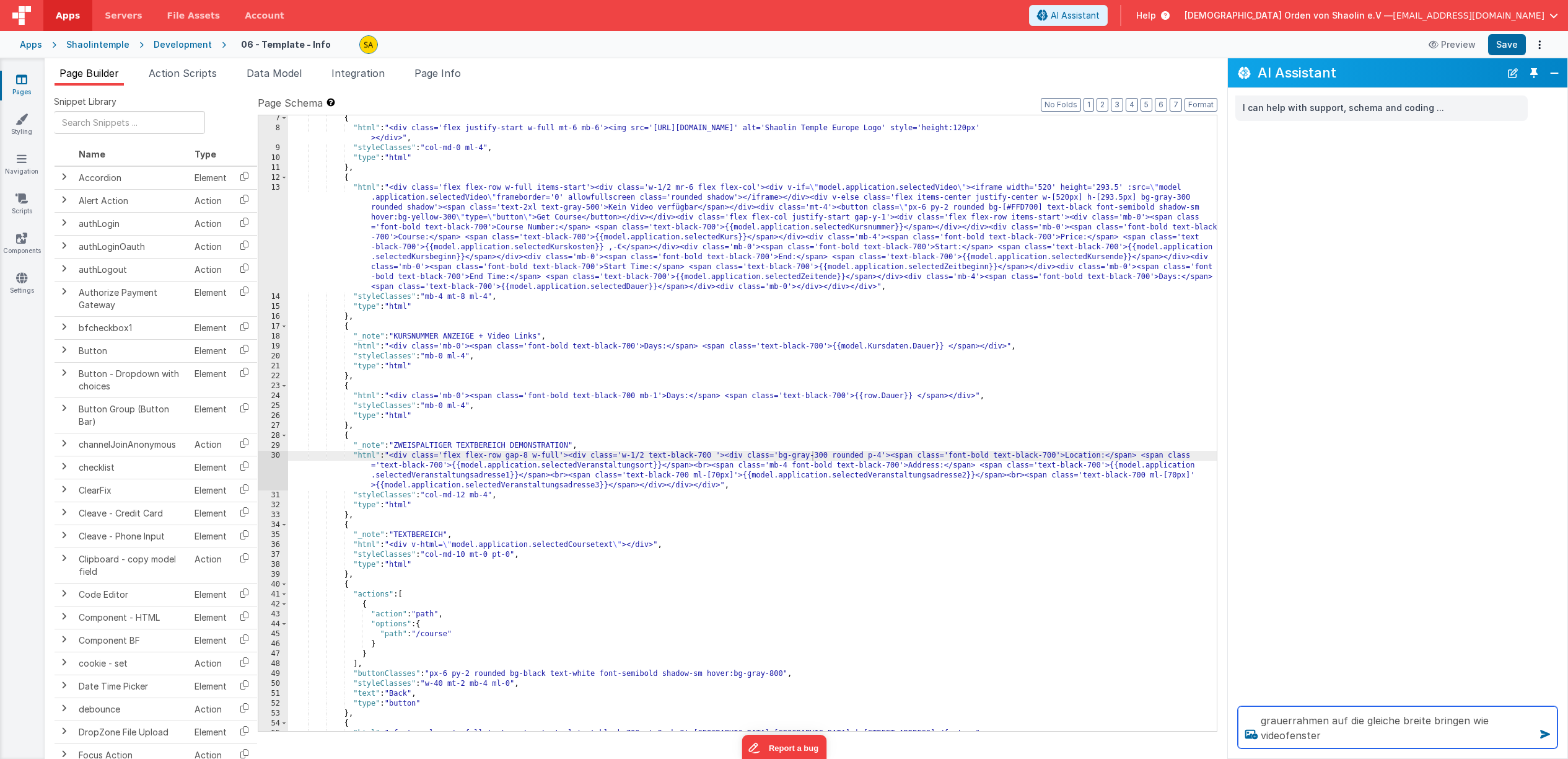
type textarea "grauerrahmen auf die gleiche breite bringen wie videofenster"
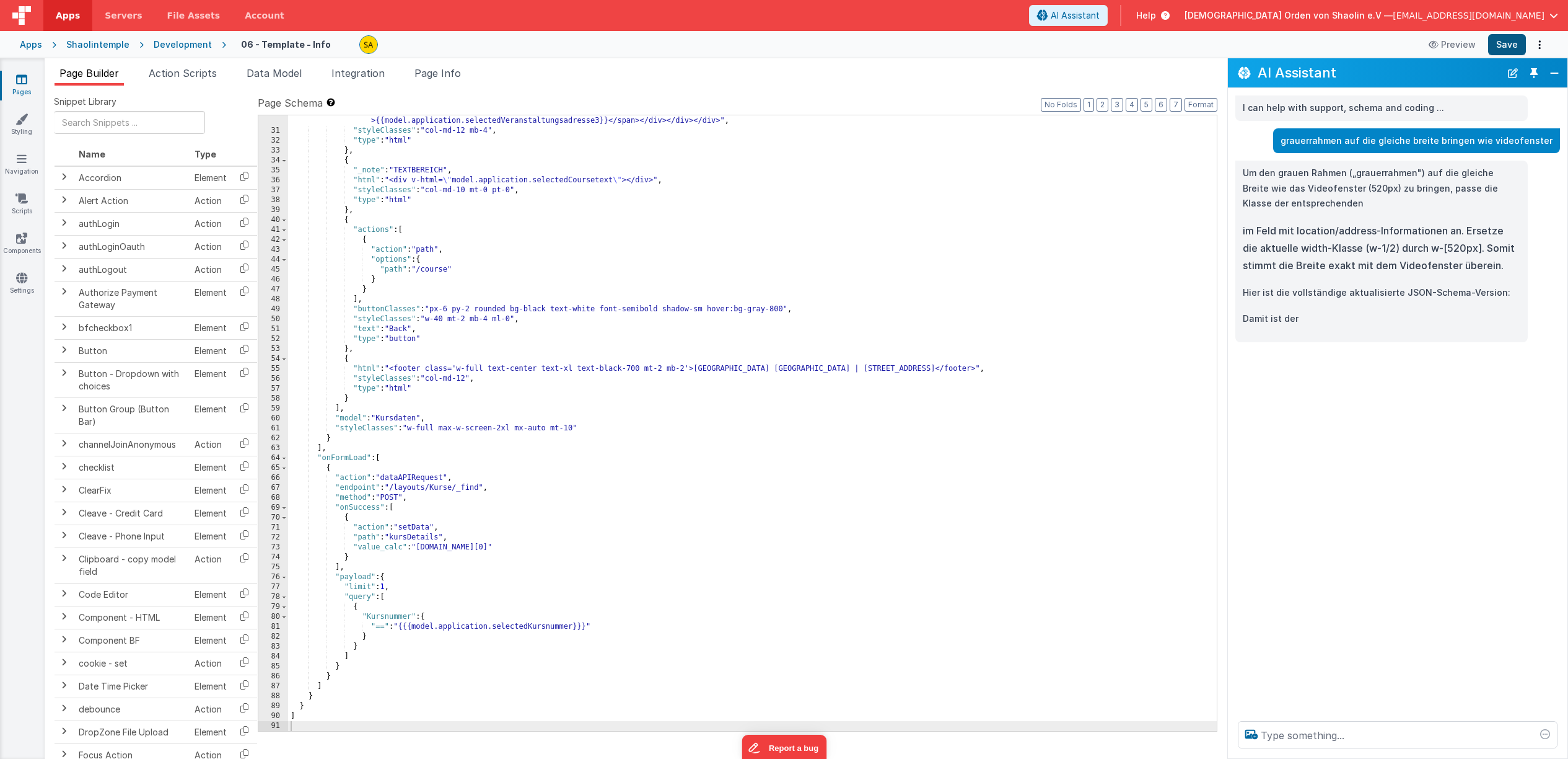
scroll to position [426, 0]
click at [1510, 43] on button "Save" at bounding box center [1507, 44] width 38 height 21
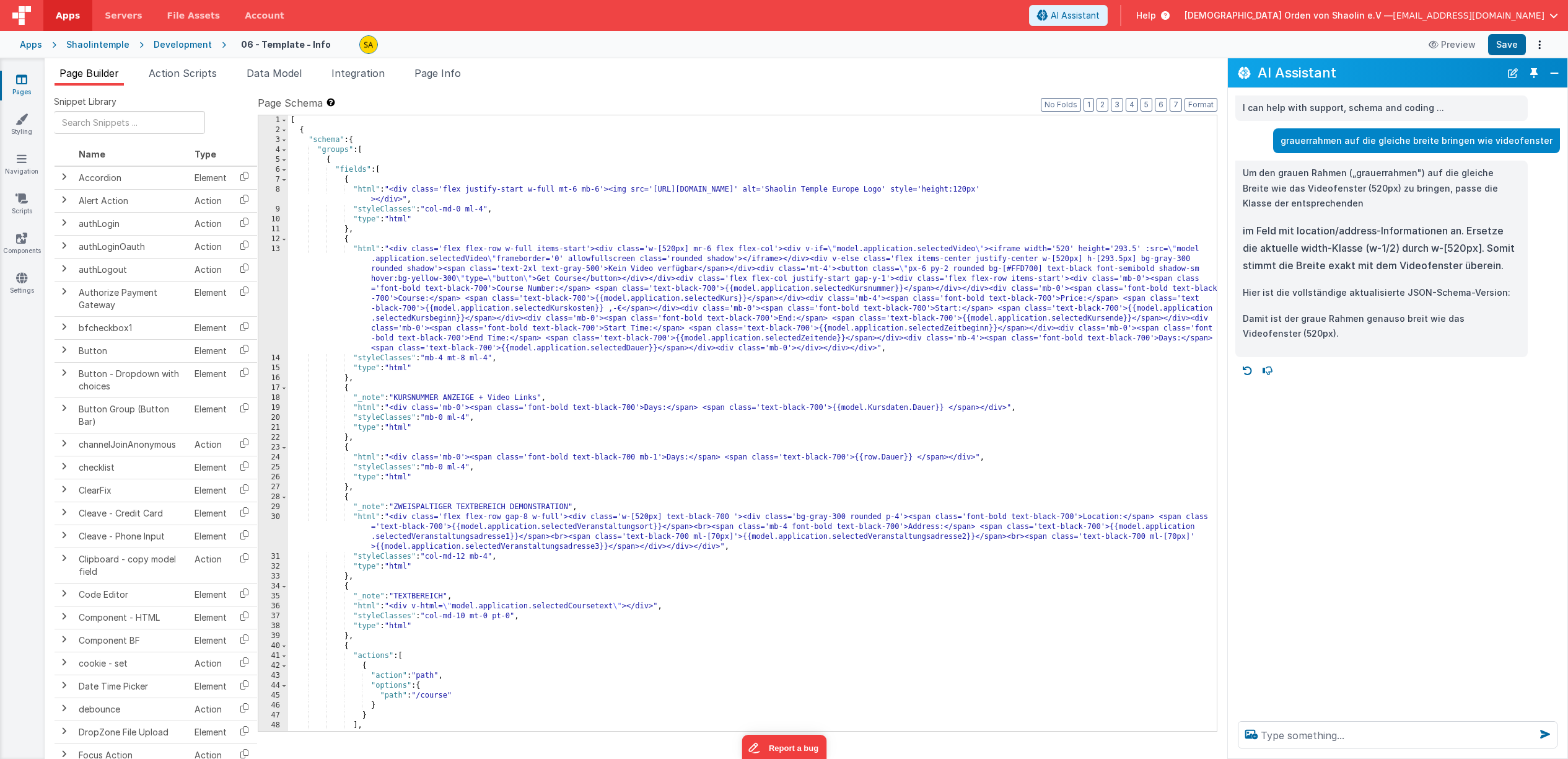
scroll to position [0, 0]
click at [834, 268] on div "[ { "schema" : { "groups" : [ { "fields" : [ { "html" : "<div class='flex justi…" at bounding box center [752, 433] width 929 height 636
drag, startPoint x: 833, startPoint y: 269, endPoint x: 792, endPoint y: 268, distance: 41.0
click at [792, 268] on div "[ { "schema" : { "groups" : [ { "fields" : [ { "html" : "<div class='flex justi…" at bounding box center [752, 433] width 929 height 636
click at [832, 212] on div "[ { "schema" : { "groups" : [ { "fields" : [ { "html" : "<div class='flex justi…" at bounding box center [752, 433] width 929 height 636
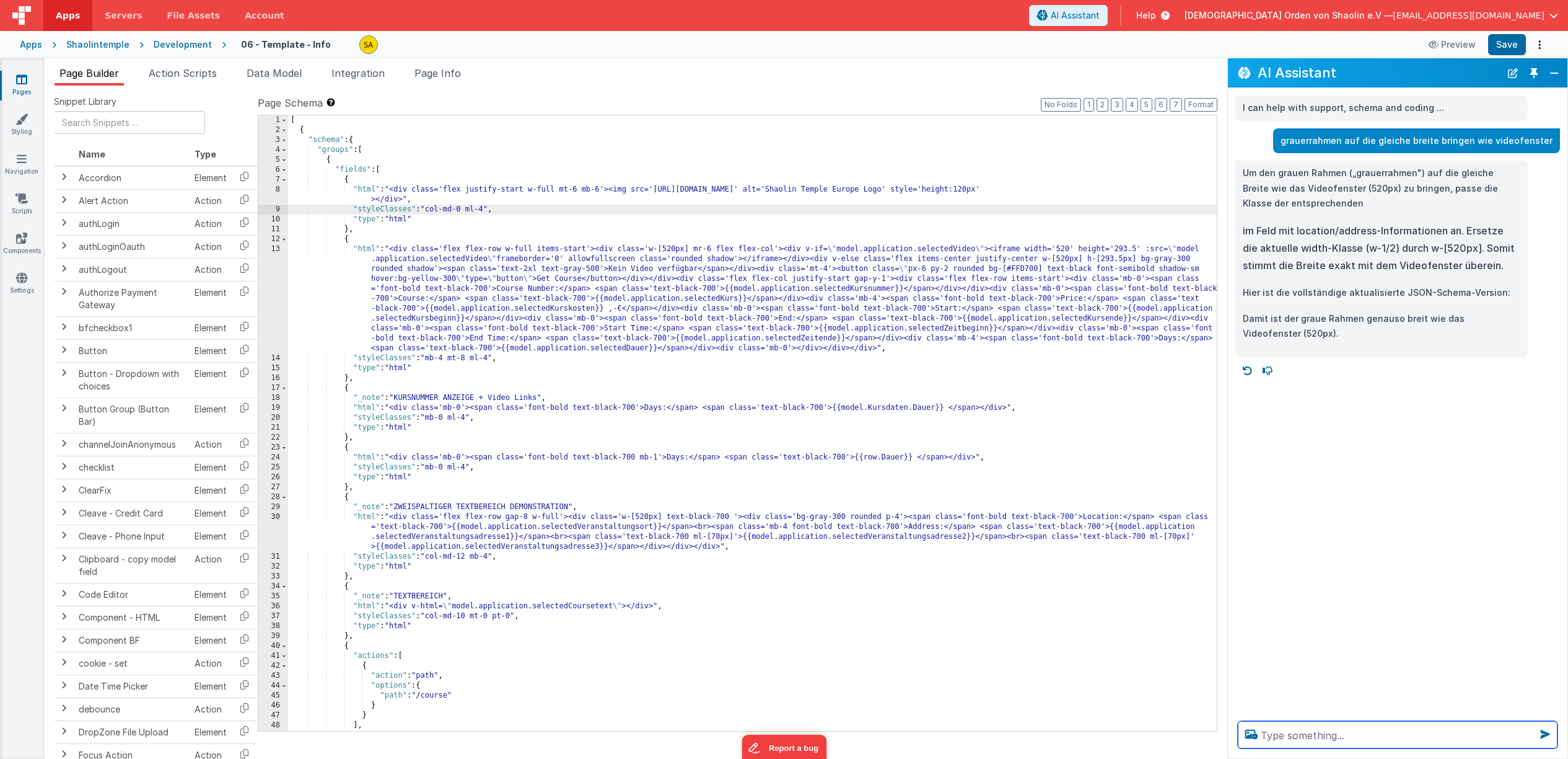
click at [1333, 733] on textarea at bounding box center [1398, 735] width 320 height 27
type textarea "Get Course buttton unter Days anordnen"
click at [1544, 732] on icon at bounding box center [1545, 733] width 20 height 20
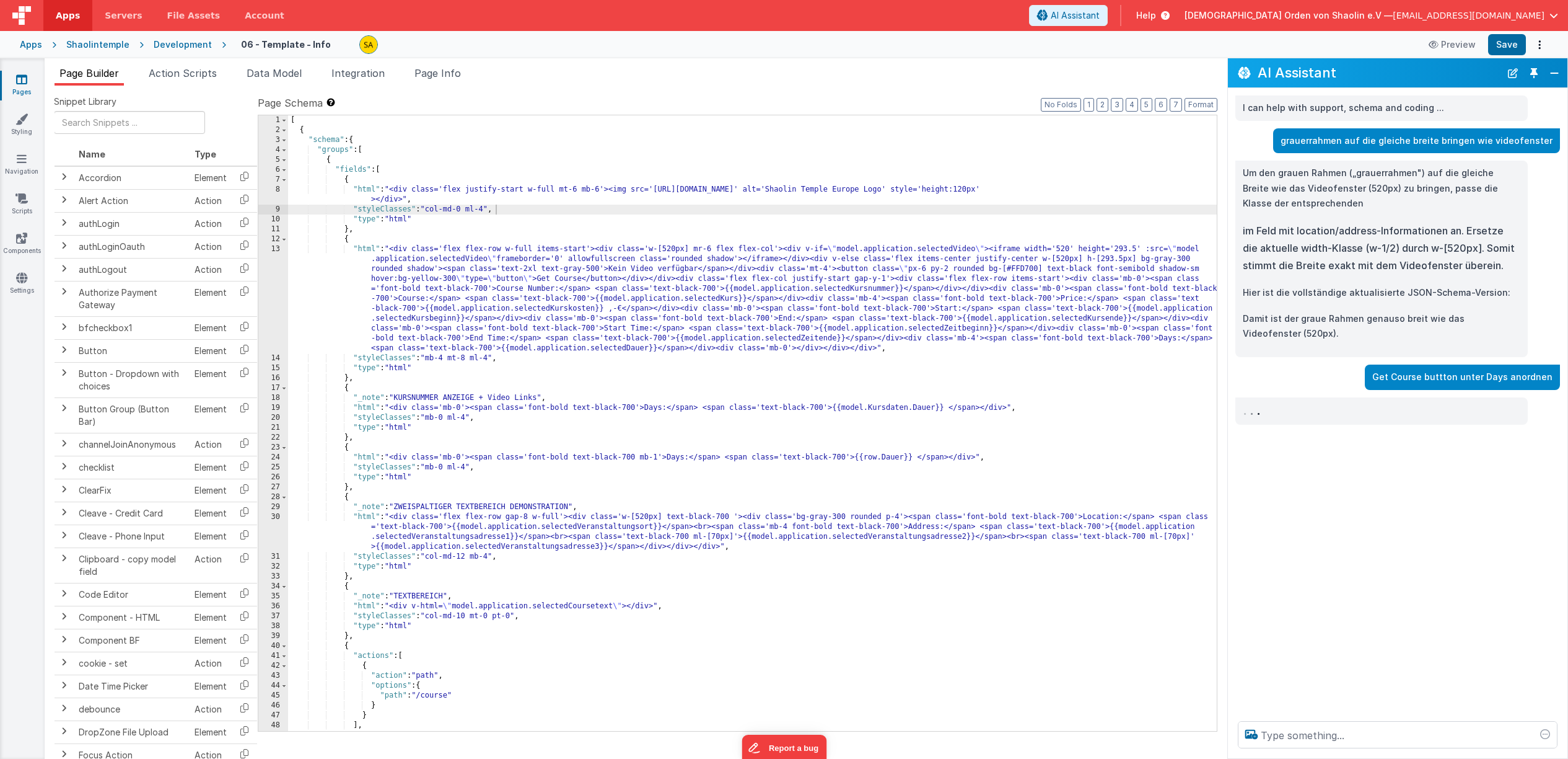
click at [1432, 379] on p "Get Course buttton unter Days anordnen" at bounding box center [1462, 377] width 180 height 16
click at [1558, 68] on button "Close" at bounding box center [1554, 73] width 16 height 18
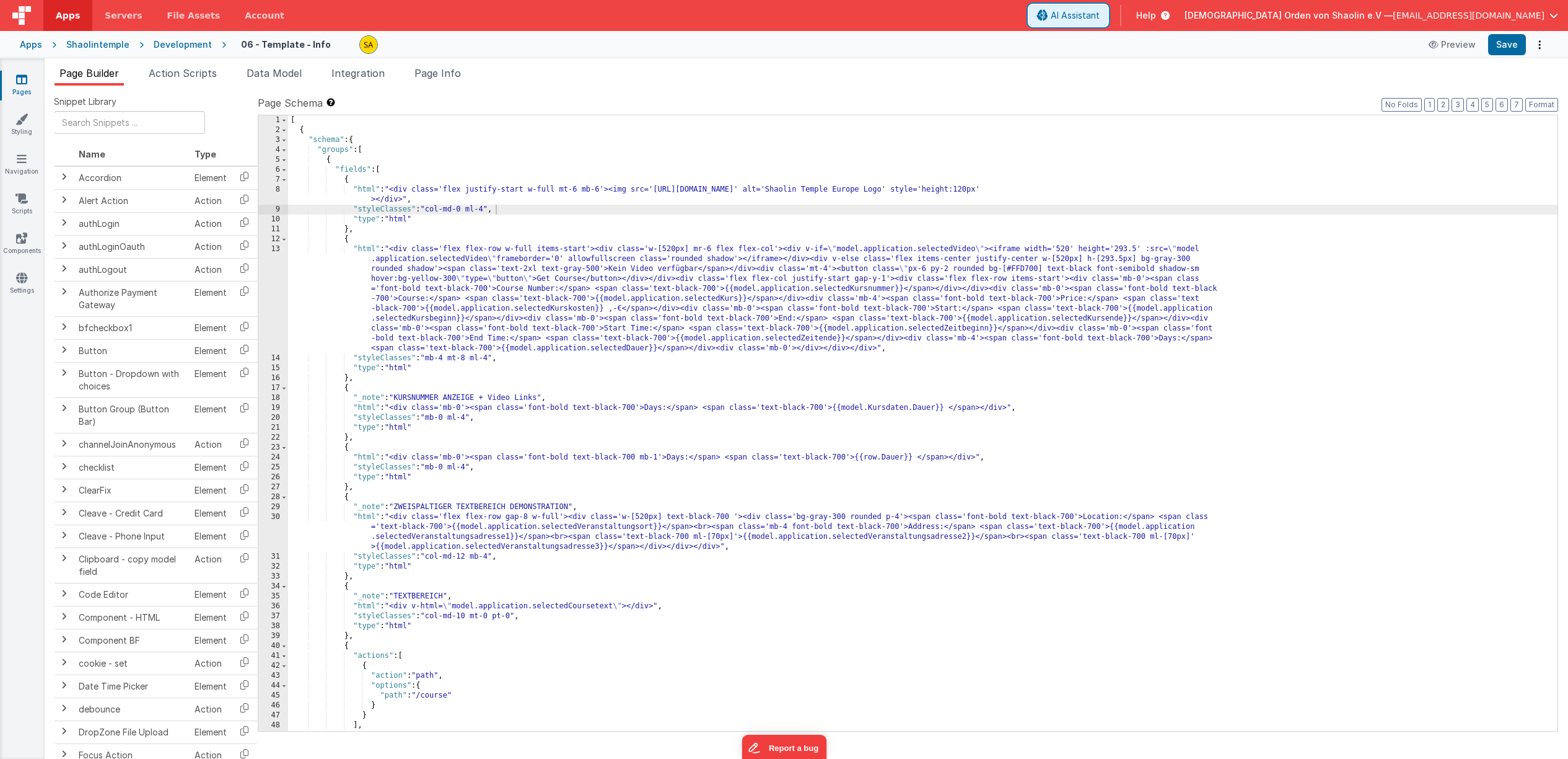
drag, startPoint x: 1129, startPoint y: 20, endPoint x: 1231, endPoint y: 186, distance: 194.8
click at [1100, 20] on span "AI Assistant" at bounding box center [1075, 16] width 49 height 12
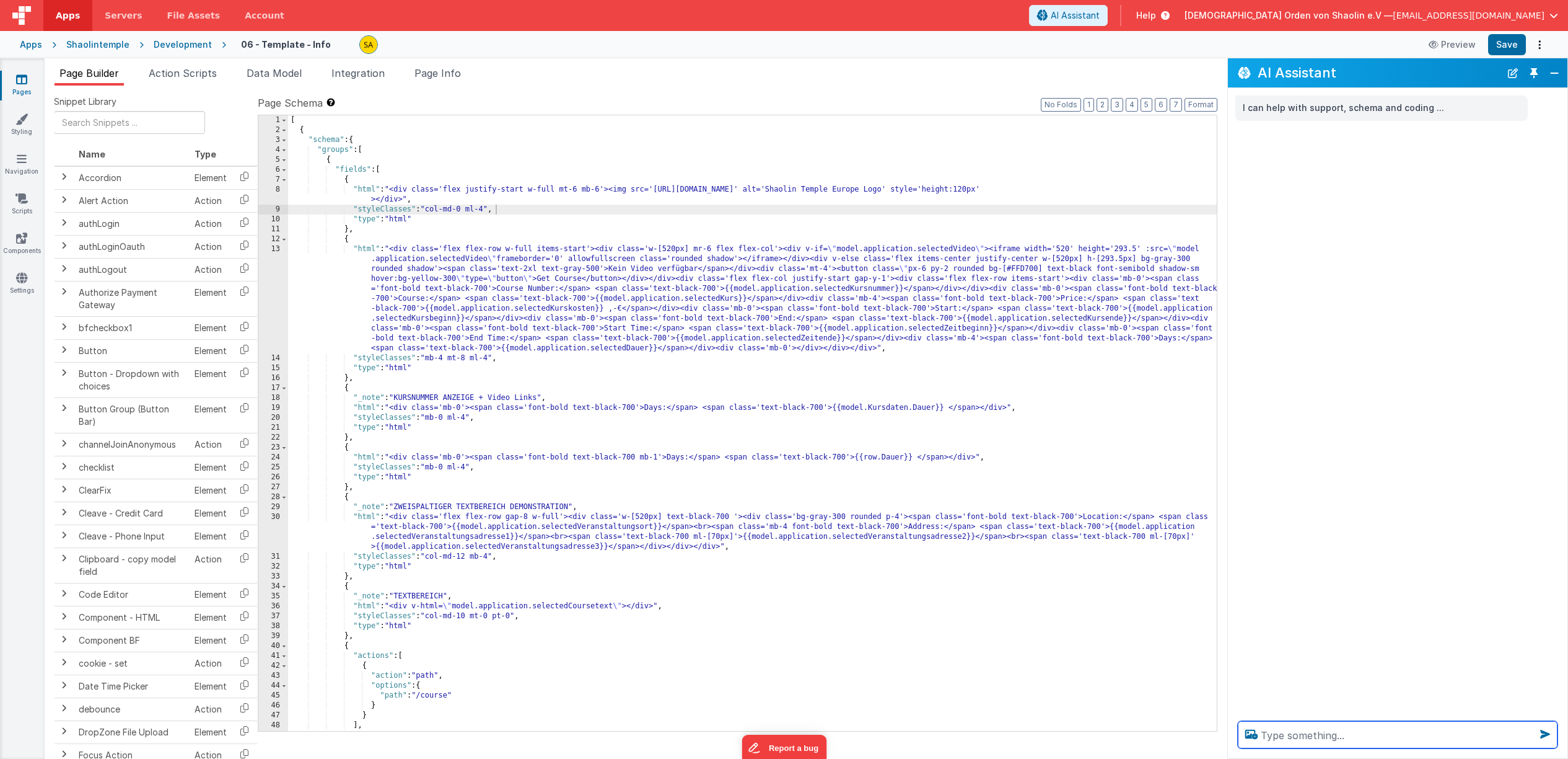
paste textarea "Get Course buttton unter Days anordnen"
type textarea "Get Course buttton unter Days anordnen"
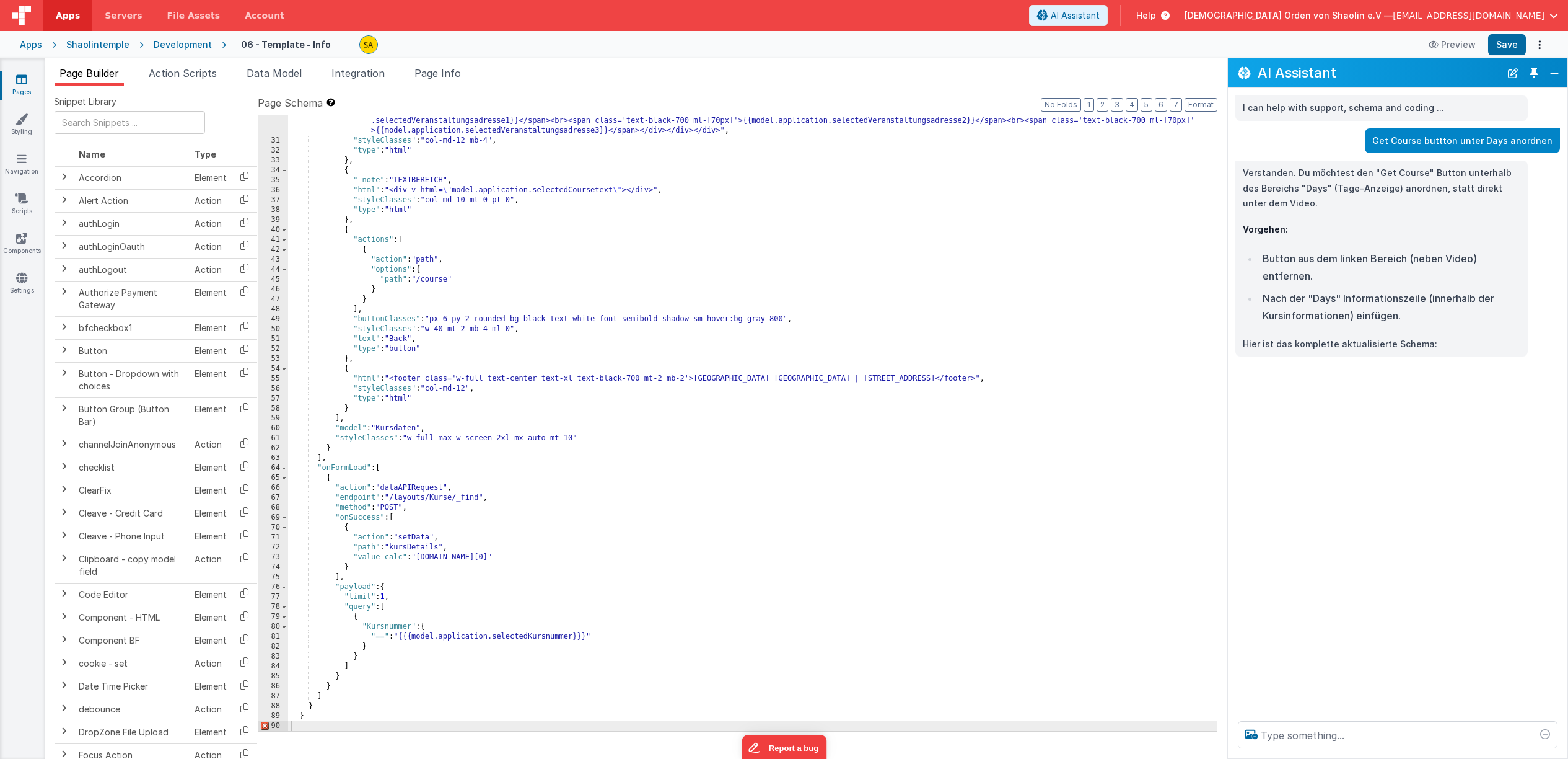
scroll to position [426, 0]
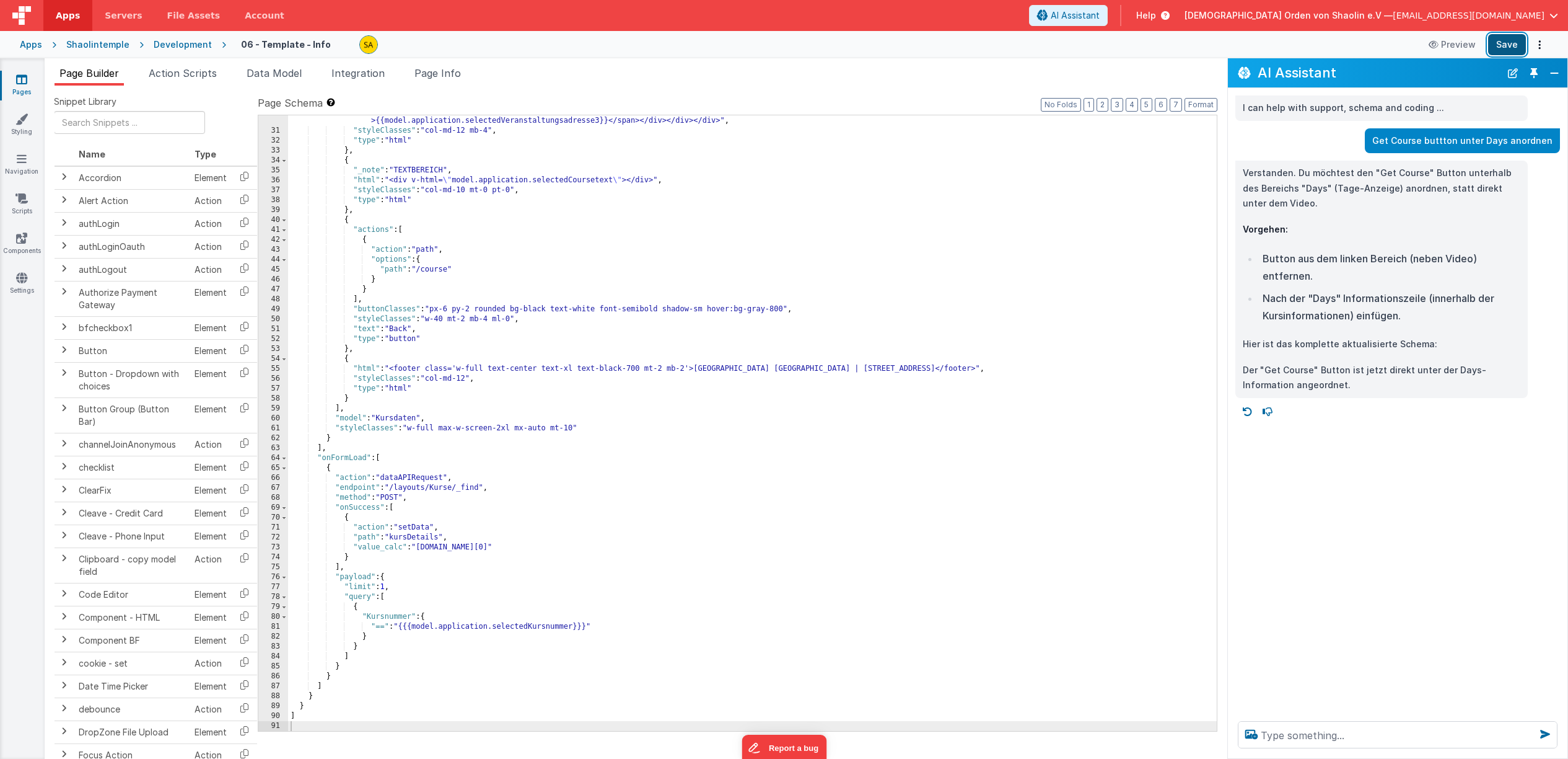
click at [1508, 47] on button "Save" at bounding box center [1507, 44] width 38 height 21
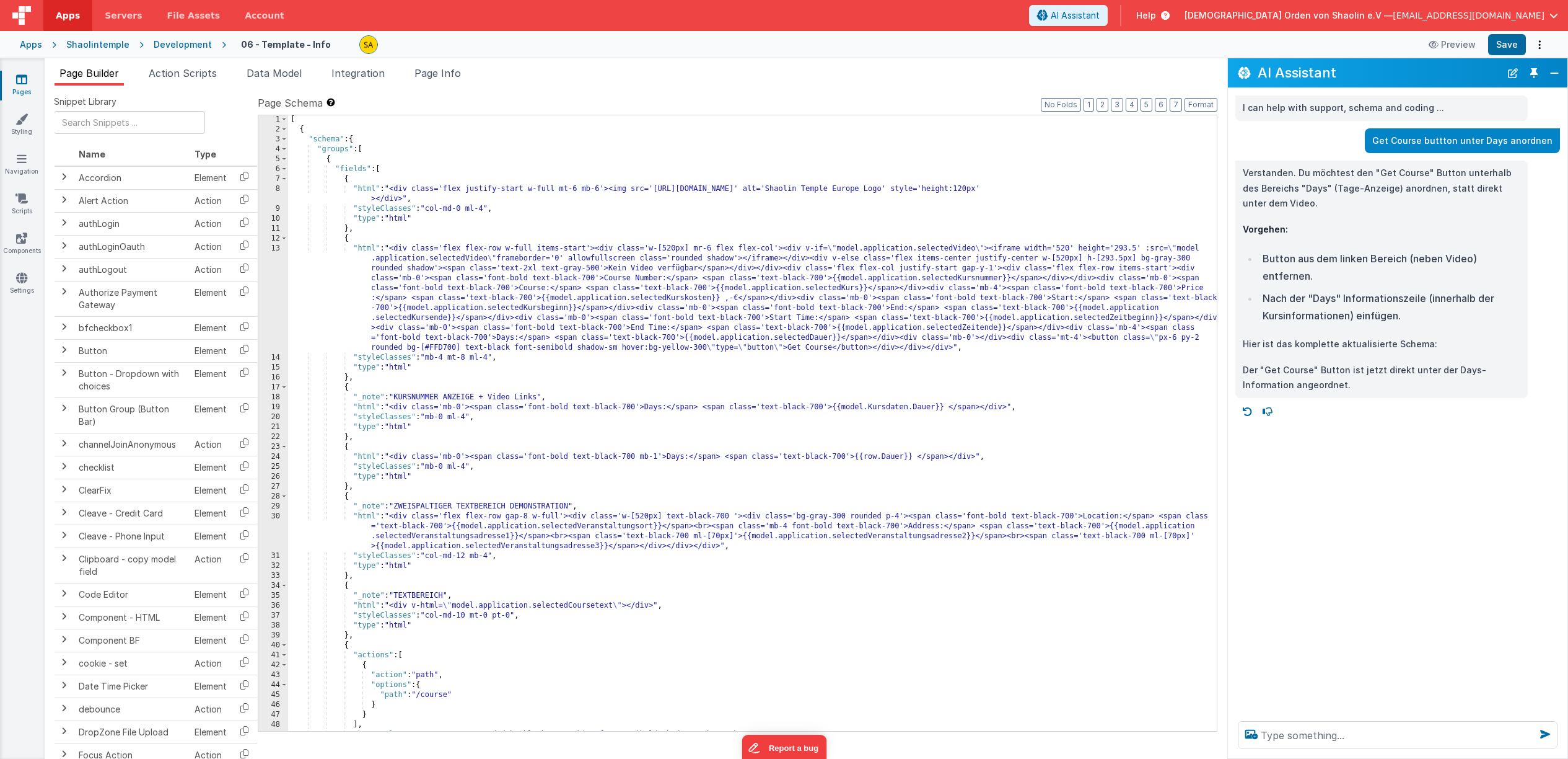
scroll to position [1, 0]
click at [1067, 339] on div "[ { "schema" : { "groups" : [ { "fields" : [ { "html" : "<div class='flex justi…" at bounding box center [752, 432] width 929 height 636
click at [1075, 338] on div "[ { "schema" : { "groups" : [ { "fields" : [ { "html" : "<div class='flex justi…" at bounding box center [752, 432] width 929 height 636
click at [1500, 47] on button "Save" at bounding box center [1507, 44] width 38 height 21
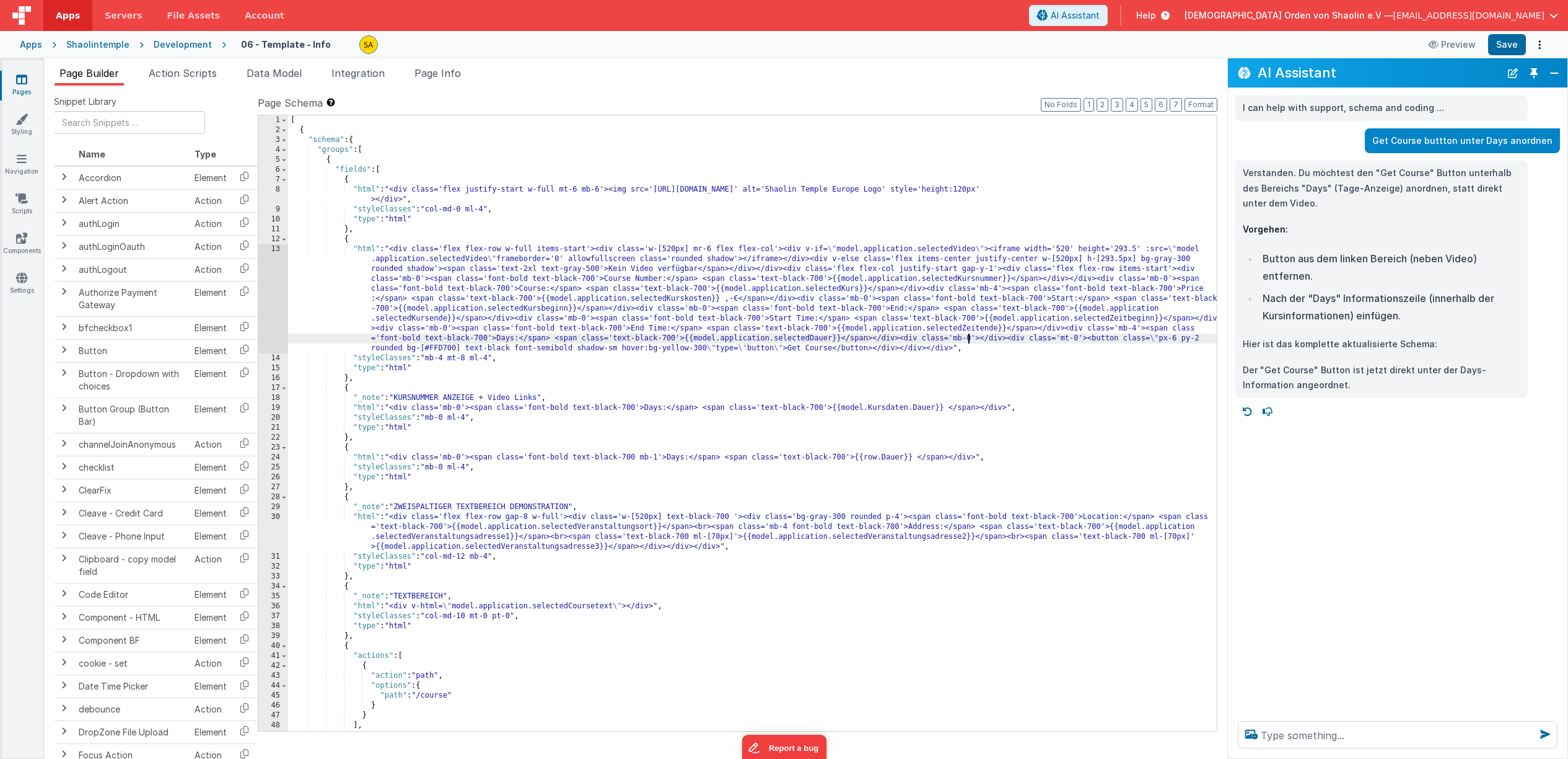
drag, startPoint x: 969, startPoint y: 337, endPoint x: 979, endPoint y: 356, distance: 21.5
click at [969, 337] on div "[ { "schema" : { "groups" : [ { "fields" : [ { "html" : "<div class='flex justi…" at bounding box center [752, 433] width 929 height 636
click at [1498, 45] on button "Save" at bounding box center [1507, 44] width 38 height 21
click at [967, 339] on div "[ { "schema" : { "groups" : [ { "fields" : [ { "html" : "<div class='flex justi…" at bounding box center [752, 433] width 929 height 636
click at [1502, 48] on button "Save" at bounding box center [1507, 44] width 38 height 21
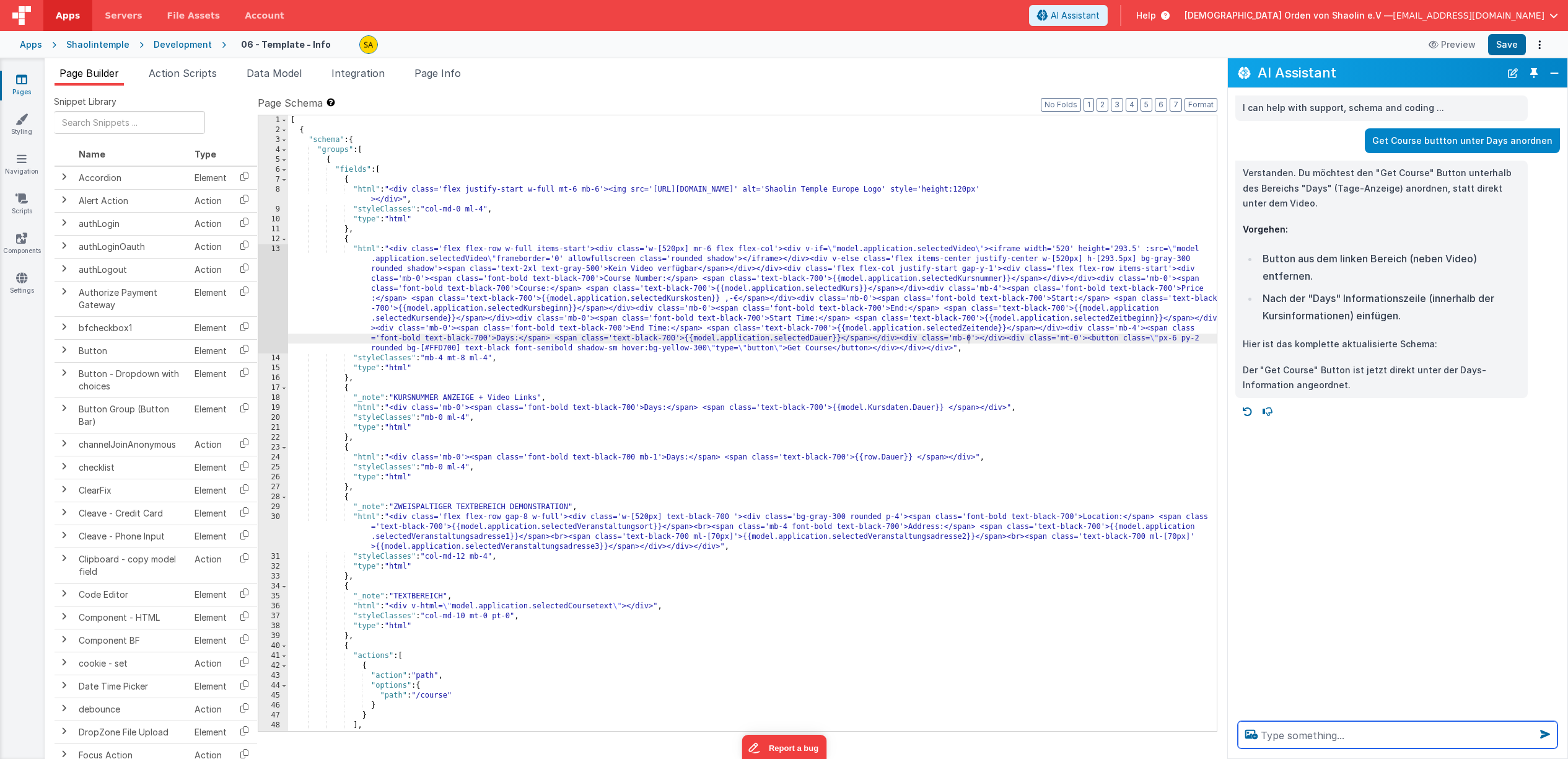
click at [1278, 737] on textarea at bounding box center [1398, 735] width 320 height 27
type textarea "Get Course unter das graue fenster linksbündig installieren"
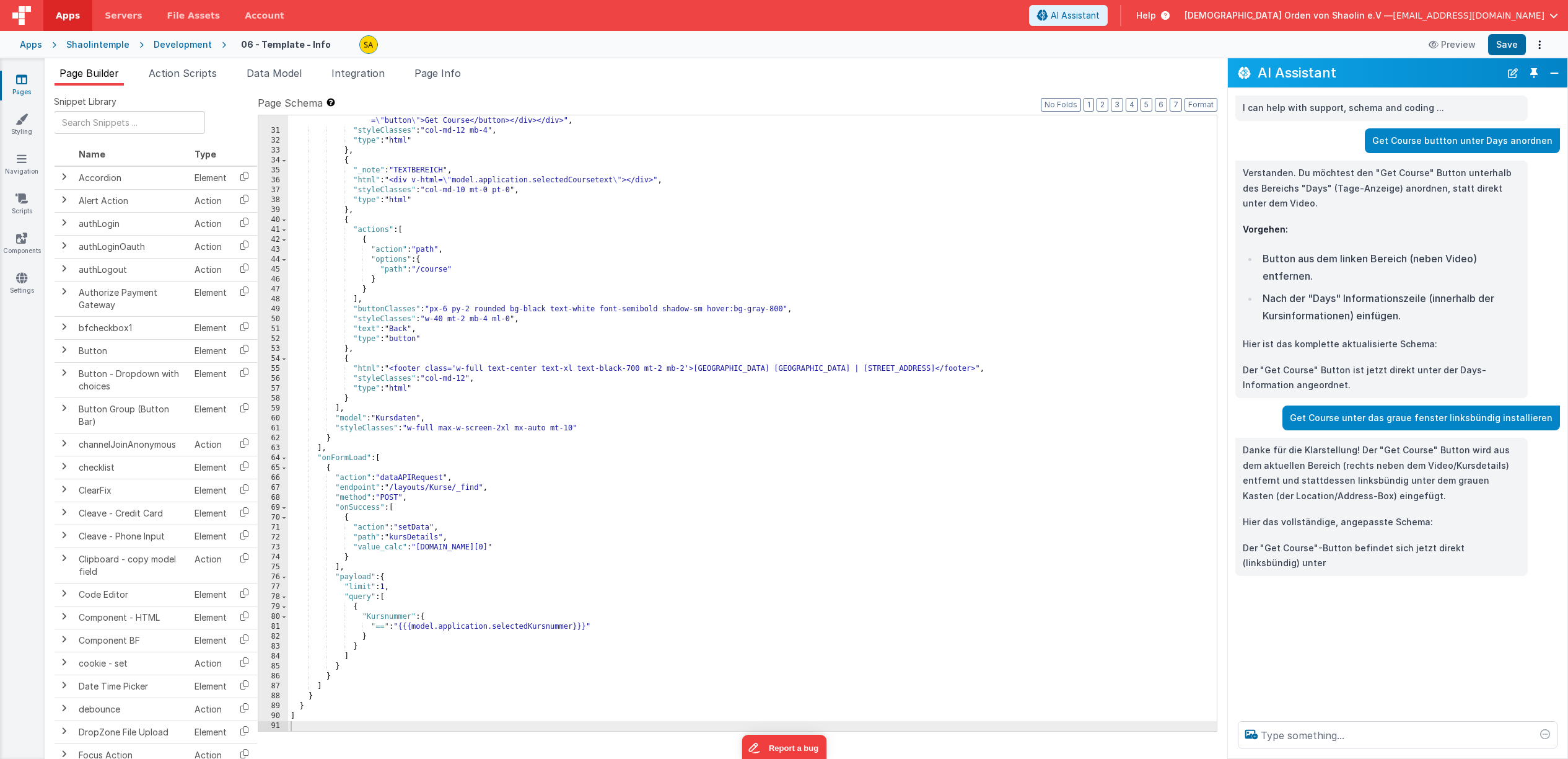
scroll to position [426, 0]
click at [1515, 43] on button "Save" at bounding box center [1507, 44] width 38 height 21
click at [1553, 18] on span "button" at bounding box center [1554, 15] width 9 height 9
click at [1552, 75] on button "Close" at bounding box center [1554, 73] width 16 height 18
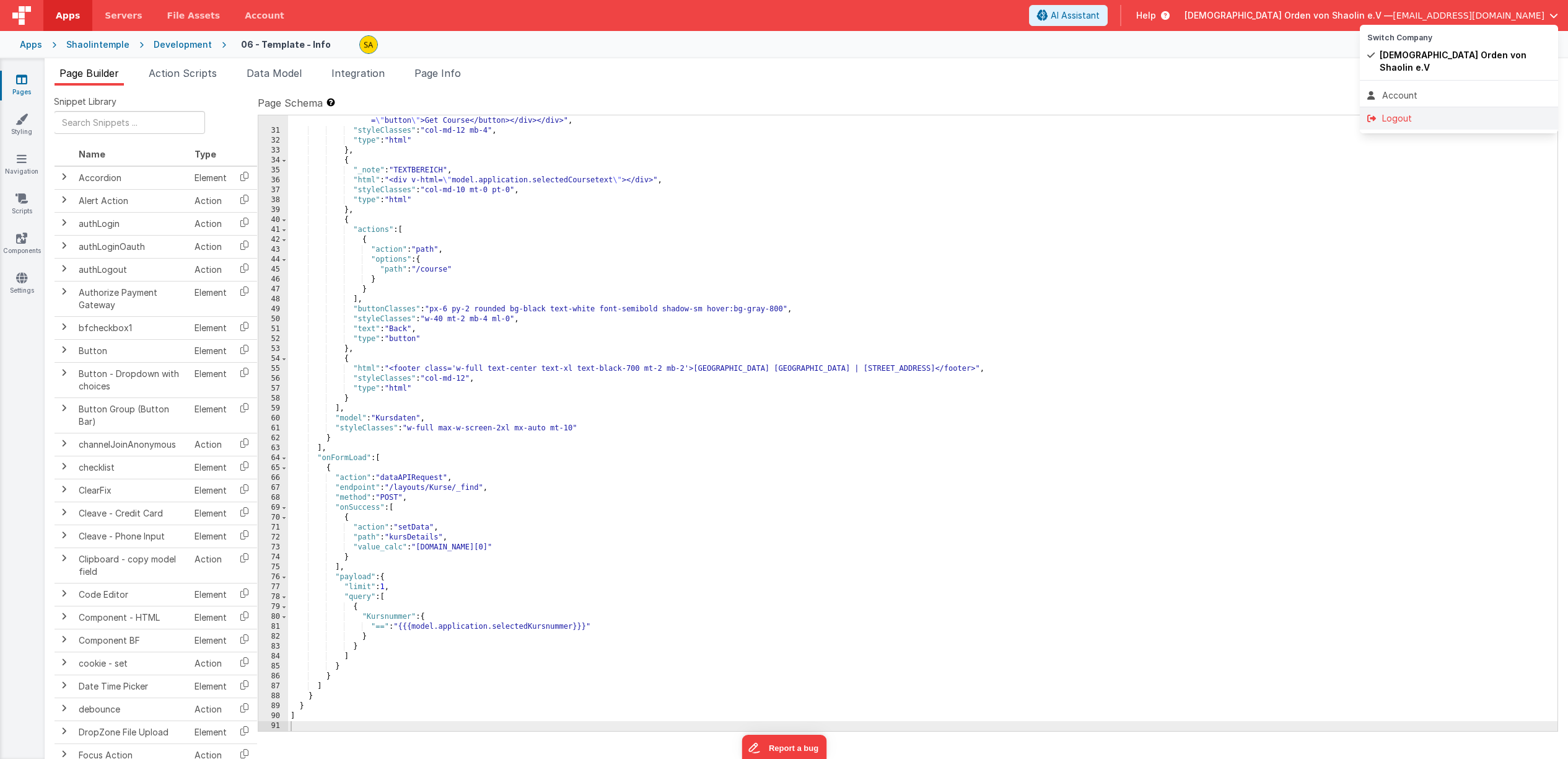
click at [1403, 112] on div "Logout" at bounding box center [1459, 119] width 184 height 12
